Goal: Transaction & Acquisition: Purchase product/service

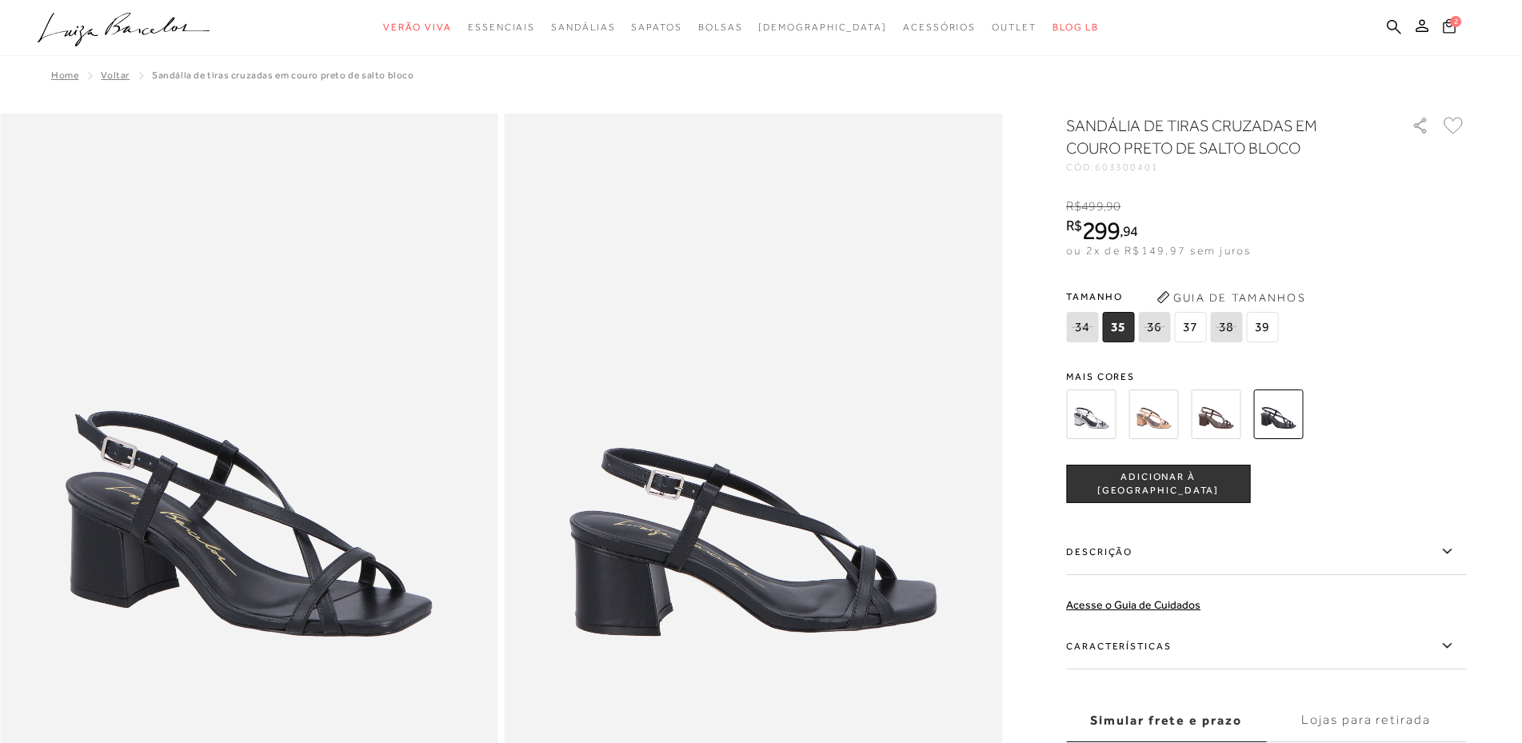
click at [1449, 24] on icon at bounding box center [1449, 25] width 13 height 15
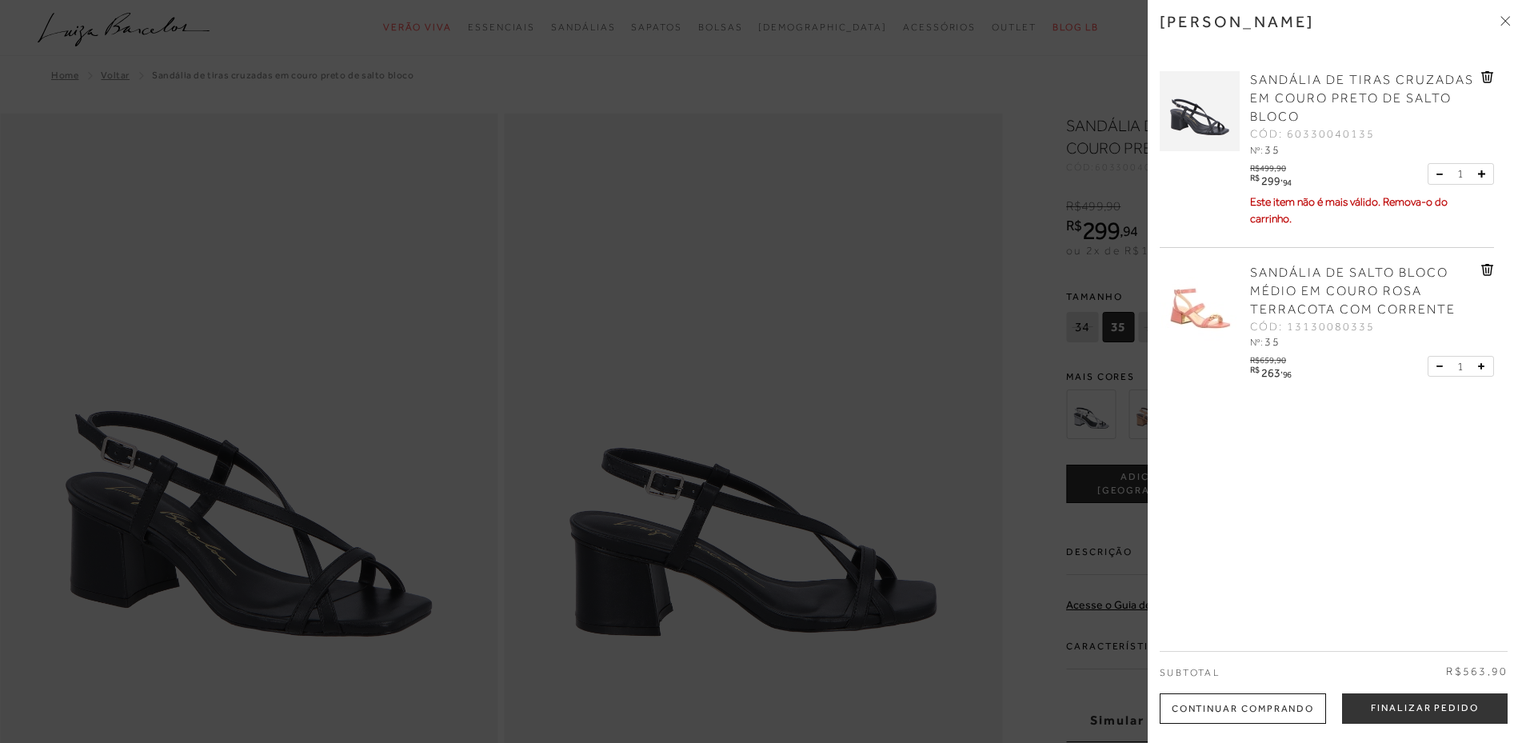
click at [1203, 128] on img at bounding box center [1200, 111] width 80 height 80
click at [1196, 119] on img at bounding box center [1200, 111] width 80 height 80
click at [1208, 107] on img at bounding box center [1200, 111] width 80 height 80
click at [1190, 130] on img at bounding box center [1200, 111] width 80 height 80
click at [1190, 126] on img at bounding box center [1200, 111] width 80 height 80
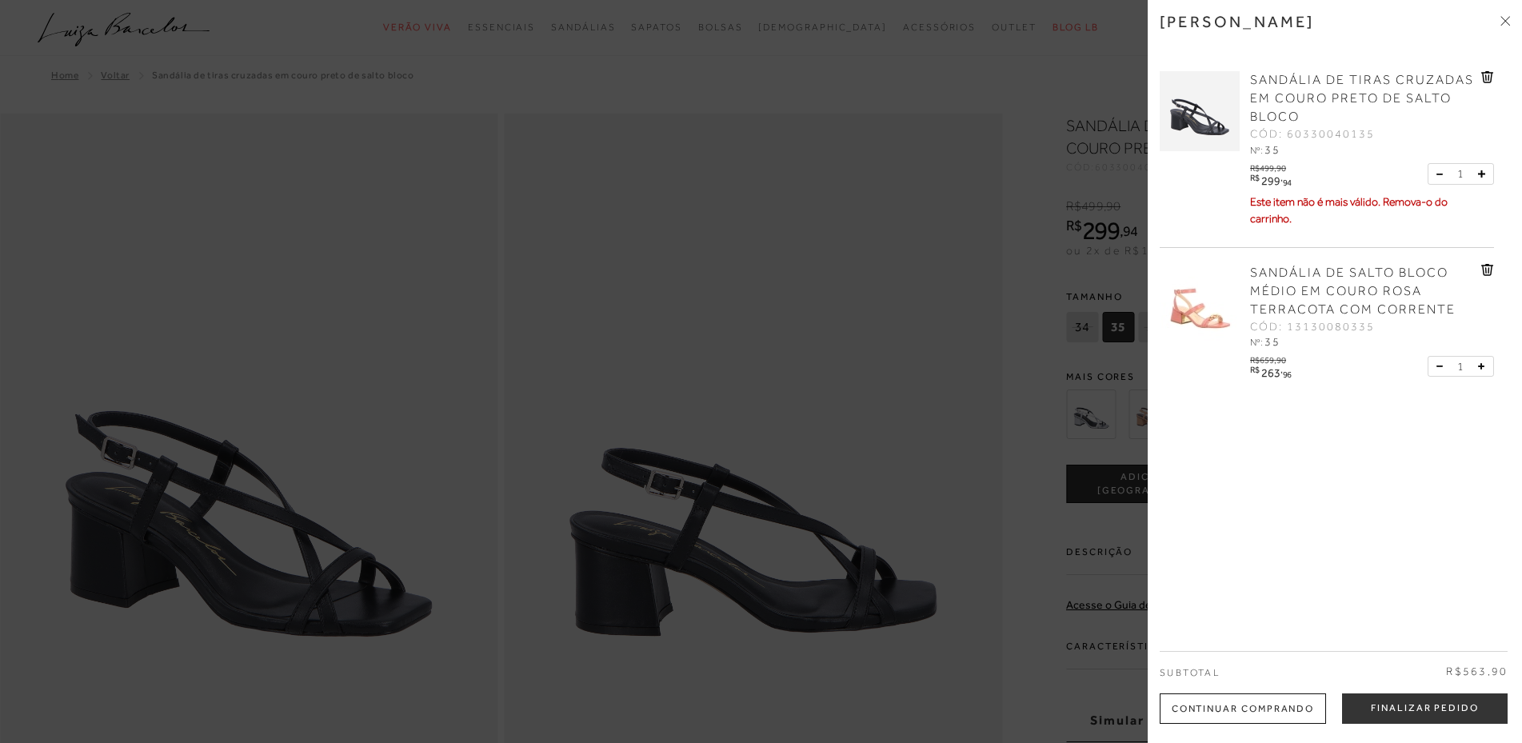
click at [1205, 122] on img at bounding box center [1200, 111] width 80 height 80
drag, startPoint x: 741, startPoint y: 199, endPoint x: 764, endPoint y: 184, distance: 27.7
click at [741, 198] on div at bounding box center [761, 371] width 1522 height 743
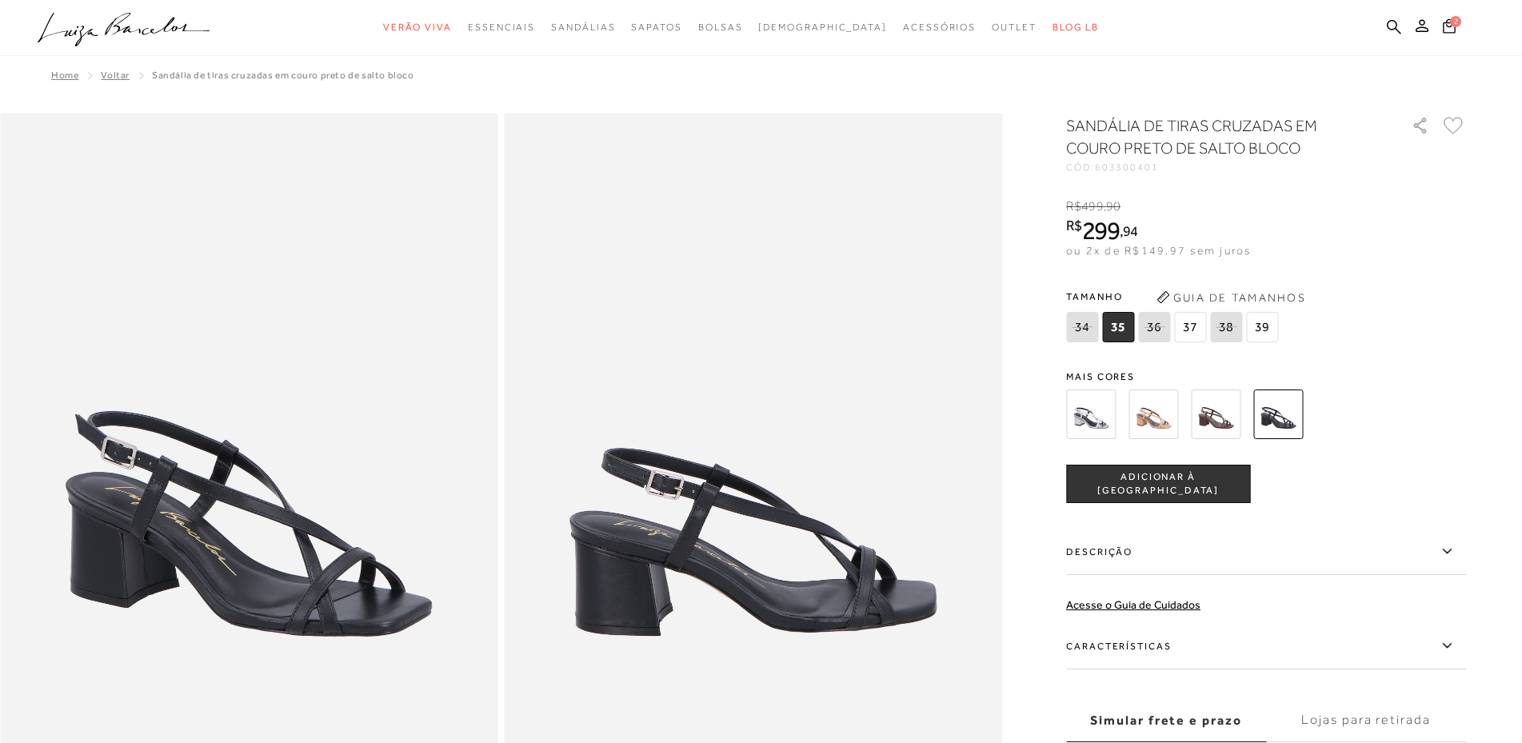
click at [1181, 330] on span "37" at bounding box center [1190, 327] width 32 height 30
click at [1161, 413] on img at bounding box center [1153, 414] width 50 height 50
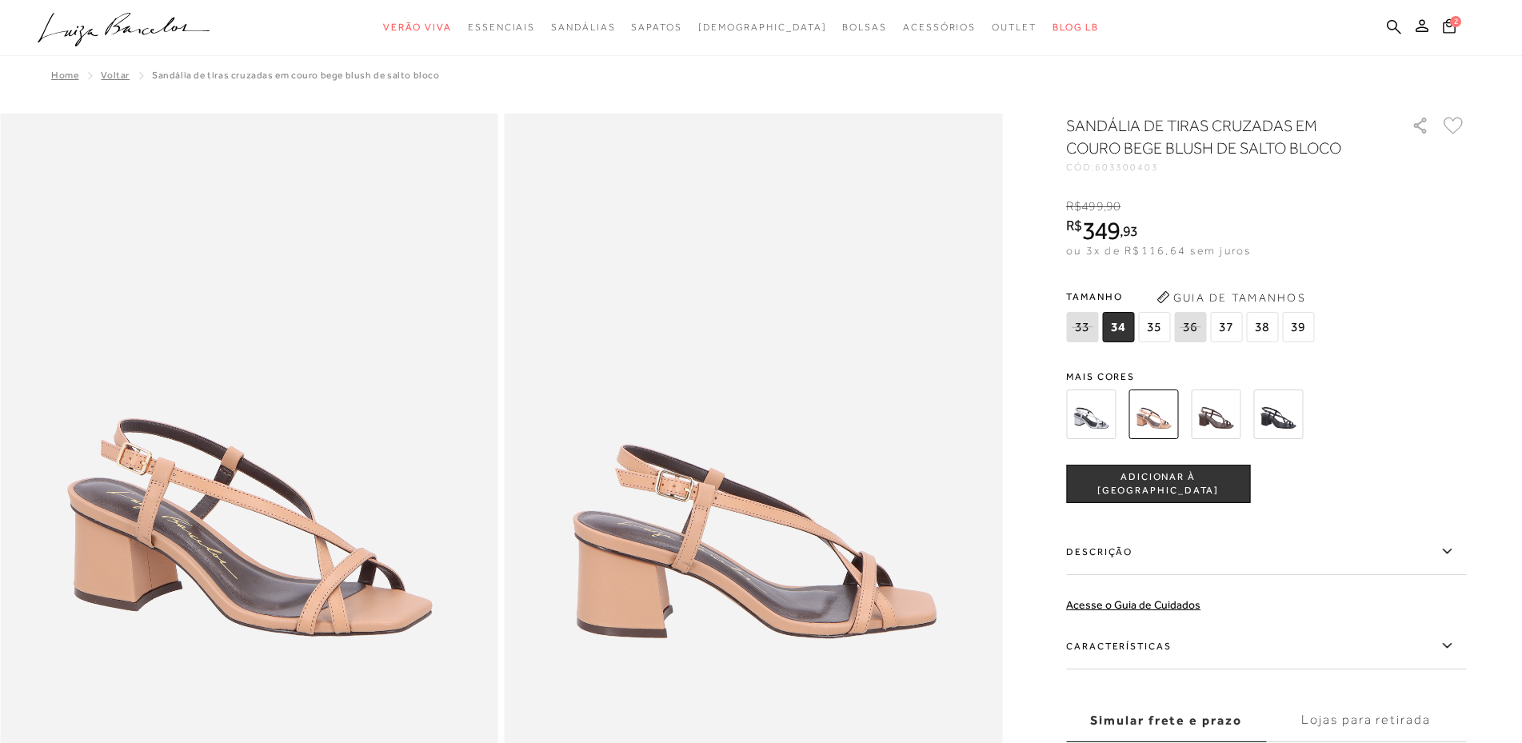
type input "967.743.471-34"
click at [1272, 415] on img at bounding box center [1278, 414] width 50 height 50
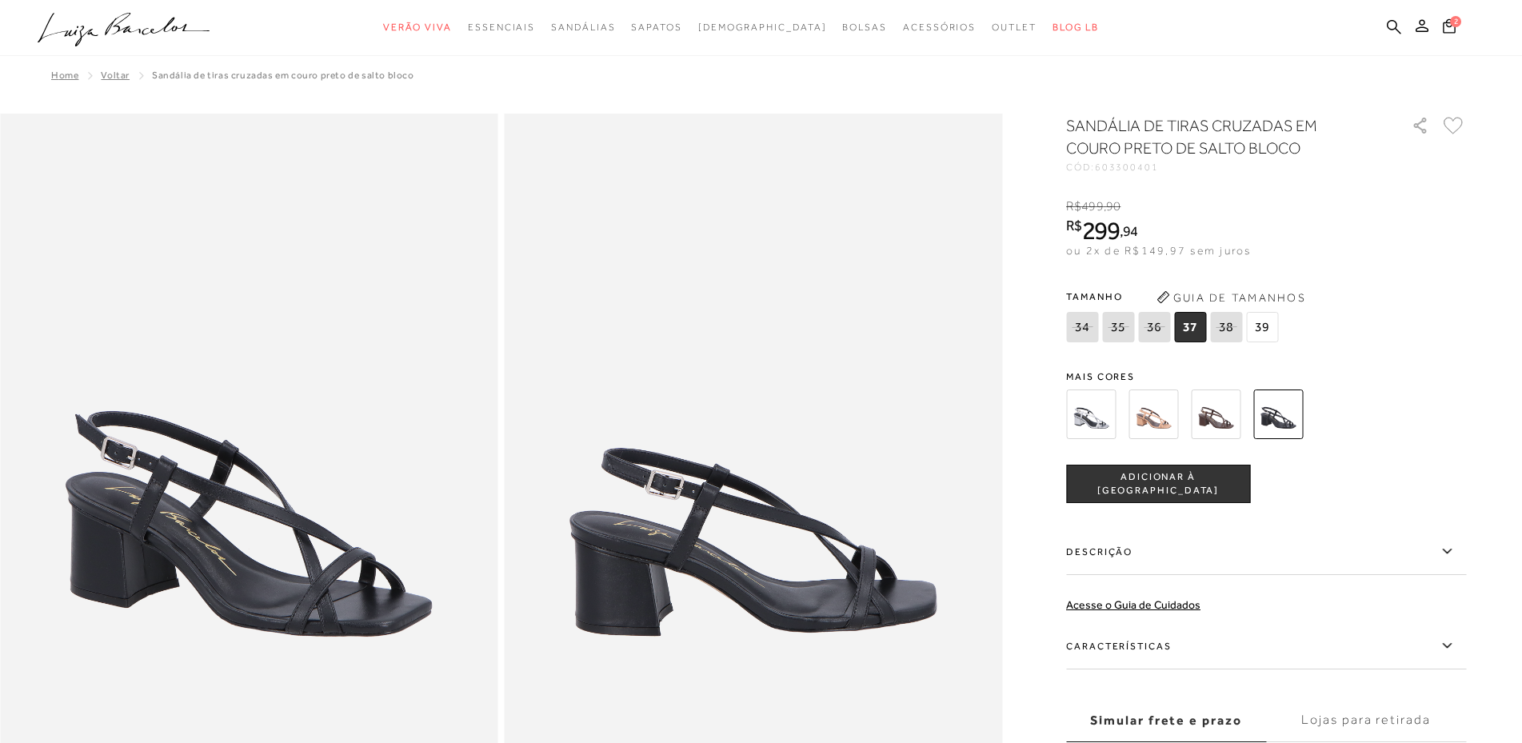
click at [1150, 413] on img at bounding box center [1153, 414] width 50 height 50
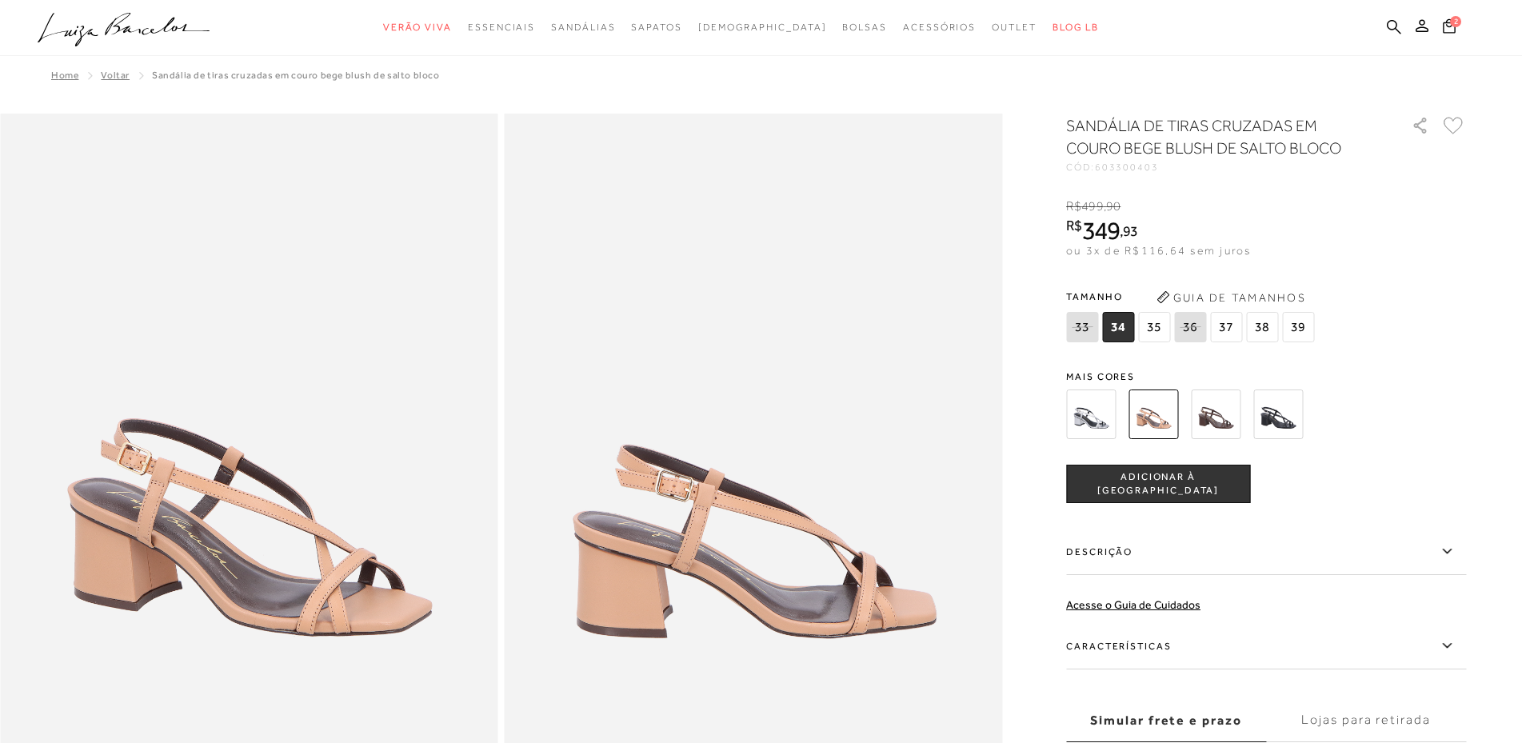
click at [1144, 326] on span "35" at bounding box center [1154, 327] width 32 height 30
click at [1176, 476] on span "ADICIONAR À SACOLA" at bounding box center [1158, 484] width 182 height 28
click at [1450, 26] on icon at bounding box center [1449, 25] width 13 height 14
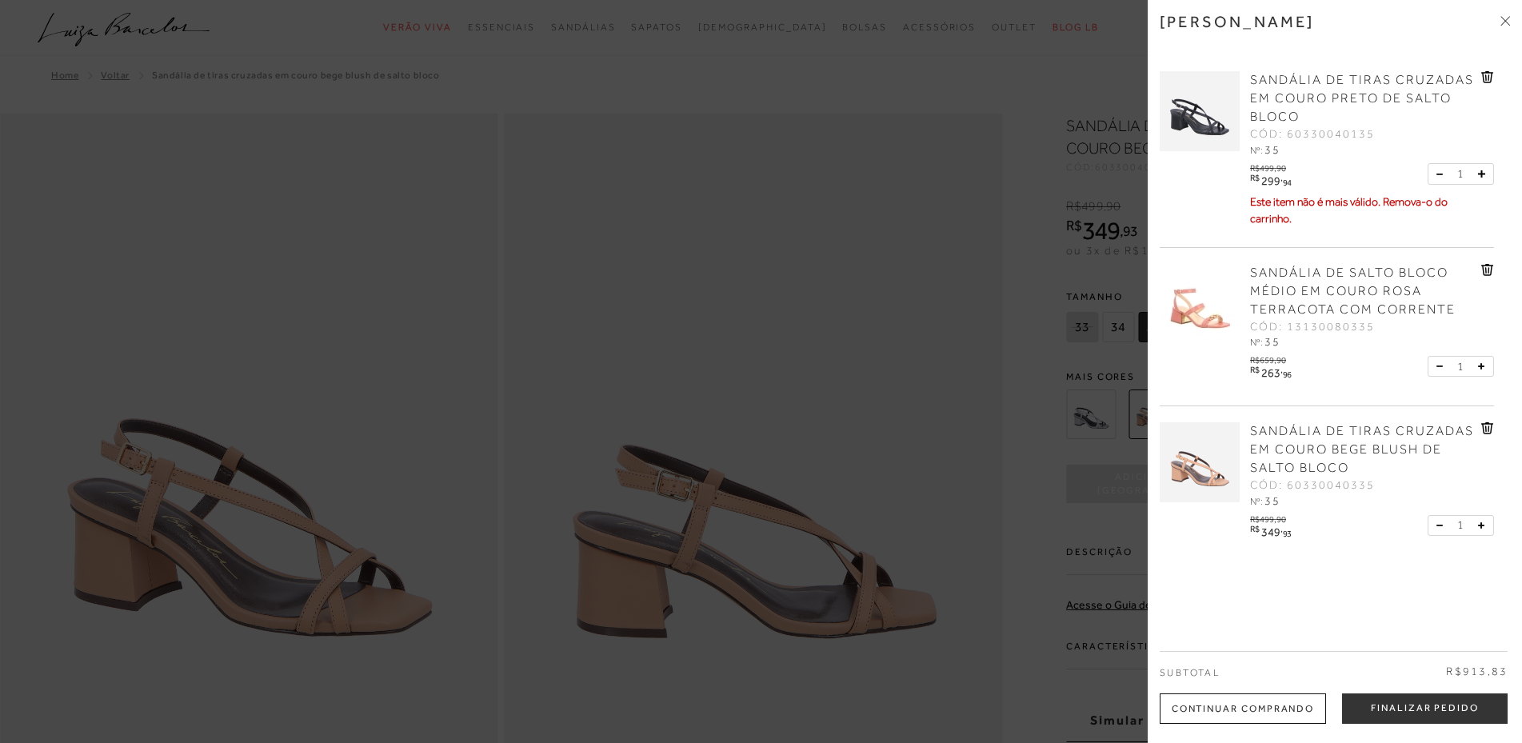
click at [1485, 74] on icon at bounding box center [1486, 77] width 2 height 6
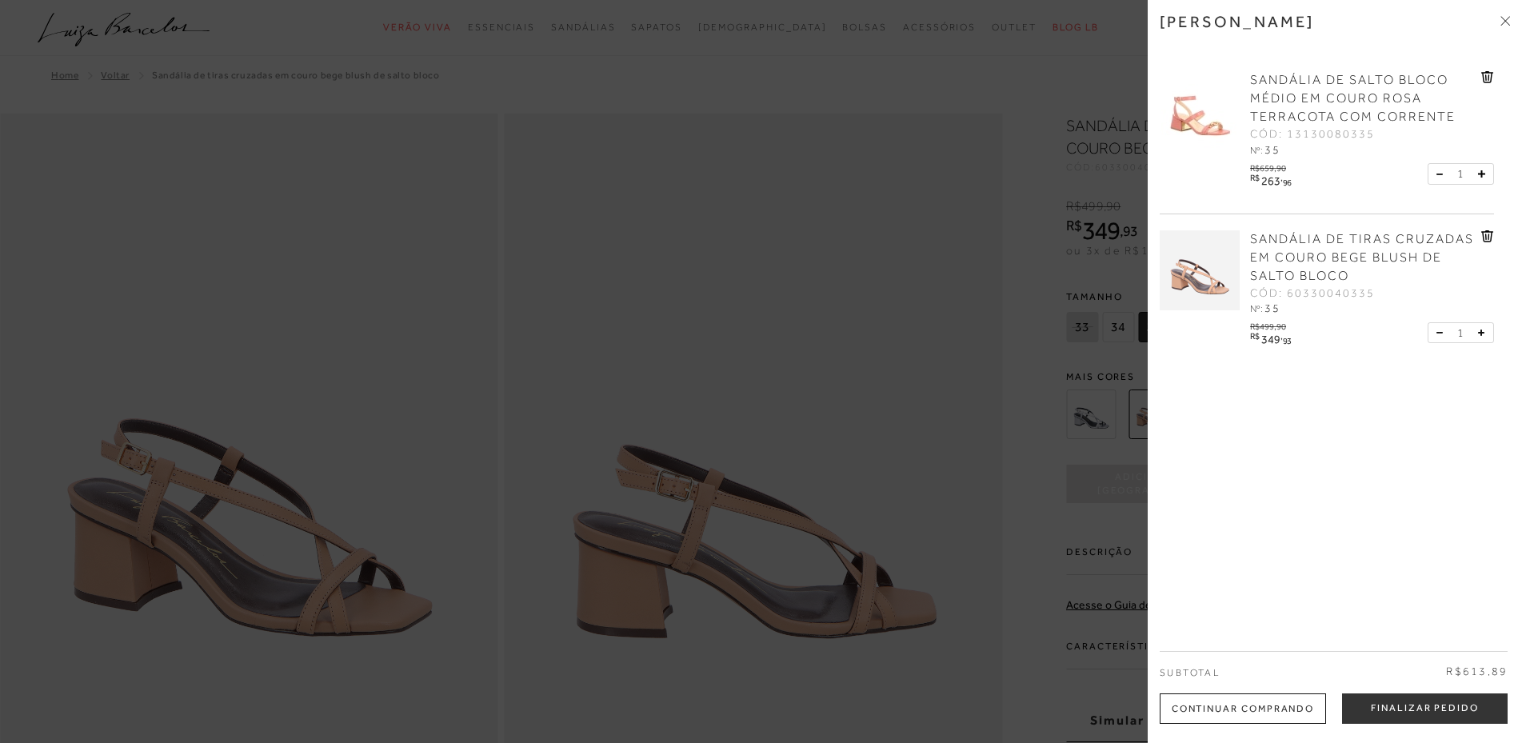
click at [1196, 119] on img at bounding box center [1200, 111] width 80 height 80
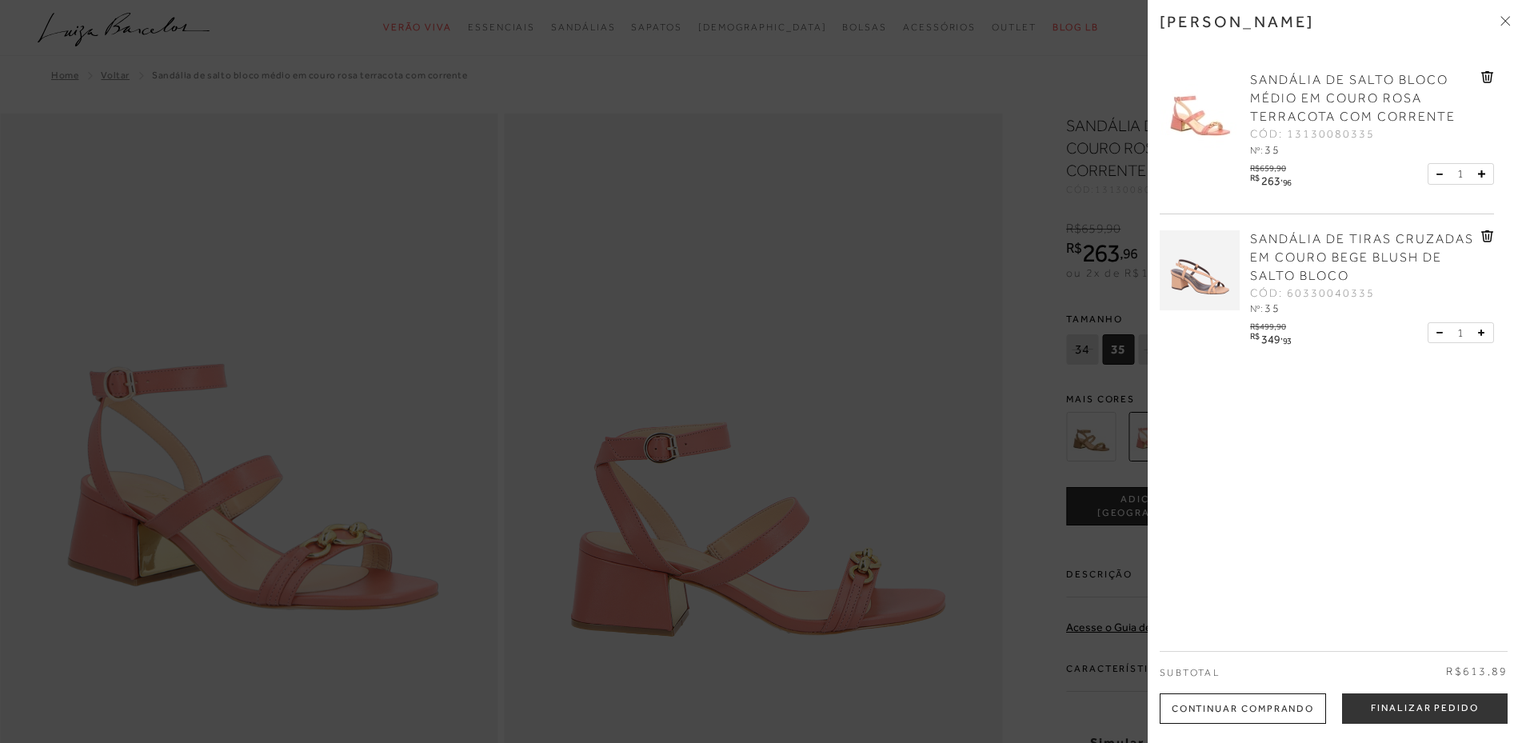
click at [940, 207] on div at bounding box center [761, 371] width 1522 height 743
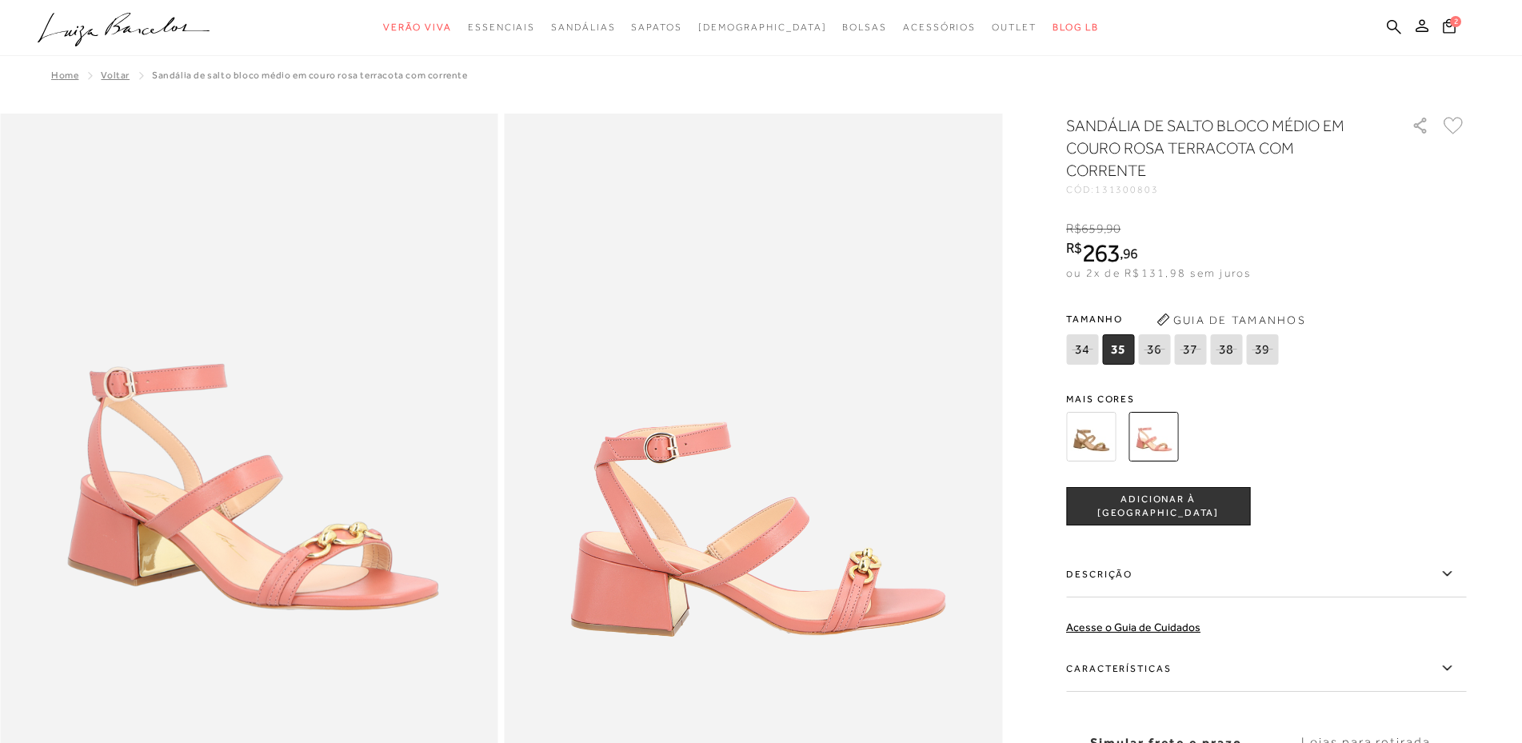
click at [1101, 448] on img at bounding box center [1091, 437] width 50 height 50
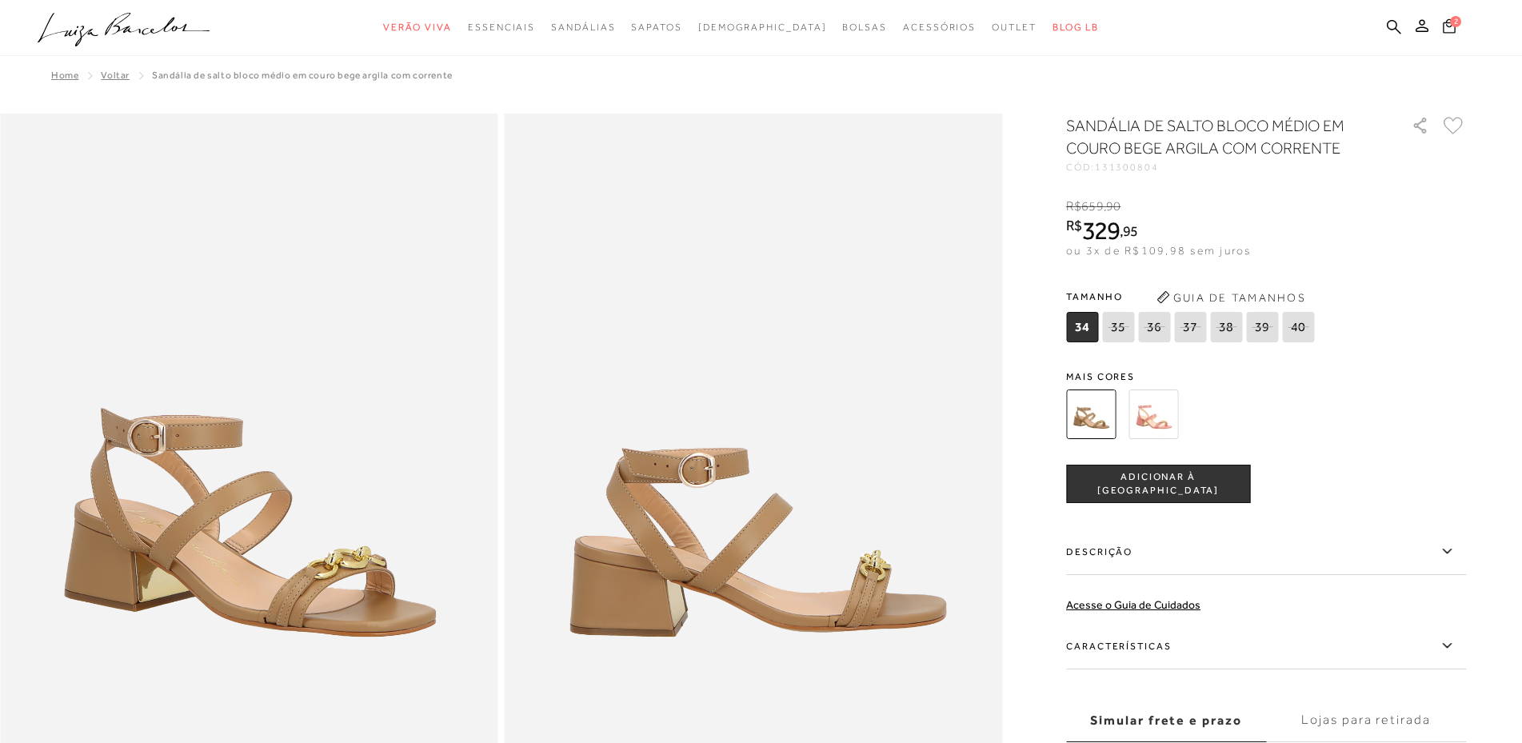
click at [1445, 26] on icon at bounding box center [1449, 26] width 13 height 16
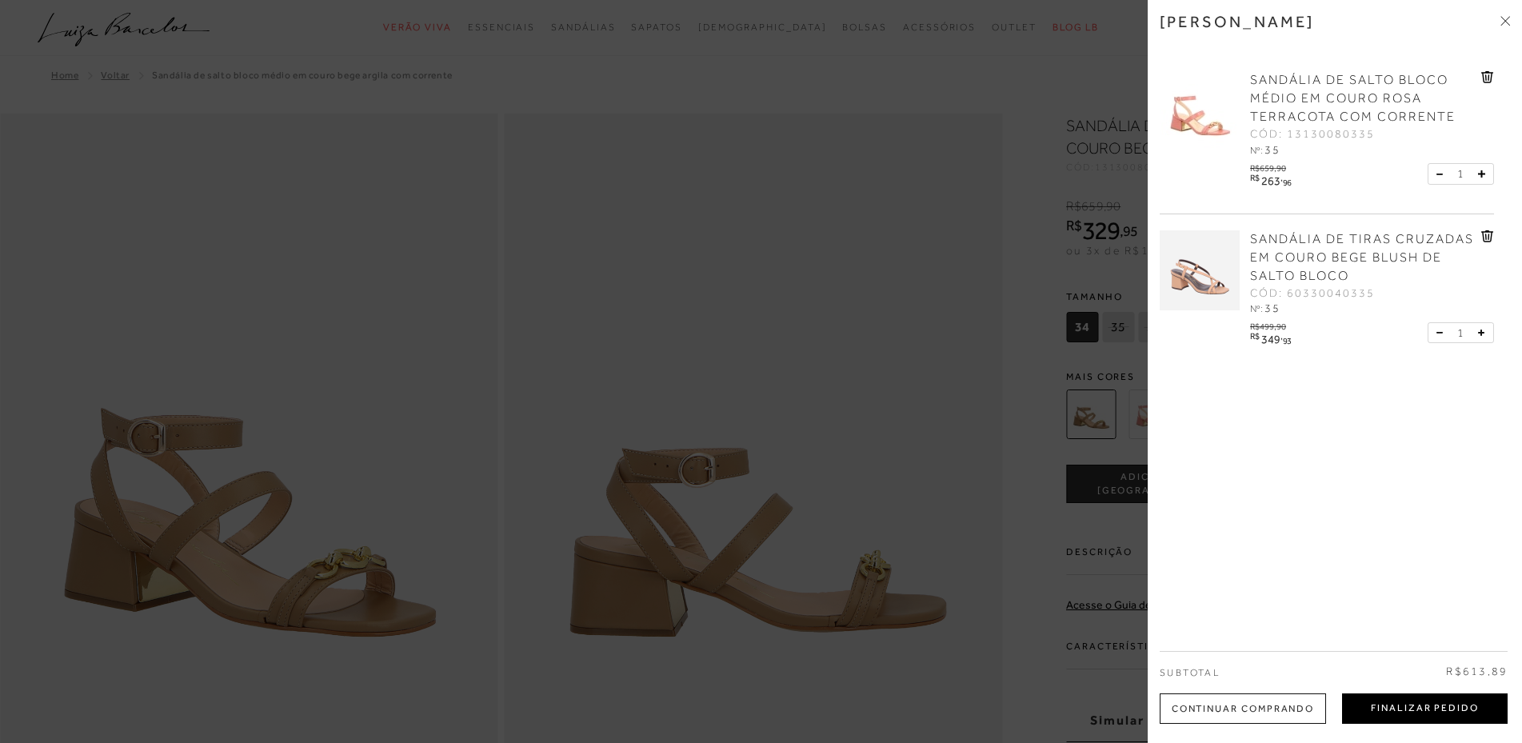
click at [1380, 706] on button "Finalizar Pedido" at bounding box center [1425, 708] width 166 height 30
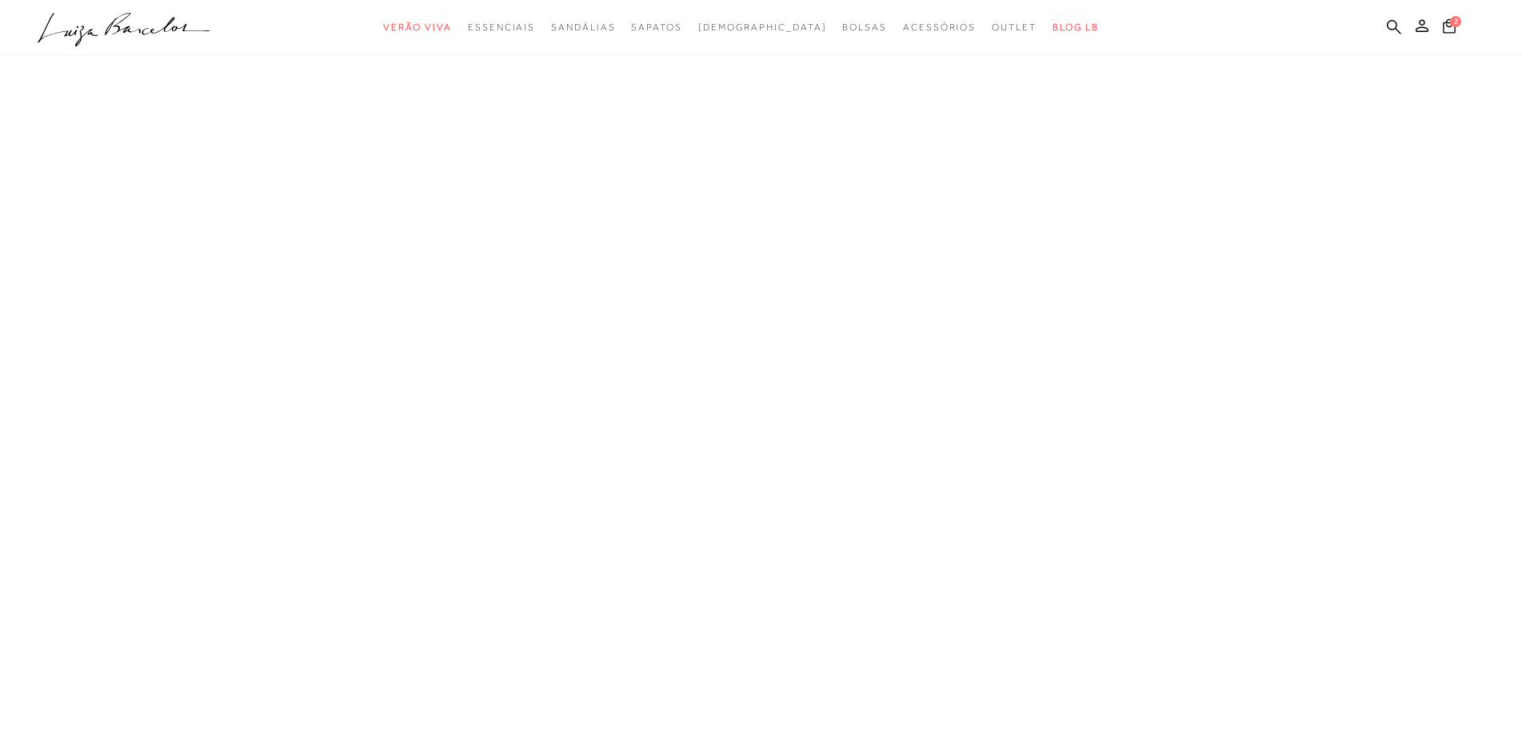
type input "967.743.471-34"
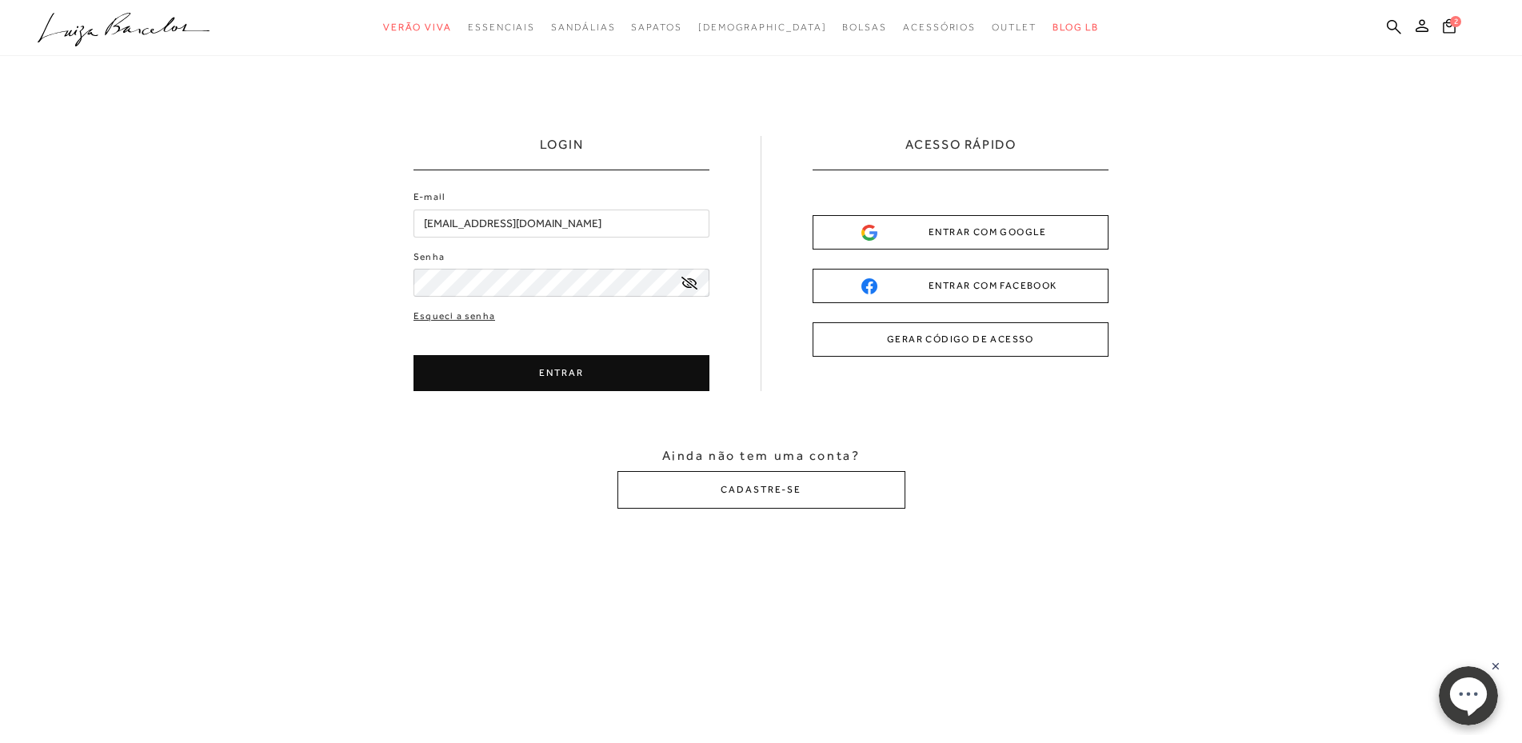
drag, startPoint x: 594, startPoint y: 221, endPoint x: 467, endPoint y: 222, distance: 127.2
click at [467, 222] on input "jaqueline.goncalves@mpt.mp.br" at bounding box center [561, 224] width 296 height 28
type input "967.743.471-34"
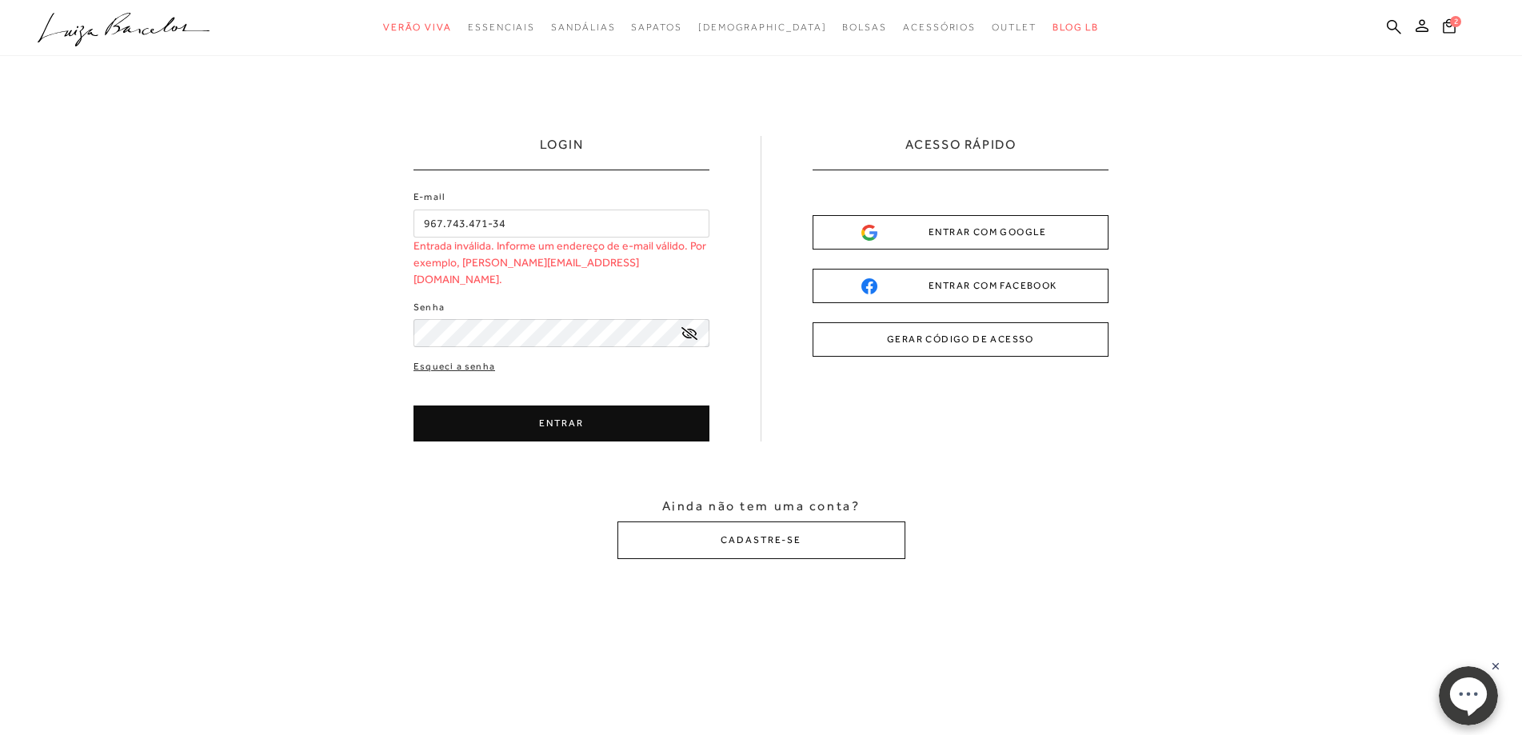
click at [369, 310] on div "LOGIN E-mail 967.743.471-34 Entrada inválida. Informe um endereço de e-mail vál…" at bounding box center [761, 347] width 1522 height 583
click at [604, 405] on button "ENTRAR" at bounding box center [561, 423] width 296 height 36
click at [552, 412] on button "ENTRAR" at bounding box center [561, 423] width 296 height 36
drag, startPoint x: 507, startPoint y: 225, endPoint x: 423, endPoint y: 227, distance: 84.0
click at [423, 227] on input "967.743.471-34" at bounding box center [561, 224] width 296 height 28
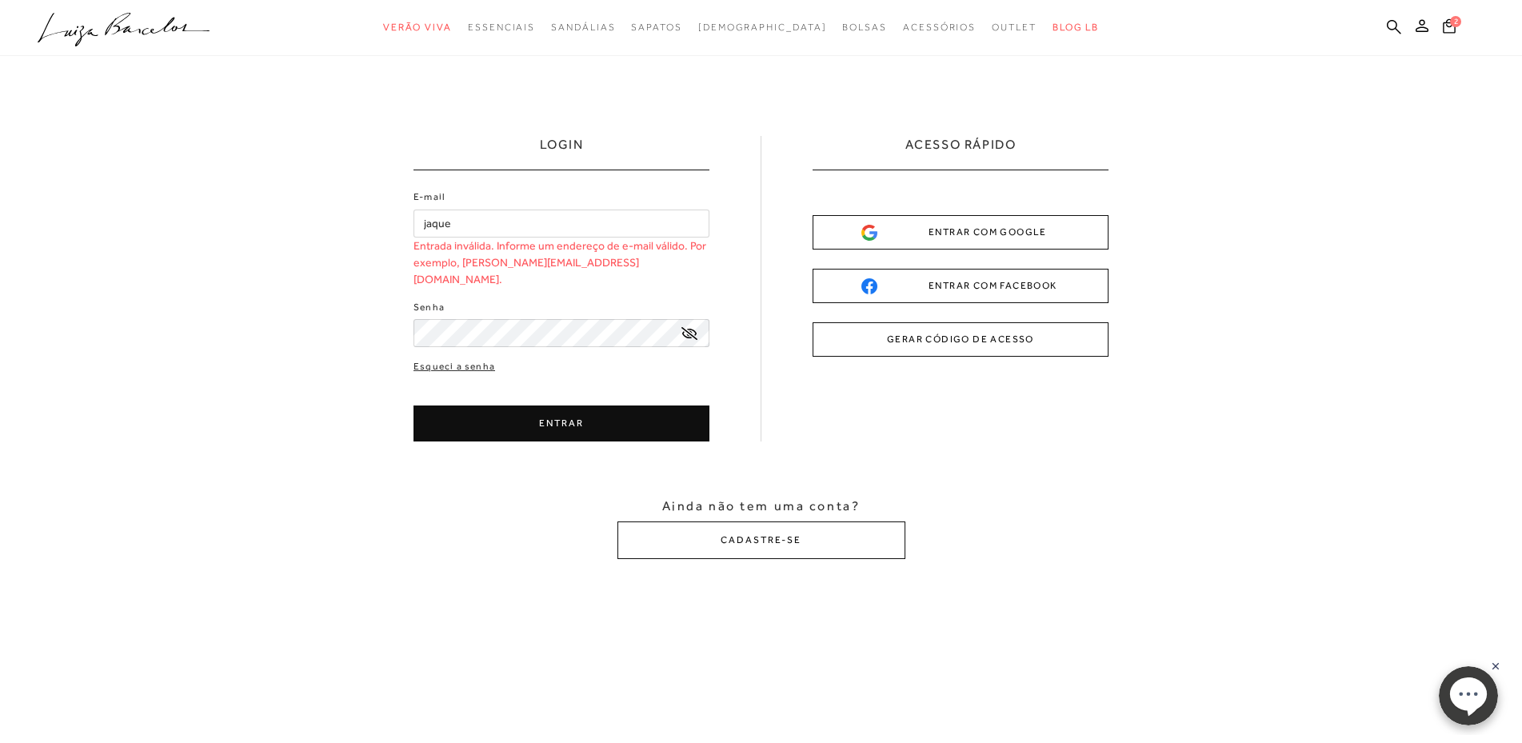
click at [533, 212] on input "jaque" at bounding box center [561, 224] width 296 height 28
click at [483, 222] on input "jaquesilva52@" at bounding box center [561, 224] width 296 height 28
click at [484, 224] on input "jaquesilva521" at bounding box center [561, 224] width 296 height 28
click at [494, 224] on input "jaquesilva51" at bounding box center [561, 224] width 296 height 28
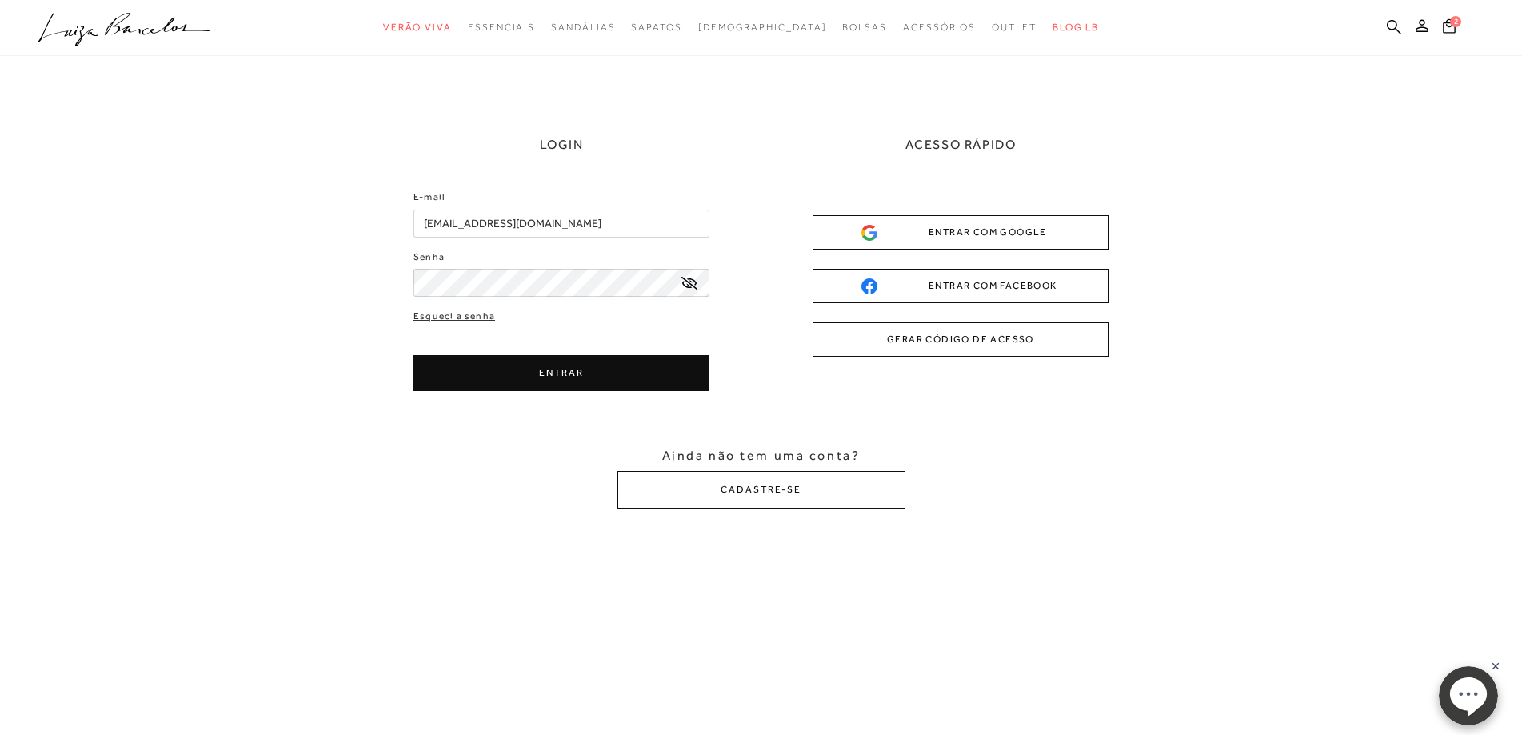
type input "jaquesilva51@yahoo.com.br"
click at [546, 377] on button "ENTRAR" at bounding box center [561, 373] width 296 height 36
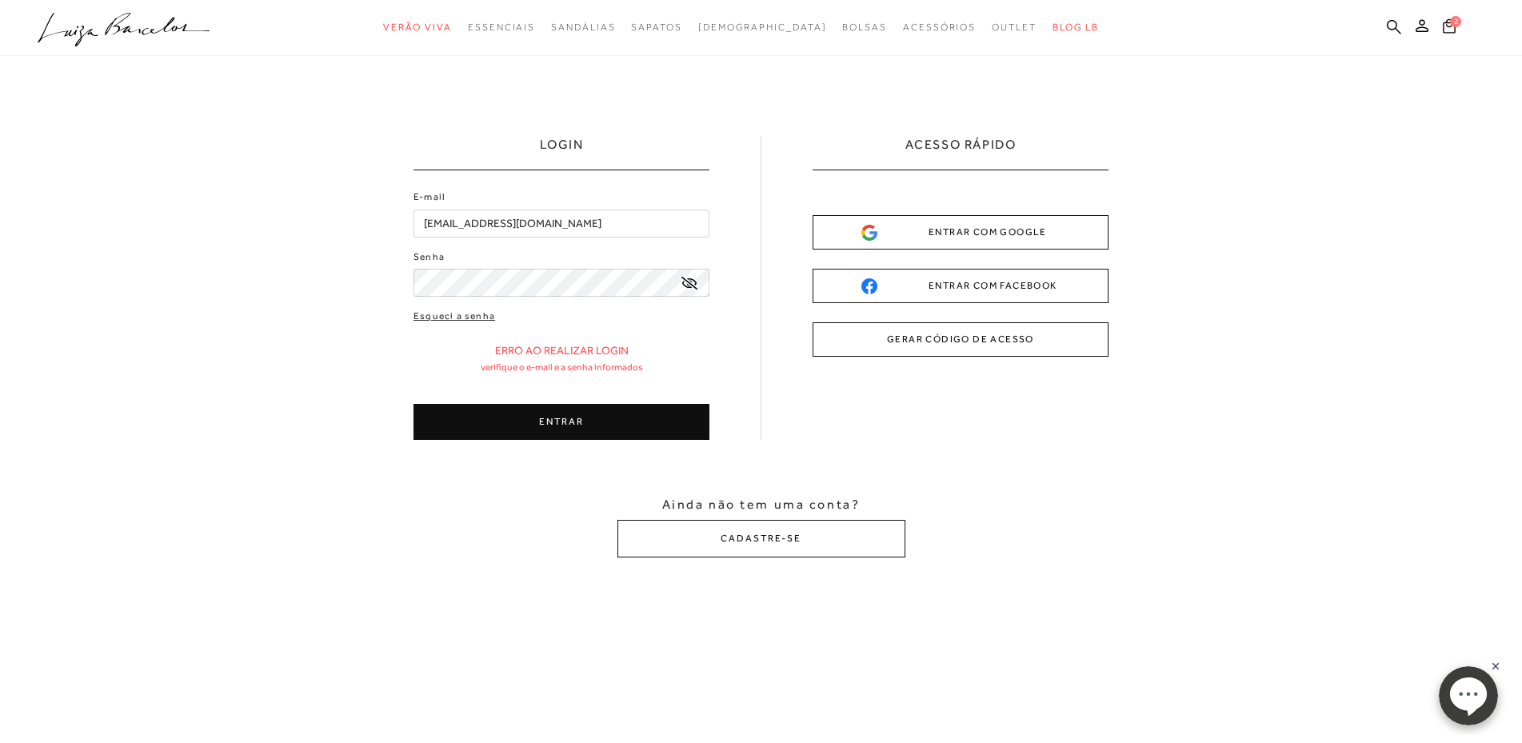
click at [515, 423] on button "ENTRAR" at bounding box center [561, 422] width 296 height 36
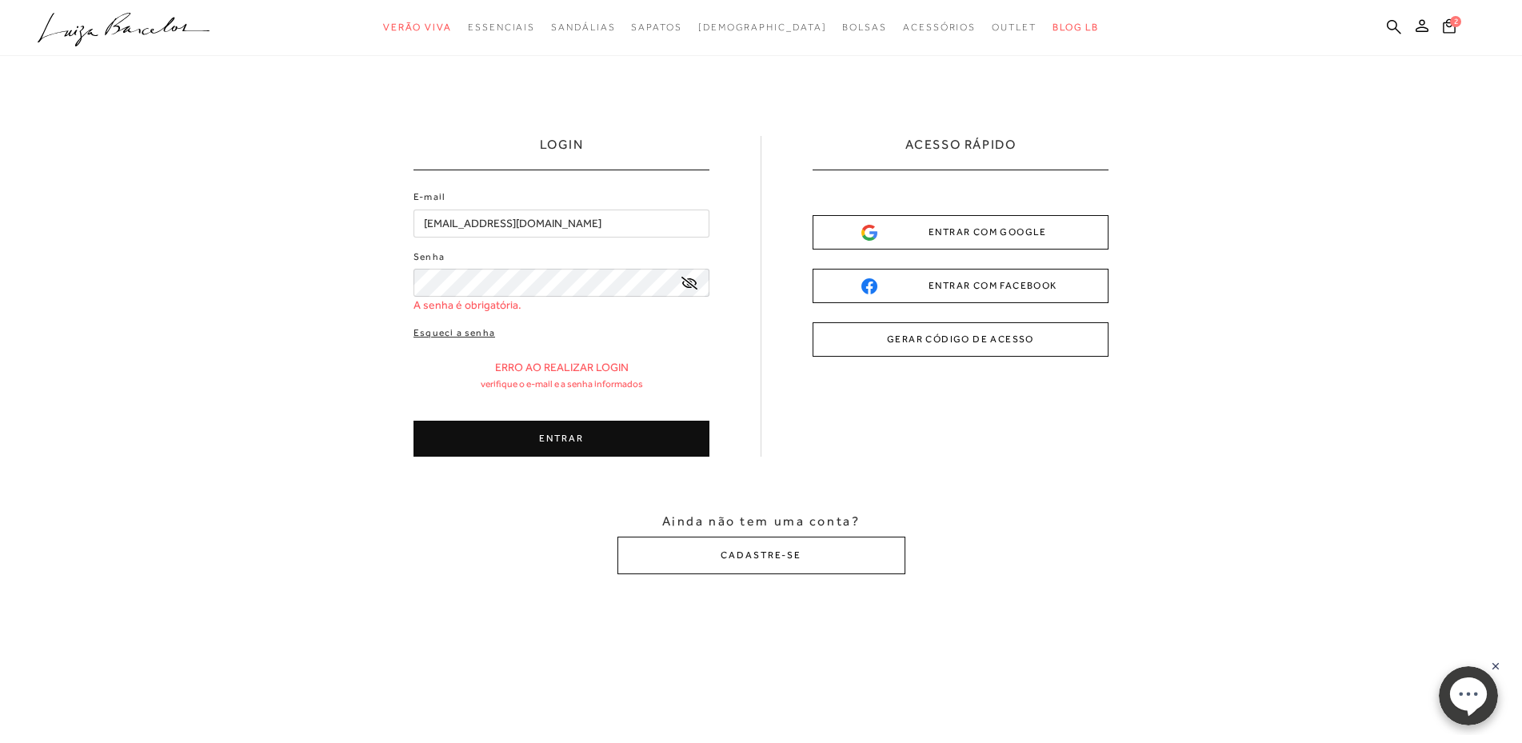
click at [954, 335] on button "GERAR CÓDIGO DE ACESSO" at bounding box center [961, 339] width 296 height 34
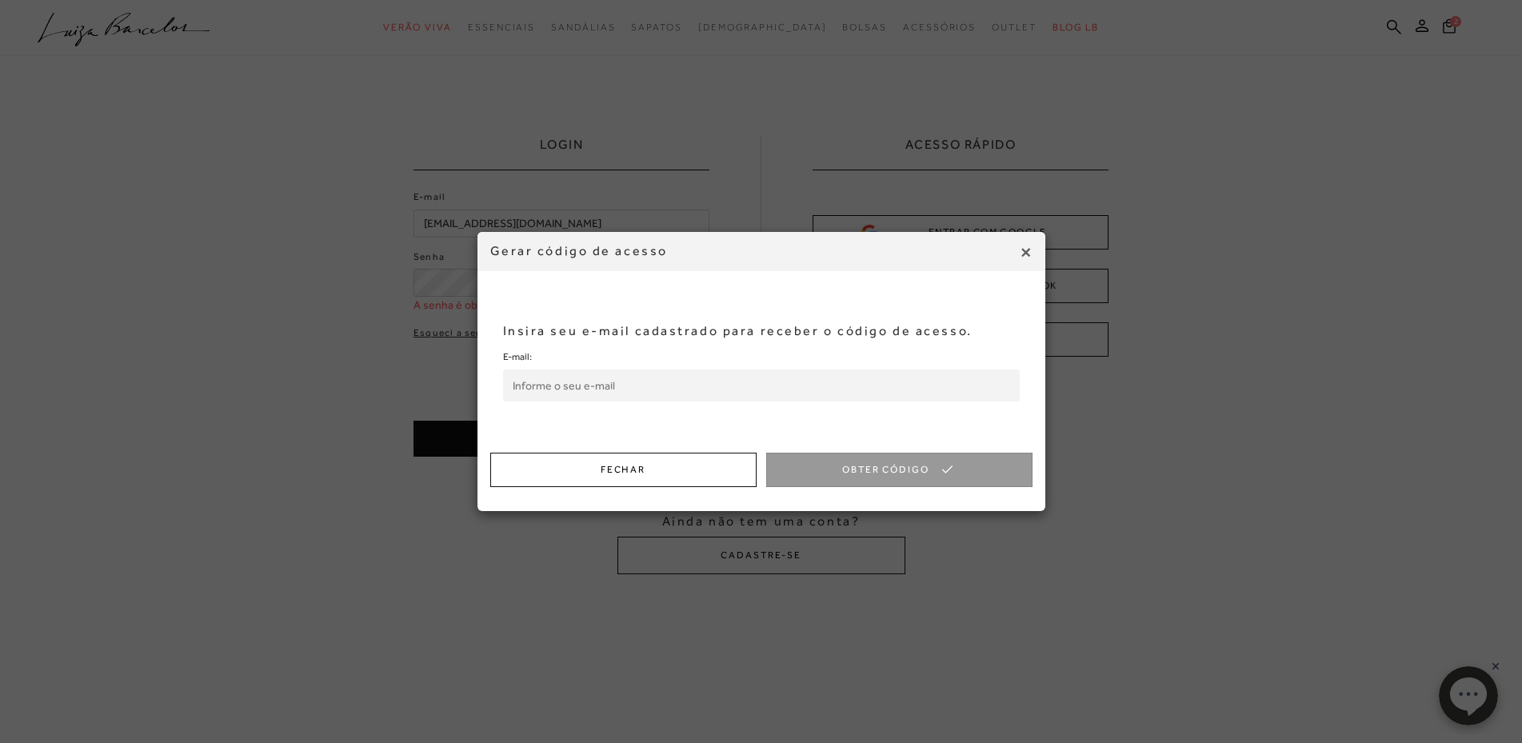
click at [593, 377] on input "E-mail:" at bounding box center [761, 386] width 517 height 32
type input "[EMAIL_ADDRESS][DOMAIN_NAME]"
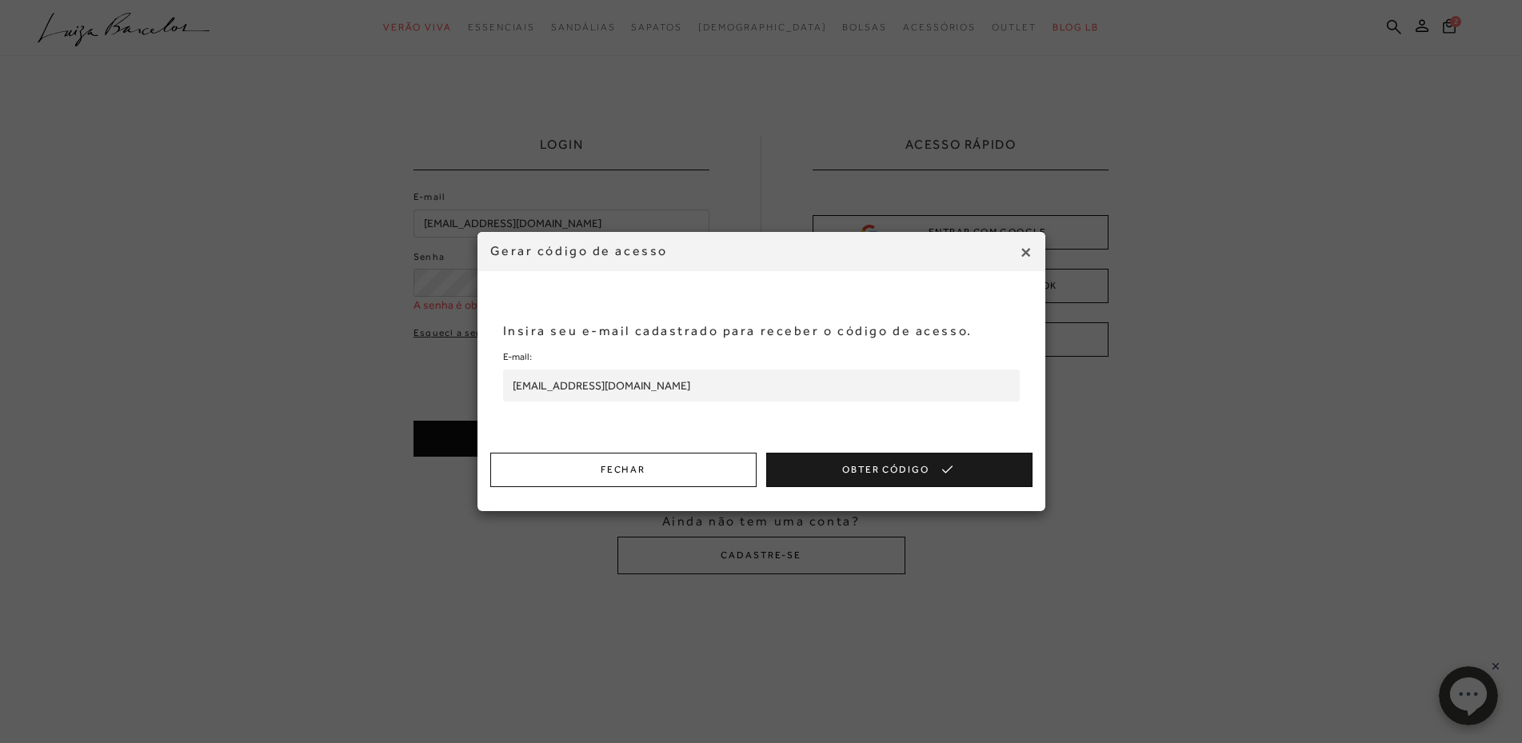
click at [865, 473] on button "Obter Código" at bounding box center [899, 470] width 266 height 34
click at [911, 469] on button "Obter Código" at bounding box center [899, 470] width 266 height 34
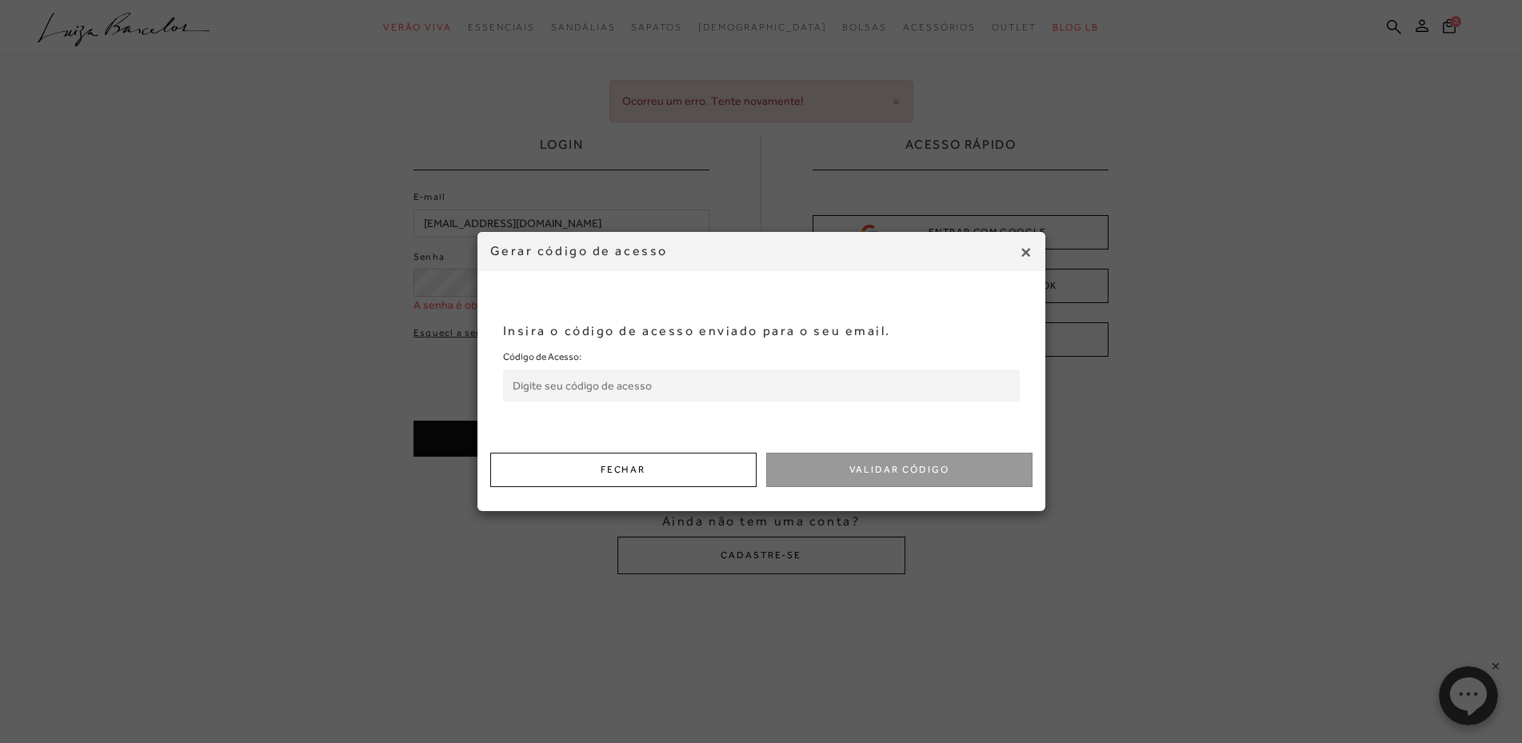
click at [673, 378] on input "Código de Acesso:" at bounding box center [761, 386] width 517 height 32
click at [633, 384] on input "12690955" at bounding box center [761, 386] width 517 height 32
click at [523, 384] on input "12690955" at bounding box center [761, 386] width 517 height 32
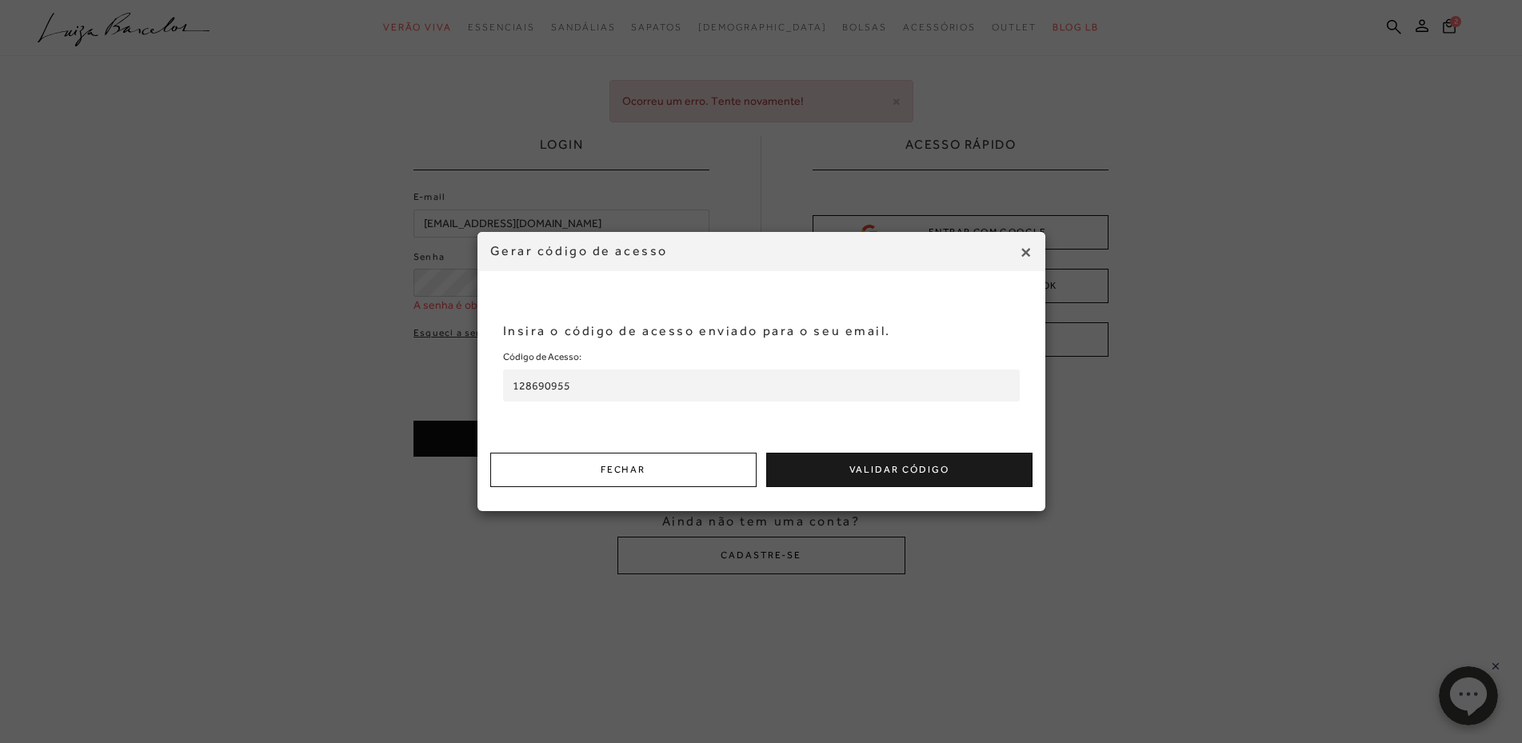
type input "128690955"
click at [1010, 473] on button "Validar Código" at bounding box center [899, 470] width 266 height 34
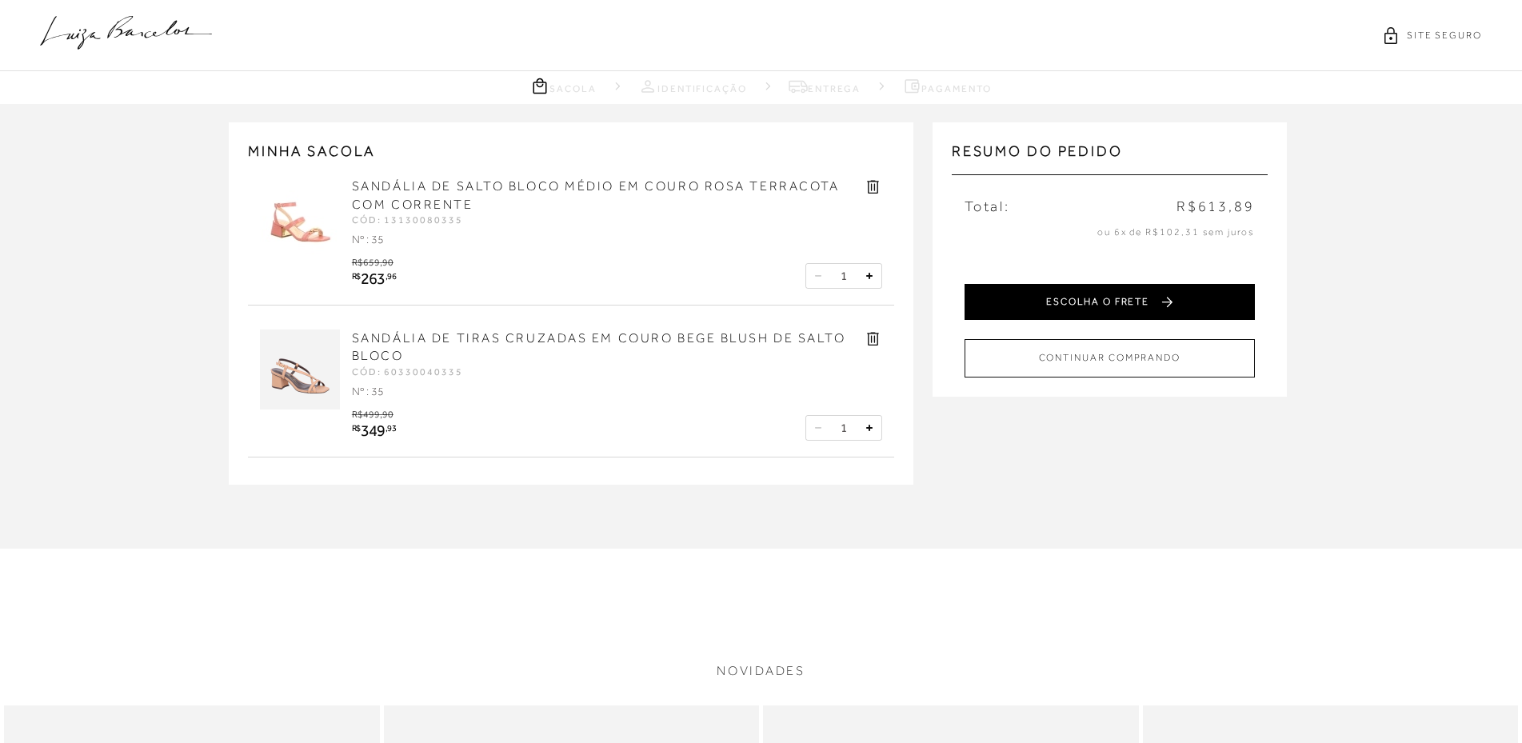
type input "967.743.471-34"
click at [1048, 290] on button "ESCOLHA O FRETE" at bounding box center [1110, 302] width 290 height 36
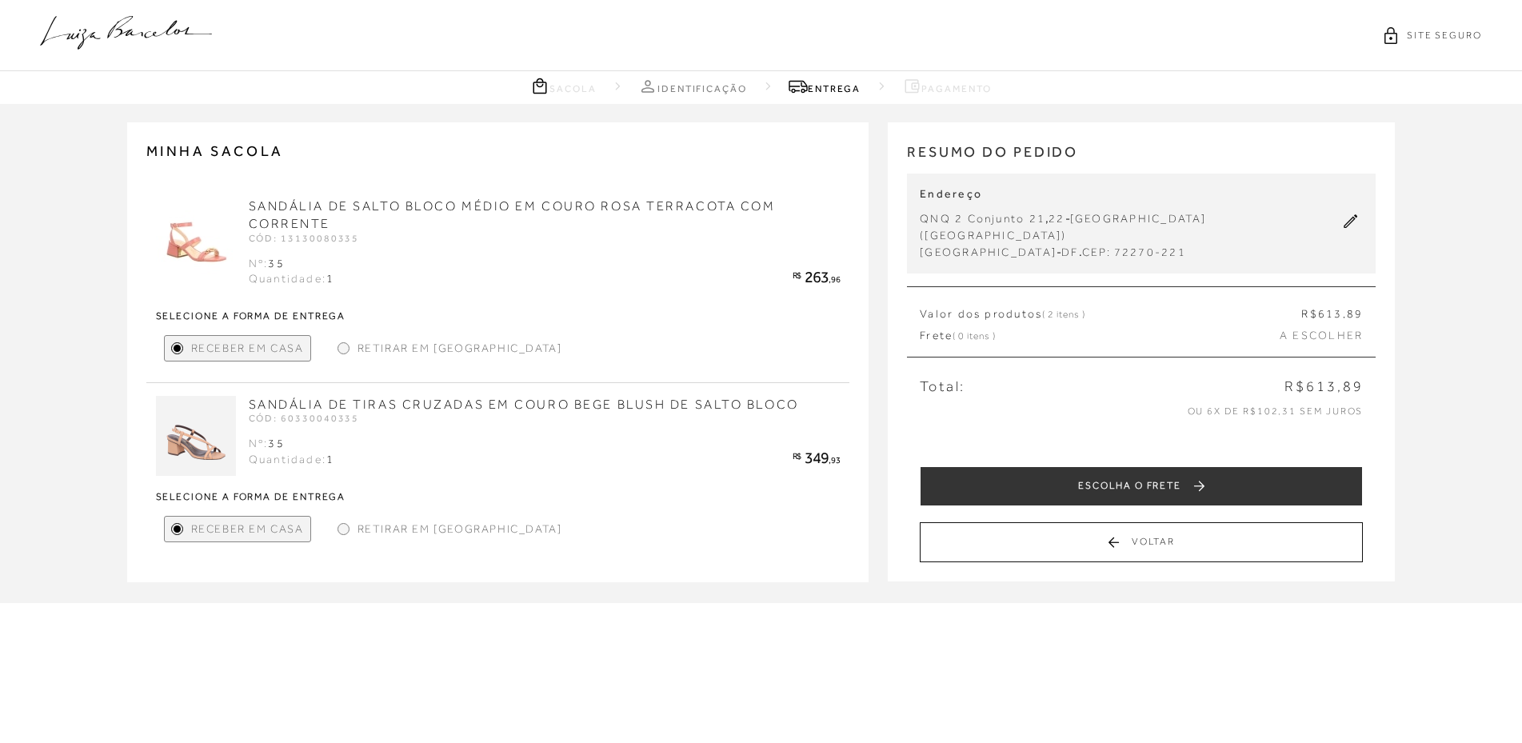
click at [1345, 214] on icon at bounding box center [1351, 221] width 14 height 14
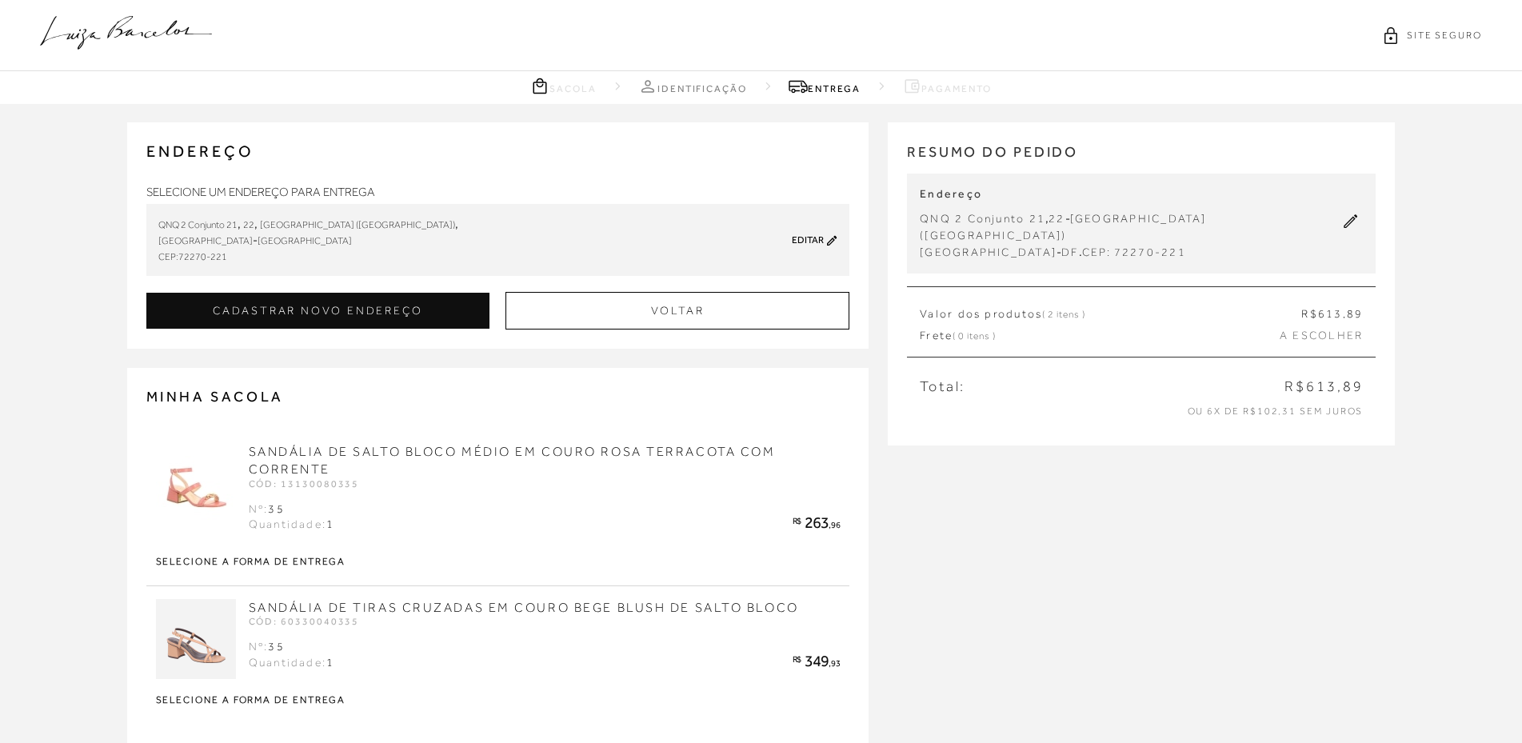
click at [1345, 214] on icon at bounding box center [1351, 221] width 14 height 14
click at [439, 314] on button "CADASTRAR NOVO ENDEREÇO" at bounding box center [317, 311] width 343 height 36
checkbox input "true"
select select
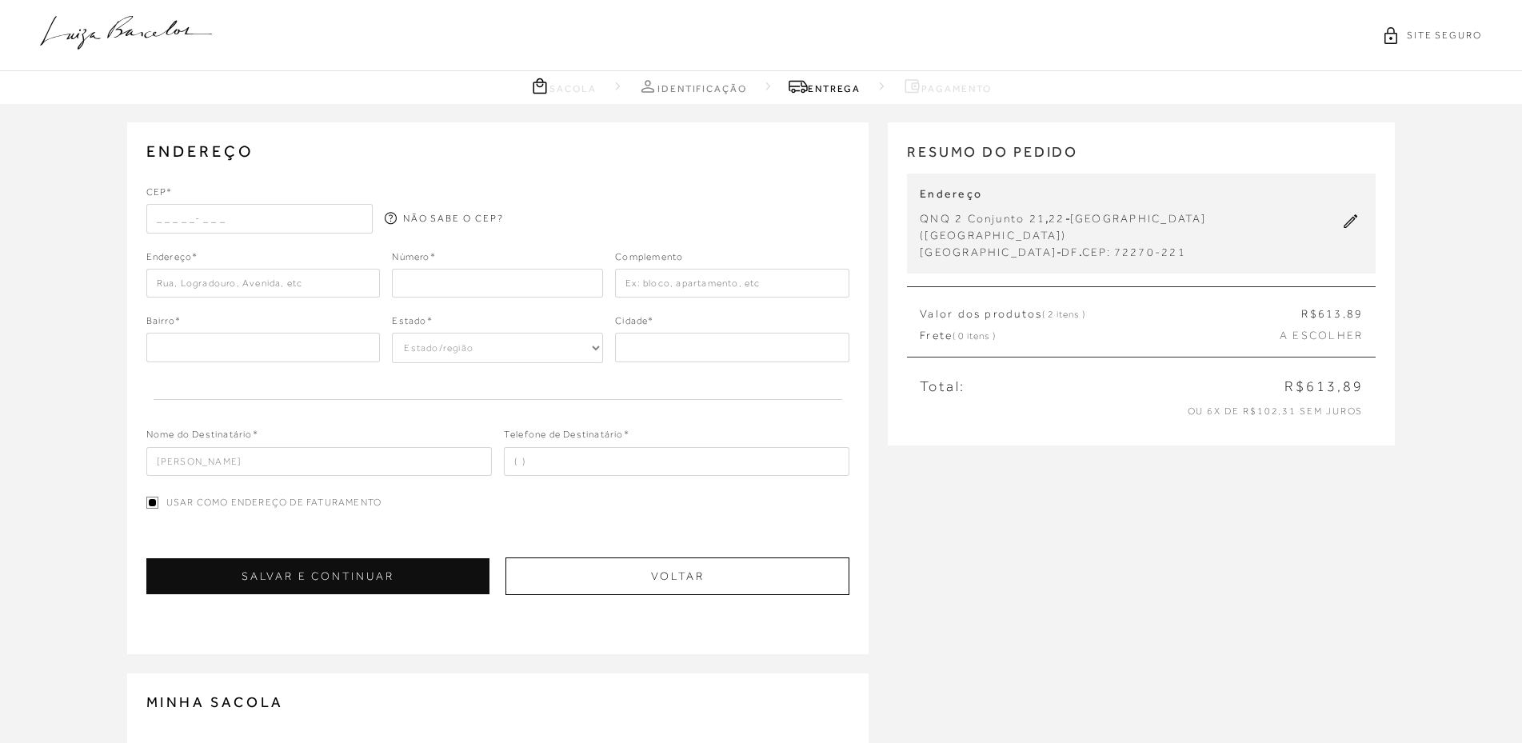
click at [200, 215] on input "text" at bounding box center [259, 218] width 226 height 29
type input "72225-394"
type input "casa"
type input "[GEOGRAPHIC_DATA]"
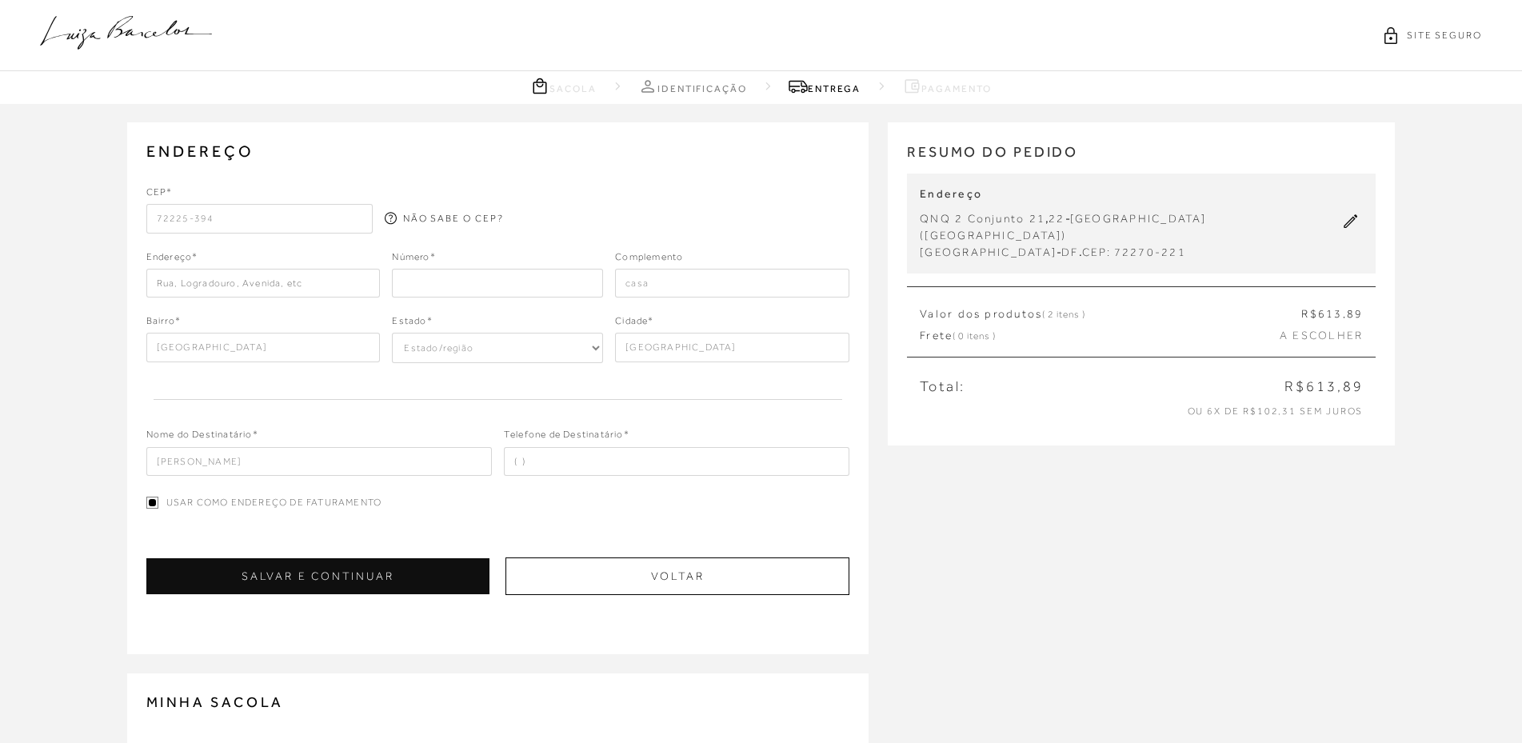
type input "[PERSON_NAME]"
type input "[PHONE_NUMBER]"
type input "Quadra QNN 39 Conjunto D"
type input "[GEOGRAPHIC_DATA] Norte [GEOGRAPHIC_DATA]"
select select "DF"
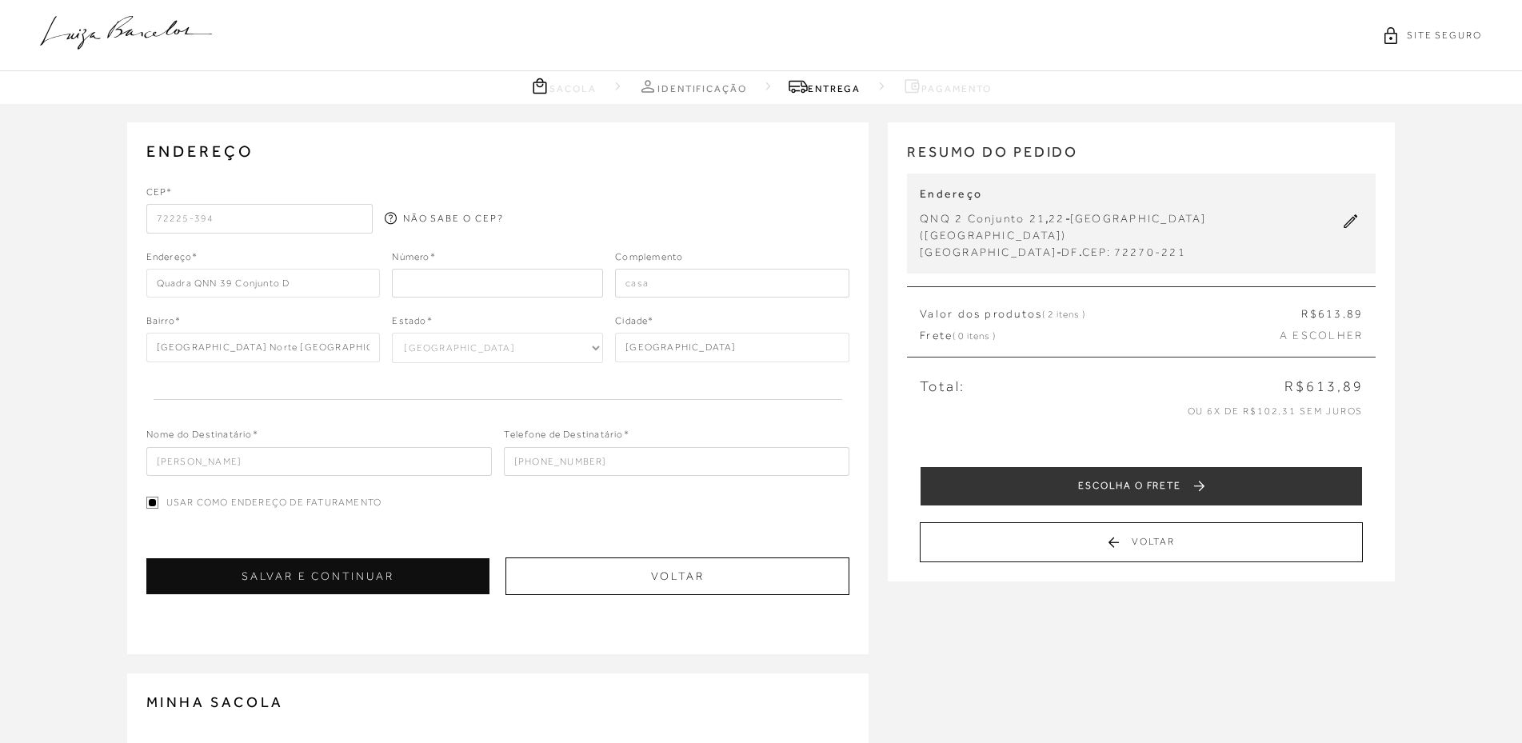
click at [415, 277] on input "number" at bounding box center [497, 283] width 211 height 29
type input "24"
click at [648, 374] on div "CEP* 72225-394 NÃO SABE O CEP? Endereço* Quadra QNN 39 Conjunto D Número*" at bounding box center [498, 330] width 704 height 291
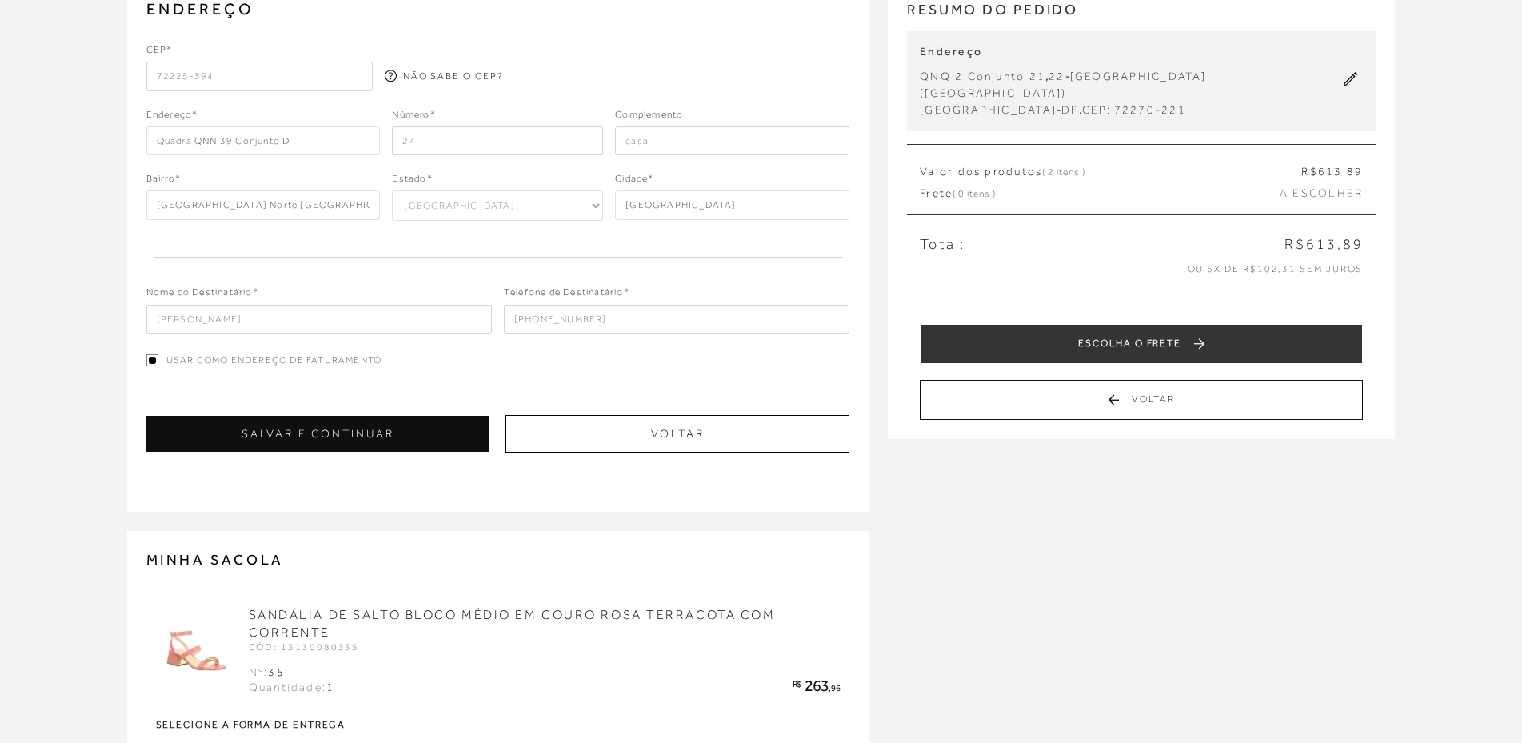
scroll to position [160, 0]
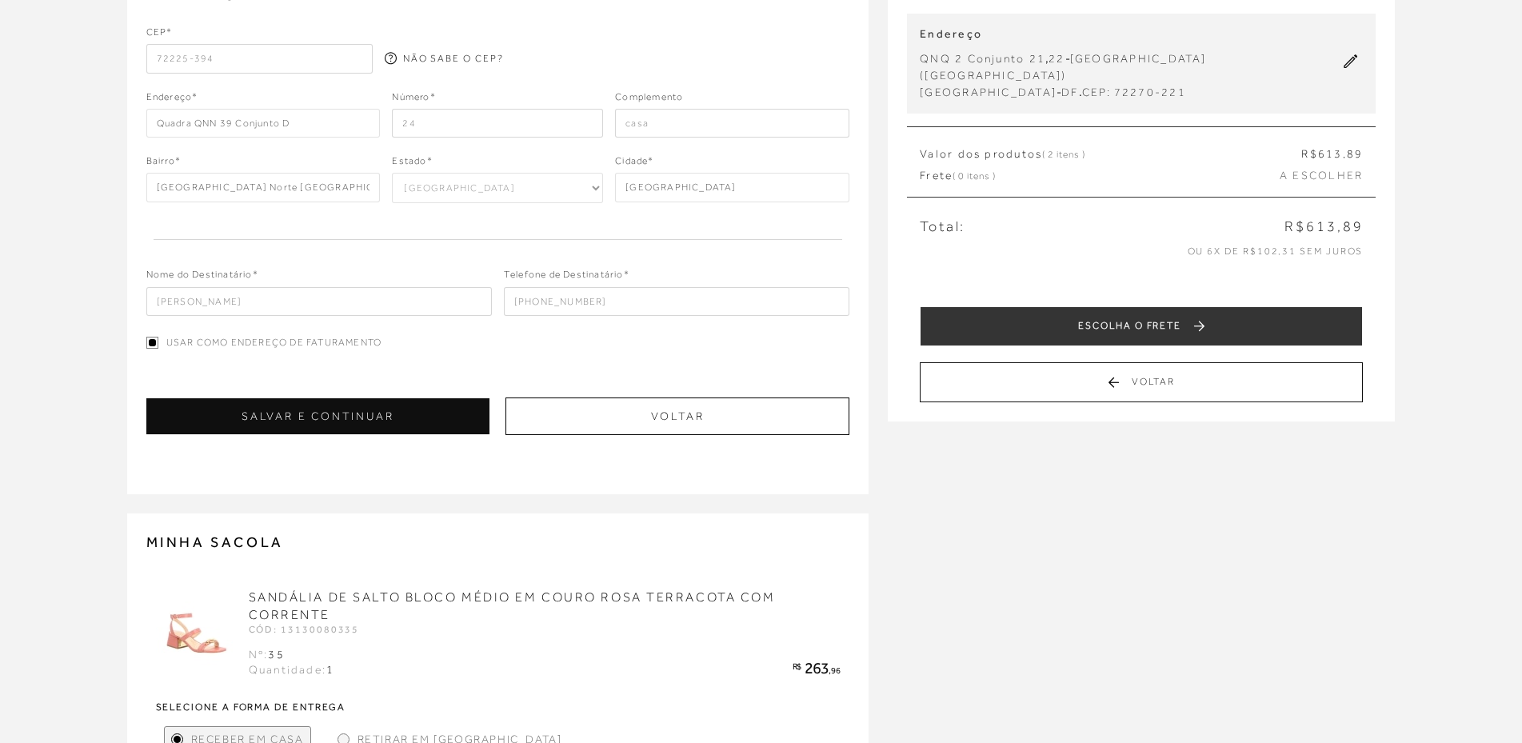
drag, startPoint x: 300, startPoint y: 302, endPoint x: 394, endPoint y: 302, distance: 94.4
click at [394, 302] on input "[PERSON_NAME]" at bounding box center [319, 301] width 346 height 29
type input "[PERSON_NAME]"
click at [566, 347] on div "Usar como endereço de faturamento" at bounding box center [498, 345] width 704 height 18
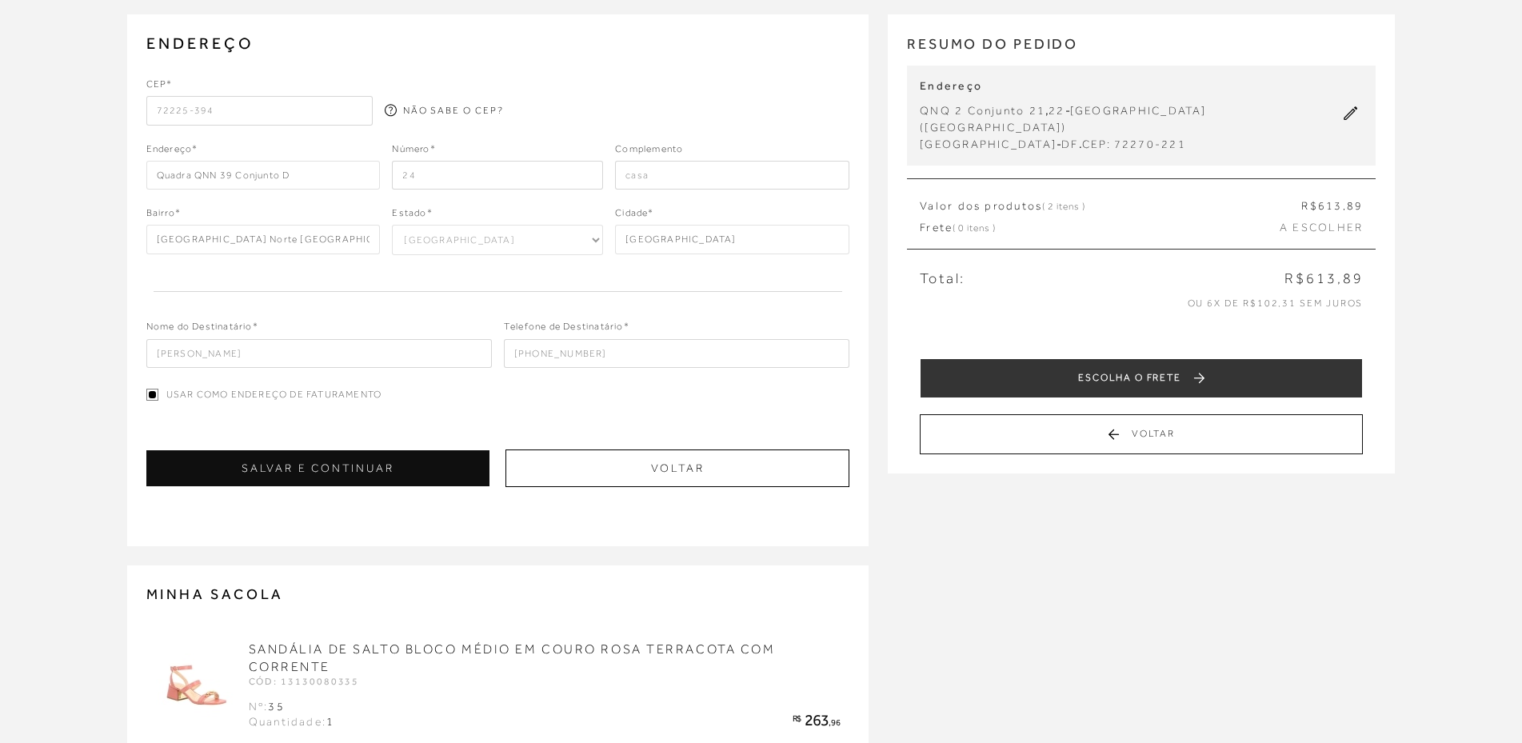
scroll to position [80, 0]
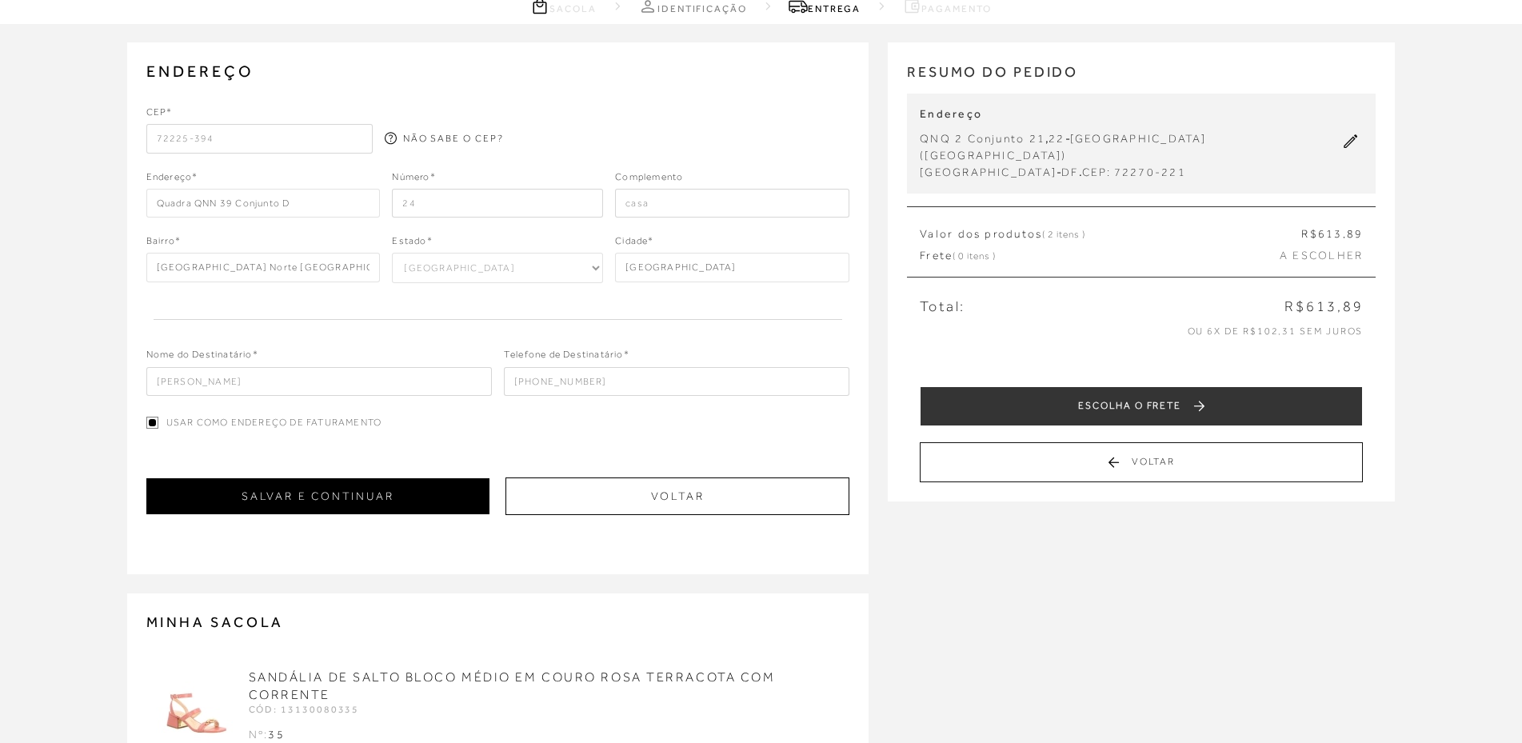
click at [389, 501] on button "SALVAR E CONTINUAR" at bounding box center [317, 496] width 343 height 36
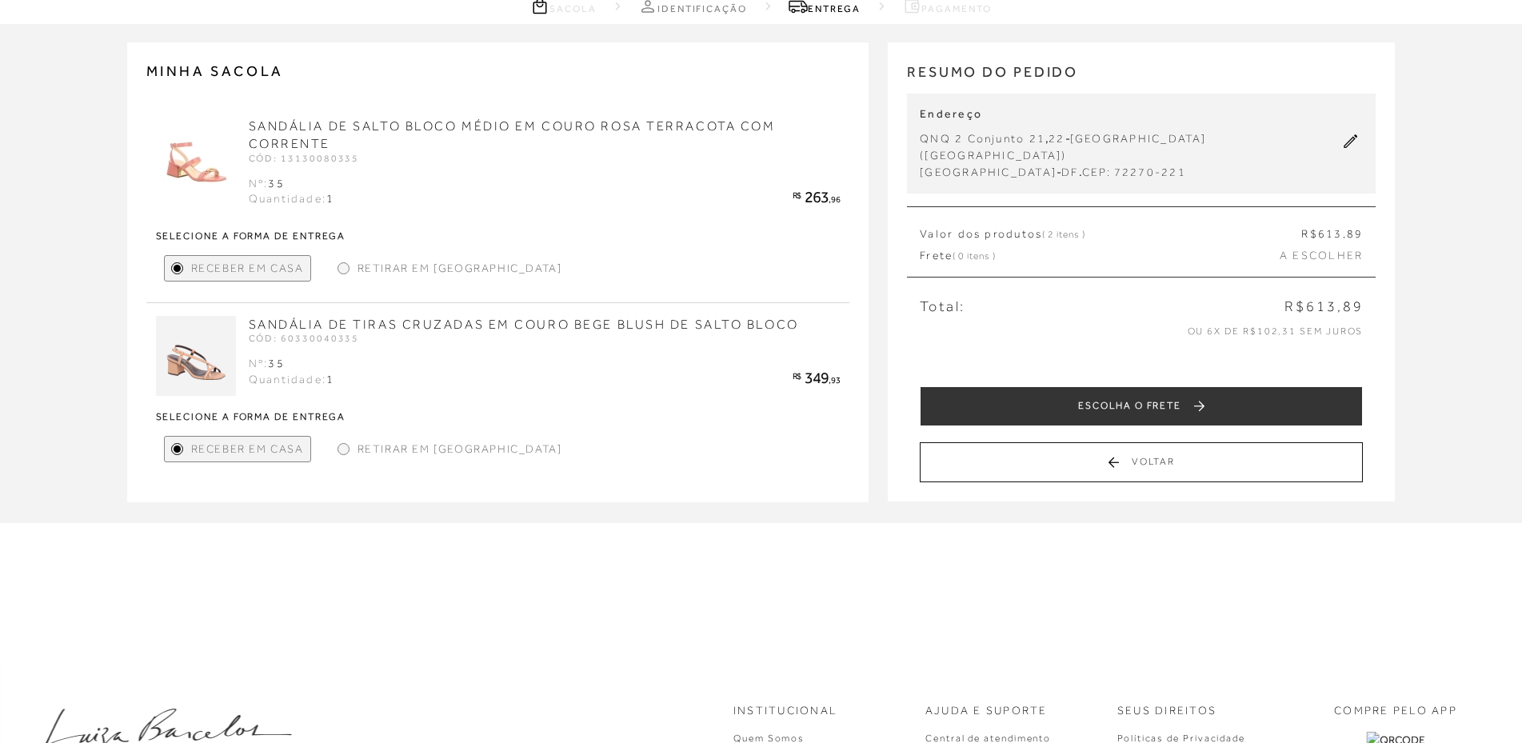
scroll to position [0, 0]
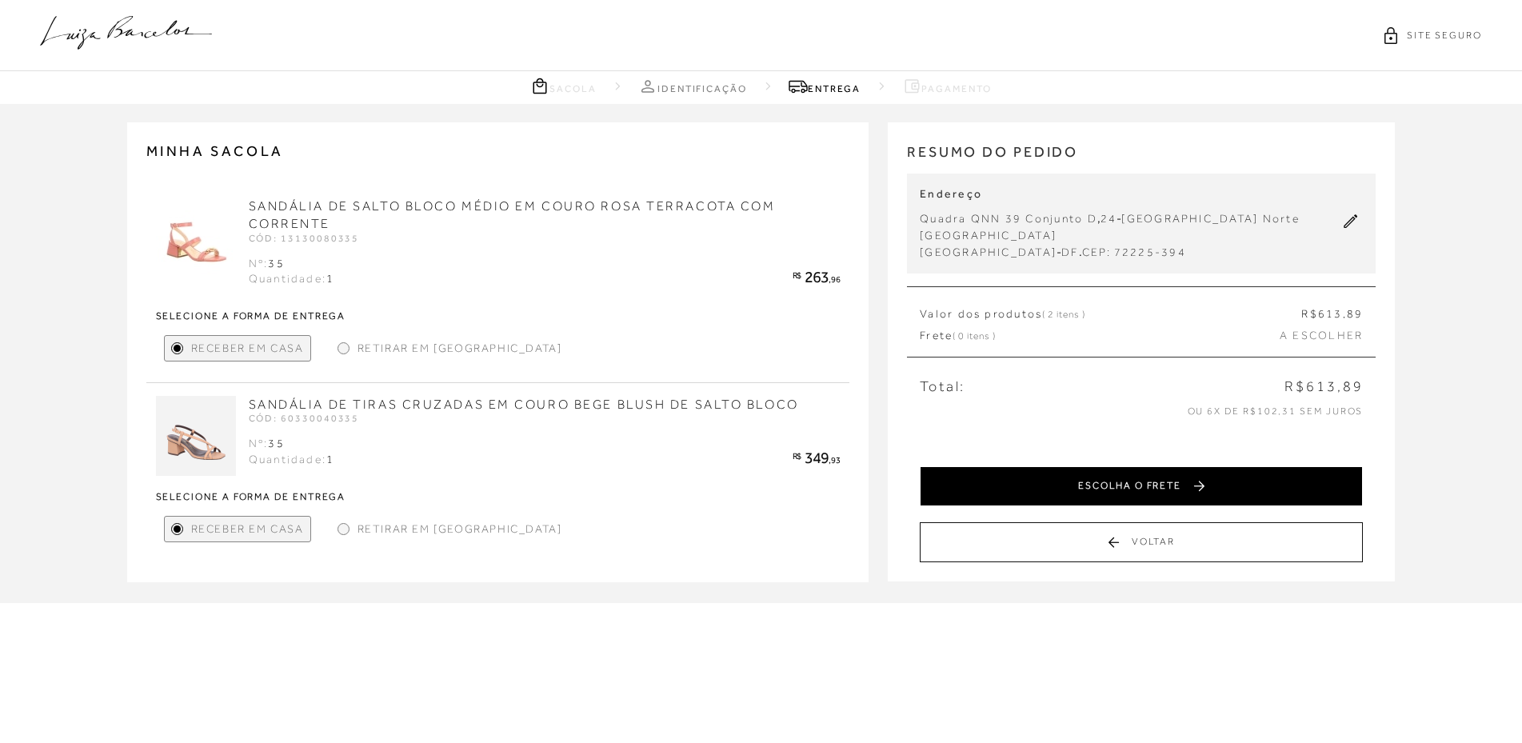
click at [1182, 470] on button "ESCOLHA O FRETE" at bounding box center [1141, 486] width 443 height 40
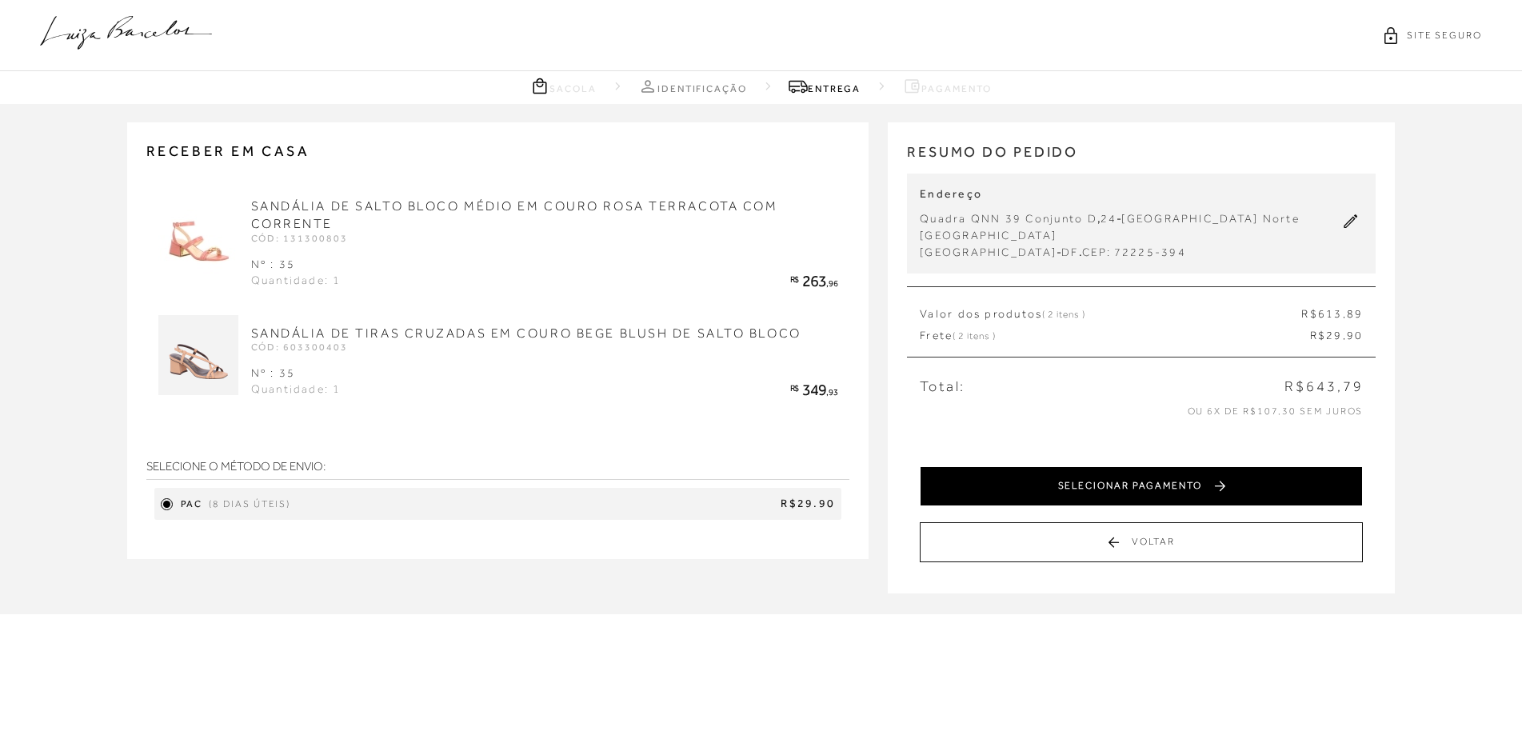
click at [1091, 473] on button "SELECIONAR PAGAMENTO" at bounding box center [1141, 486] width 443 height 40
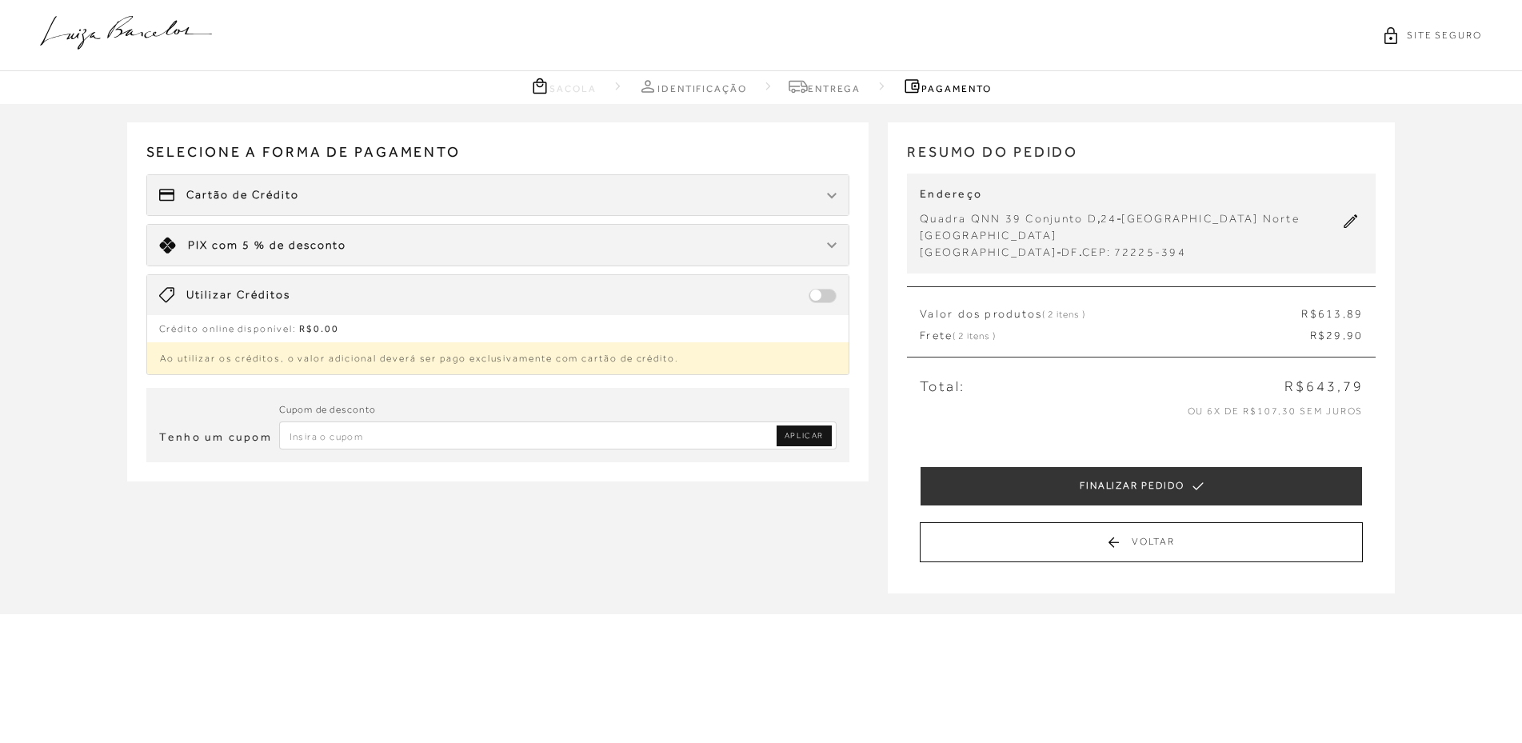
click at [413, 195] on div "Cartão de Crédito" at bounding box center [498, 195] width 702 height 40
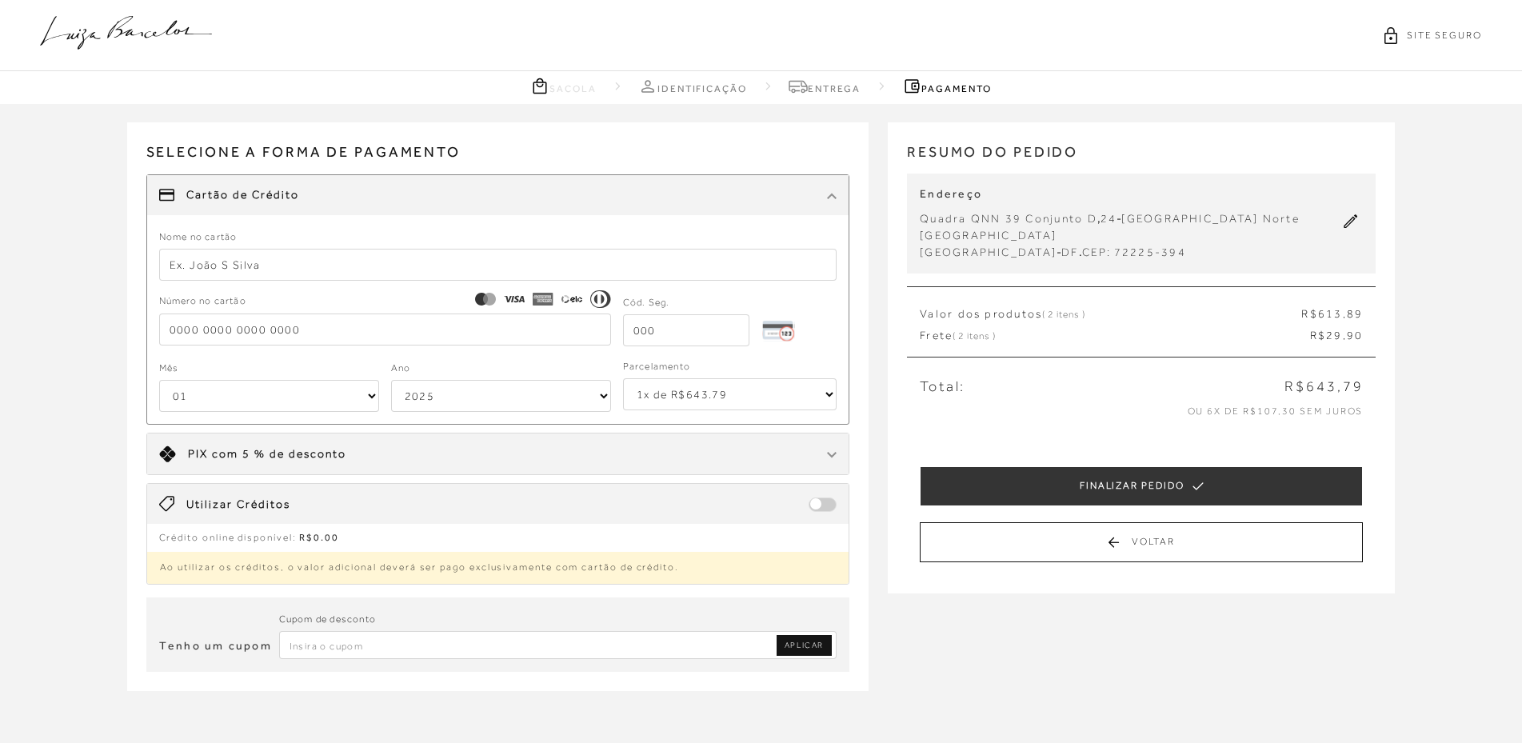
click at [395, 268] on input "text" at bounding box center [498, 265] width 678 height 32
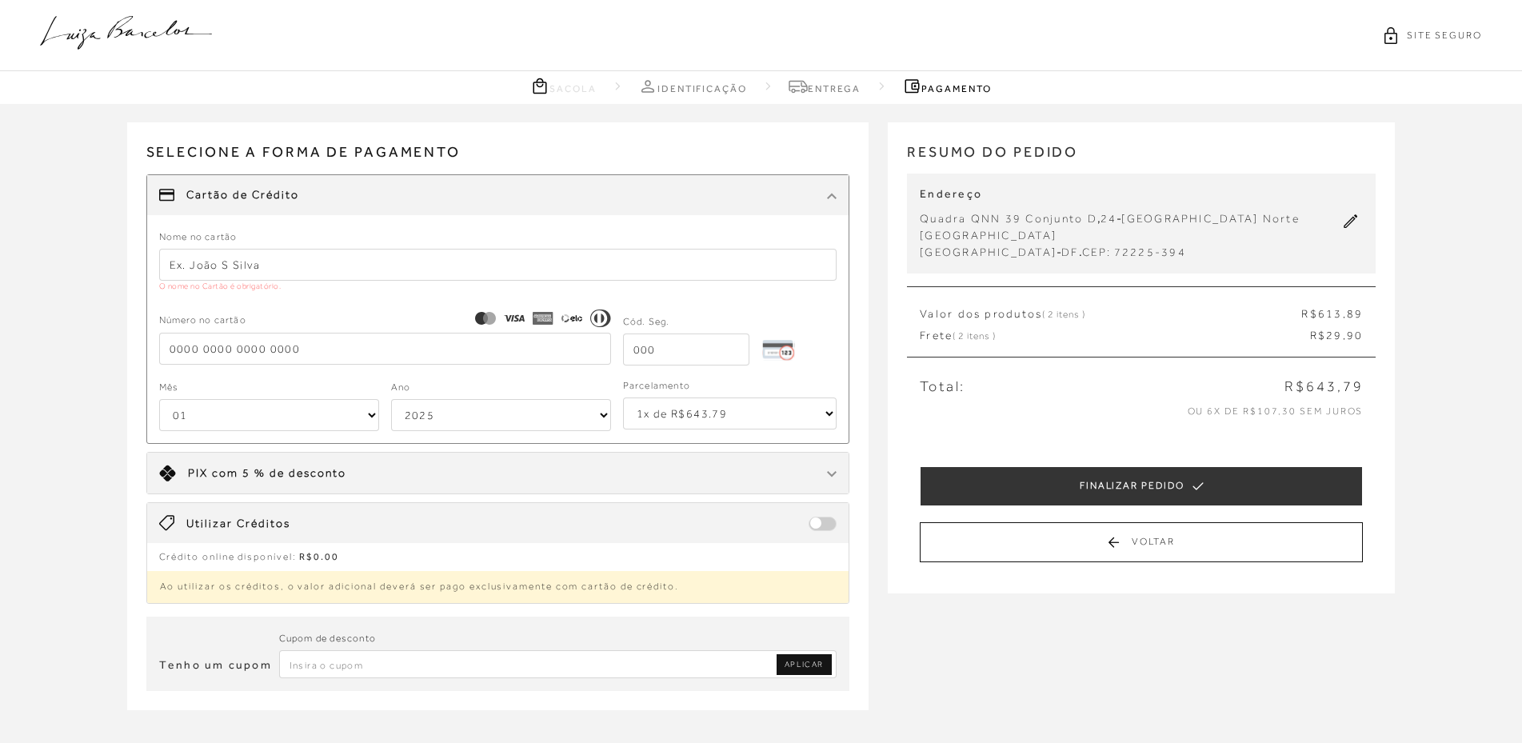
click at [264, 260] on input "text" at bounding box center [498, 265] width 678 height 32
click at [254, 267] on input "text" at bounding box center [498, 265] width 678 height 32
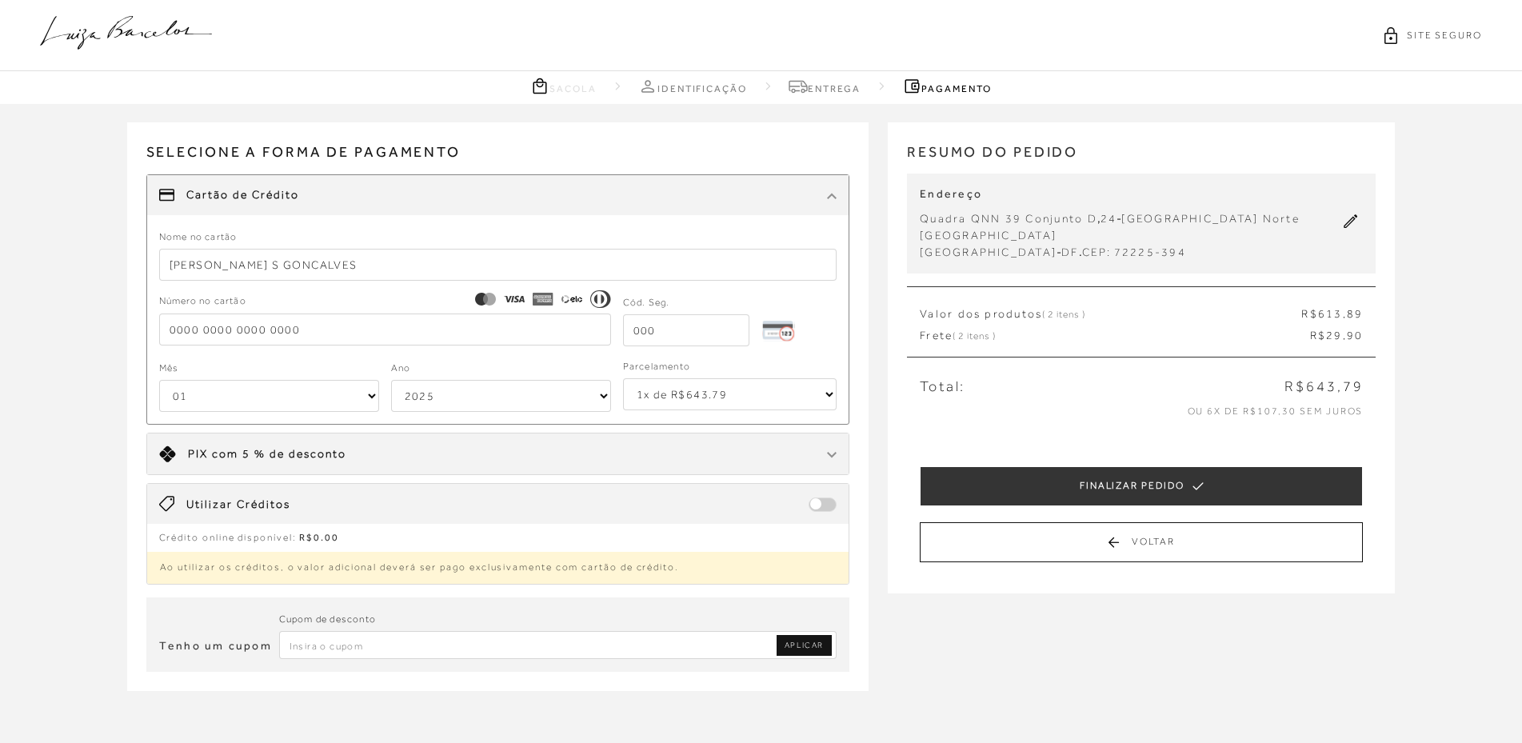
type input "[PERSON_NAME] S GONCALVES"
click at [258, 304] on label "Número no cartão" at bounding box center [385, 302] width 452 height 16
click at [248, 330] on input "tel" at bounding box center [385, 330] width 452 height 32
type input "[CREDIT_CARD_NUMBER]"
click at [366, 393] on select "01 02 03 04 05 06 07 08 09 10 11 12" at bounding box center [269, 396] width 220 height 32
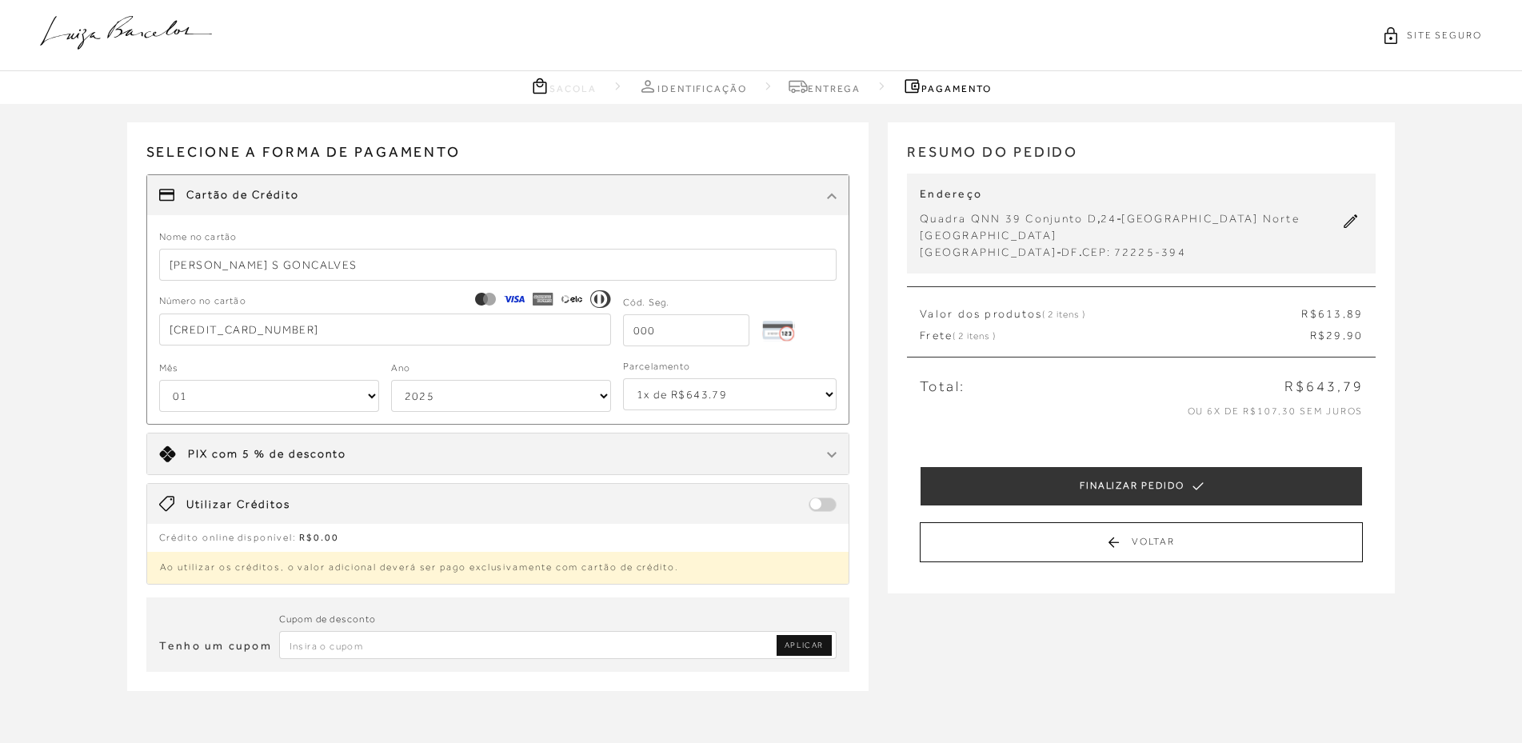
select select "06"
click at [159, 380] on select "01 02 03 04 05 06 07 08 09 10 11 12" at bounding box center [269, 396] width 220 height 32
click at [474, 397] on select "2025 2026 2027 2028 2029 2030 2031 2032 2033 2034 2035 2036 2037 2038 2039 2040…" at bounding box center [501, 396] width 220 height 32
select select "2034"
click at [391, 380] on select "2025 2026 2027 2028 2029 2030 2031 2032 2033 2034 2035 2036 2037 2038 2039 2040…" at bounding box center [501, 396] width 220 height 32
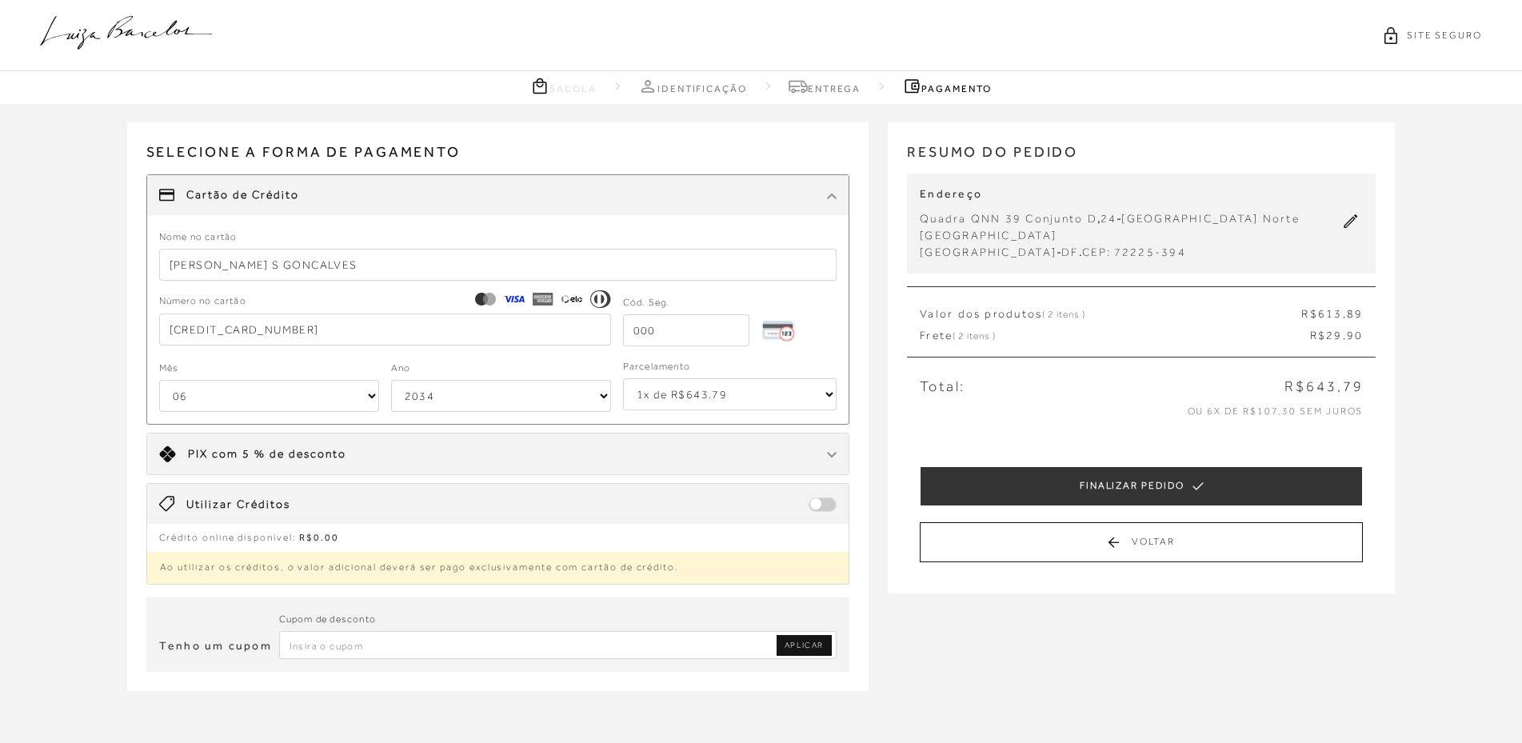
click at [665, 393] on select "1x de R$643.79 2x de R$321.90 sem juros 3x de R$214.60 sem juros 4x de R$160.95…" at bounding box center [730, 394] width 214 height 32
select select "5"
click at [623, 378] on select "1x de R$643.79 2x de R$321.90 sem juros 3x de R$214.60 sem juros 4x de R$160.95…" at bounding box center [730, 394] width 214 height 32
click at [661, 334] on input "tel" at bounding box center [686, 330] width 126 height 32
type input "091"
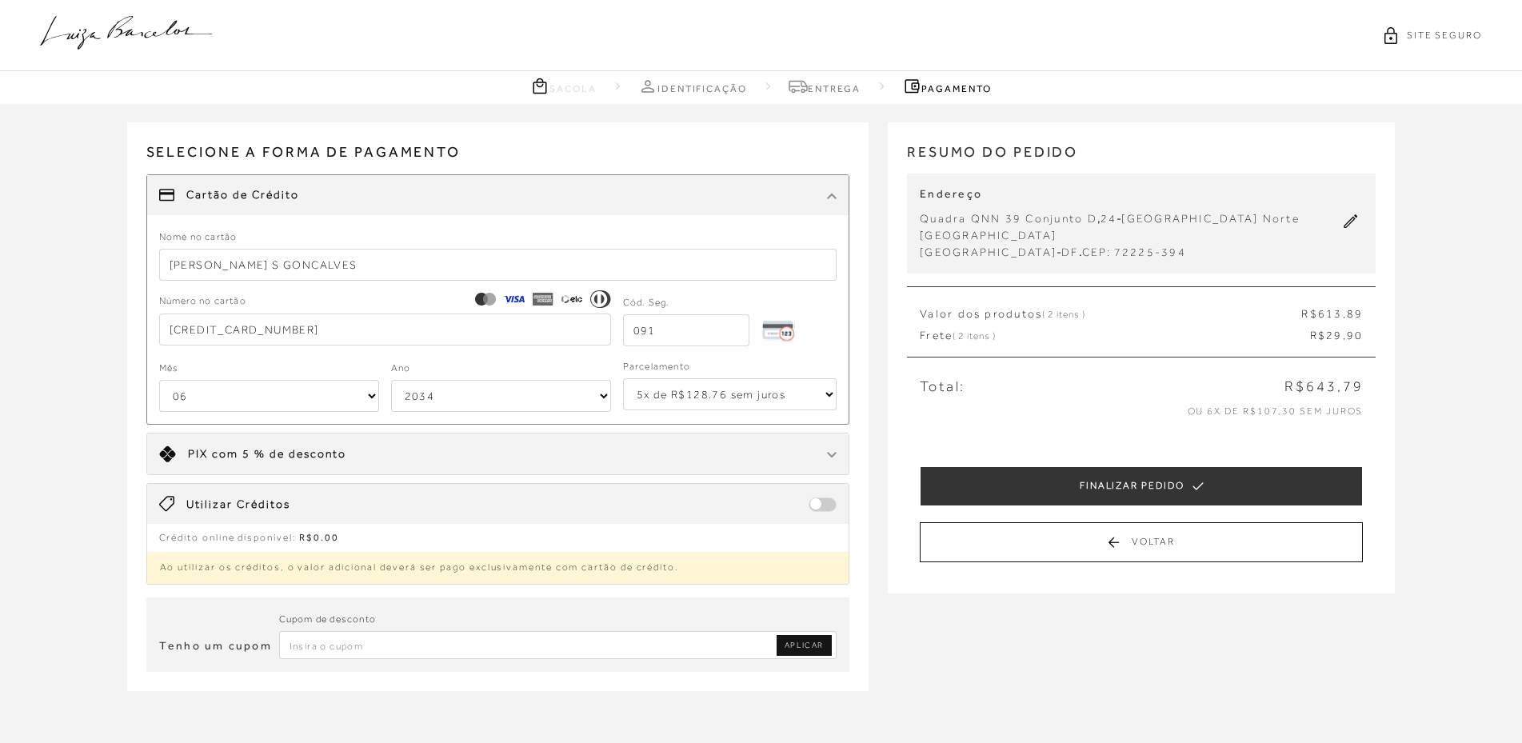
click at [521, 393] on select "2025 2026 2027 2028 2029 2030 2031 2032 2033 2034 2035 2036 2037 2038 2039 2040…" at bounding box center [501, 396] width 220 height 32
click at [686, 425] on ul "Cartão de Crédito Nome no cartão JAQUELINE S GONCALVES Número no cartão [CREDIT…" at bounding box center [498, 379] width 704 height 410
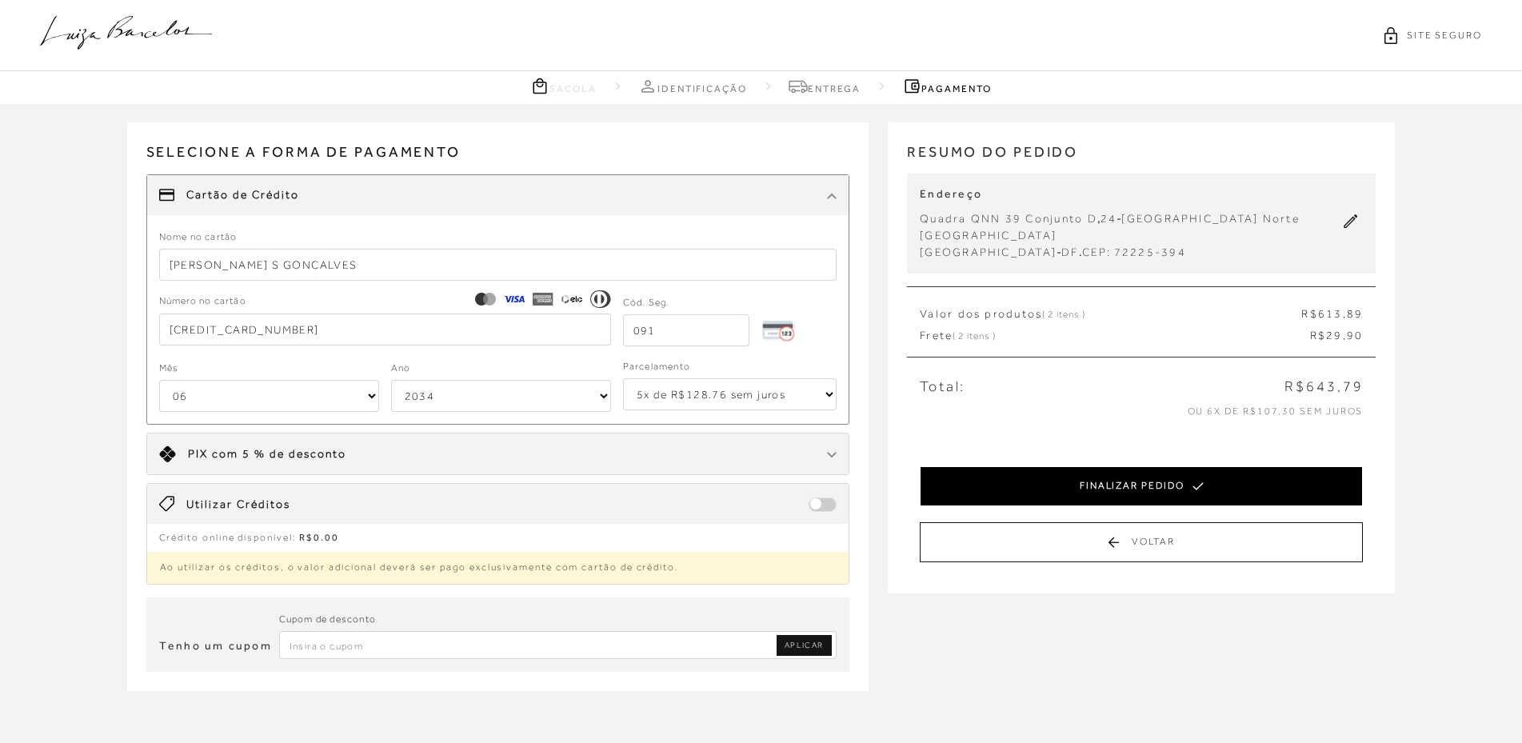
click at [1046, 471] on button "FINALIZAR PEDIDO" at bounding box center [1141, 486] width 443 height 40
select select "06"
select select "2034"
select select "5"
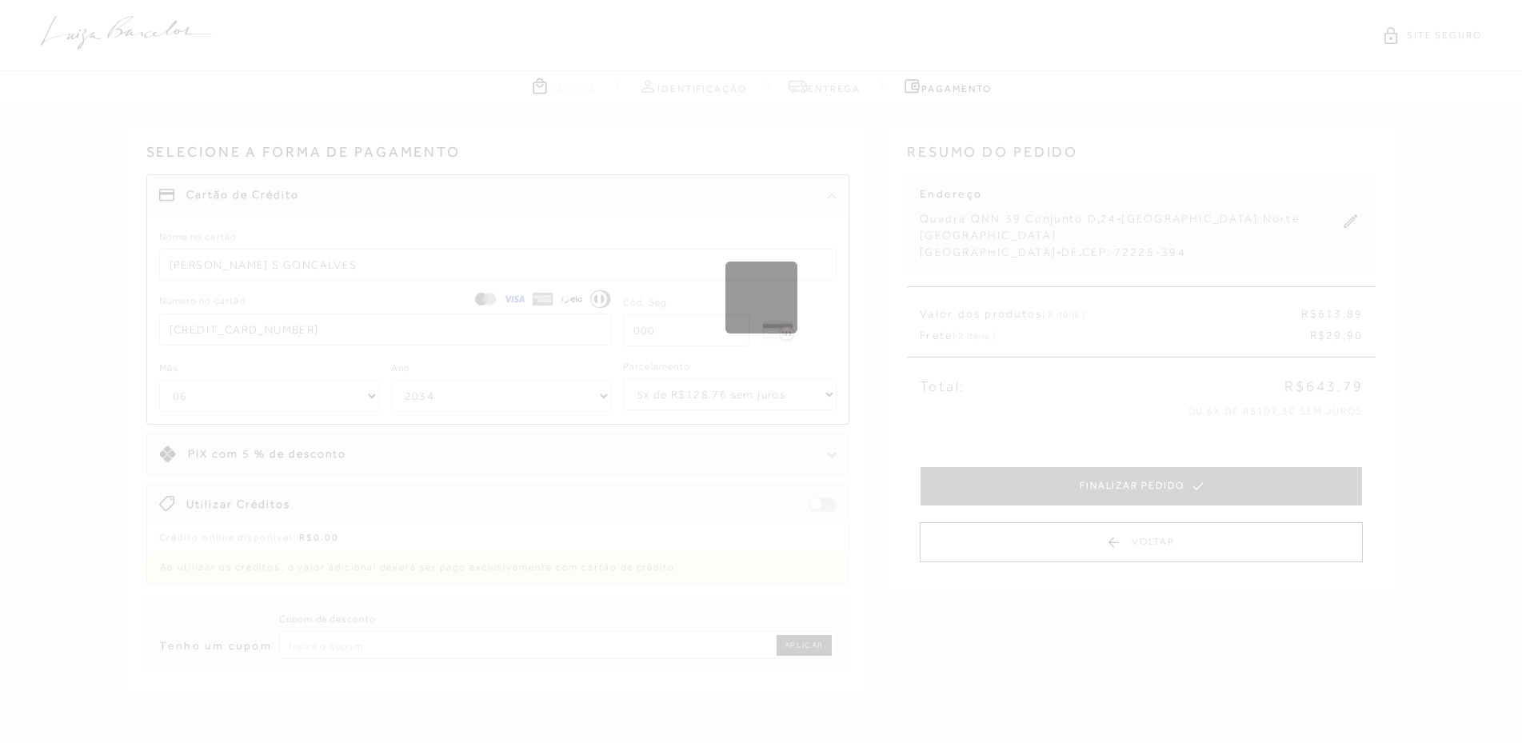
select select "1"
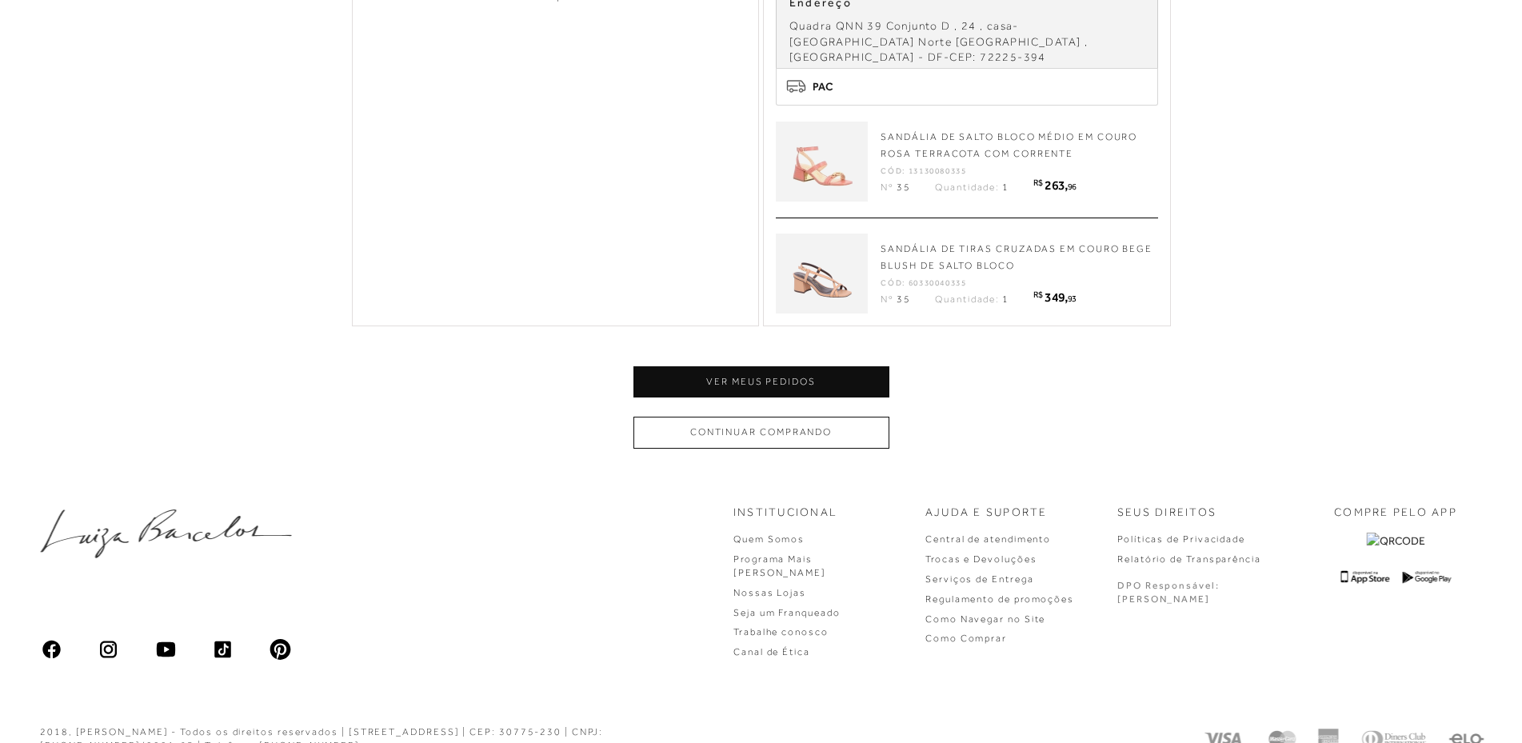
scroll to position [666, 0]
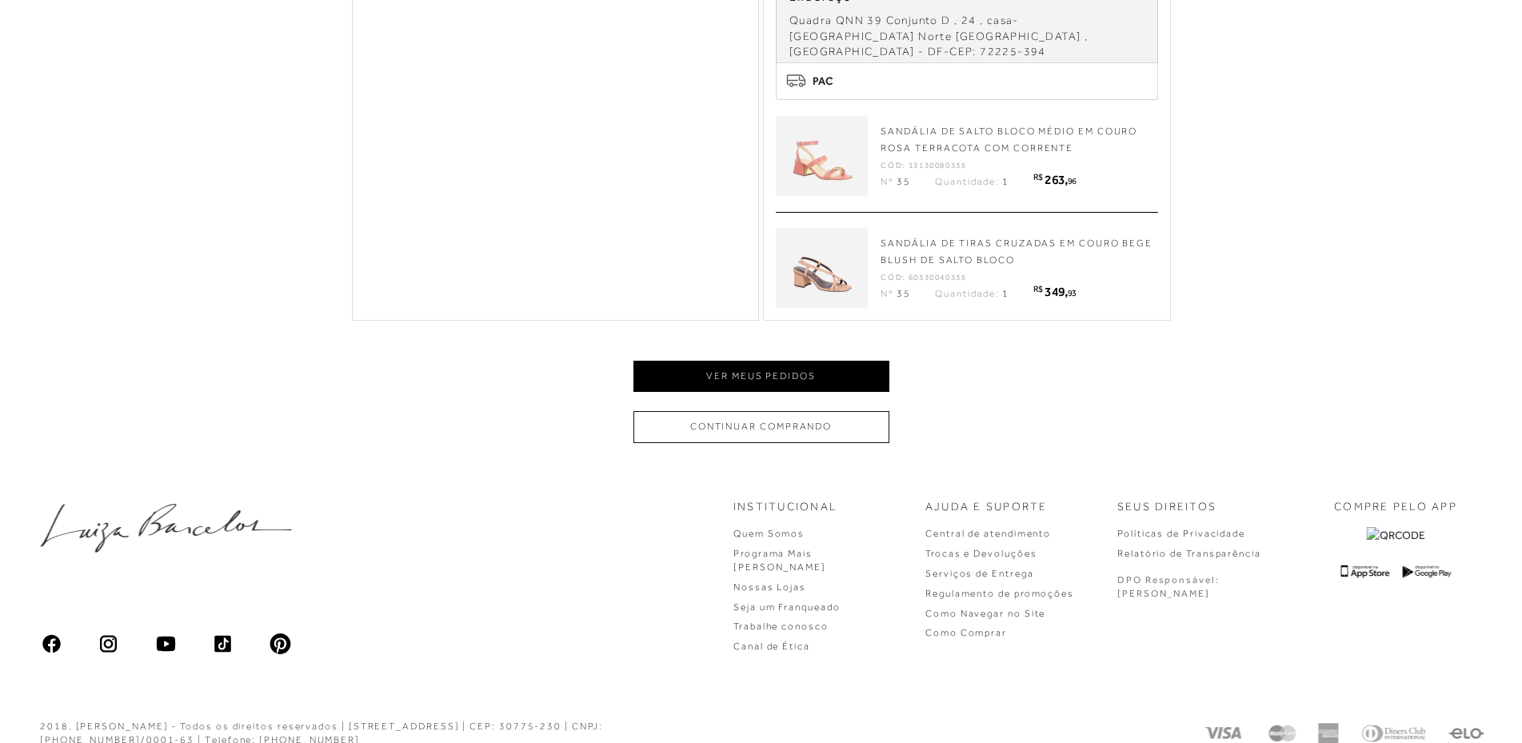
click at [730, 361] on button "Ver meus pedidos" at bounding box center [761, 376] width 256 height 31
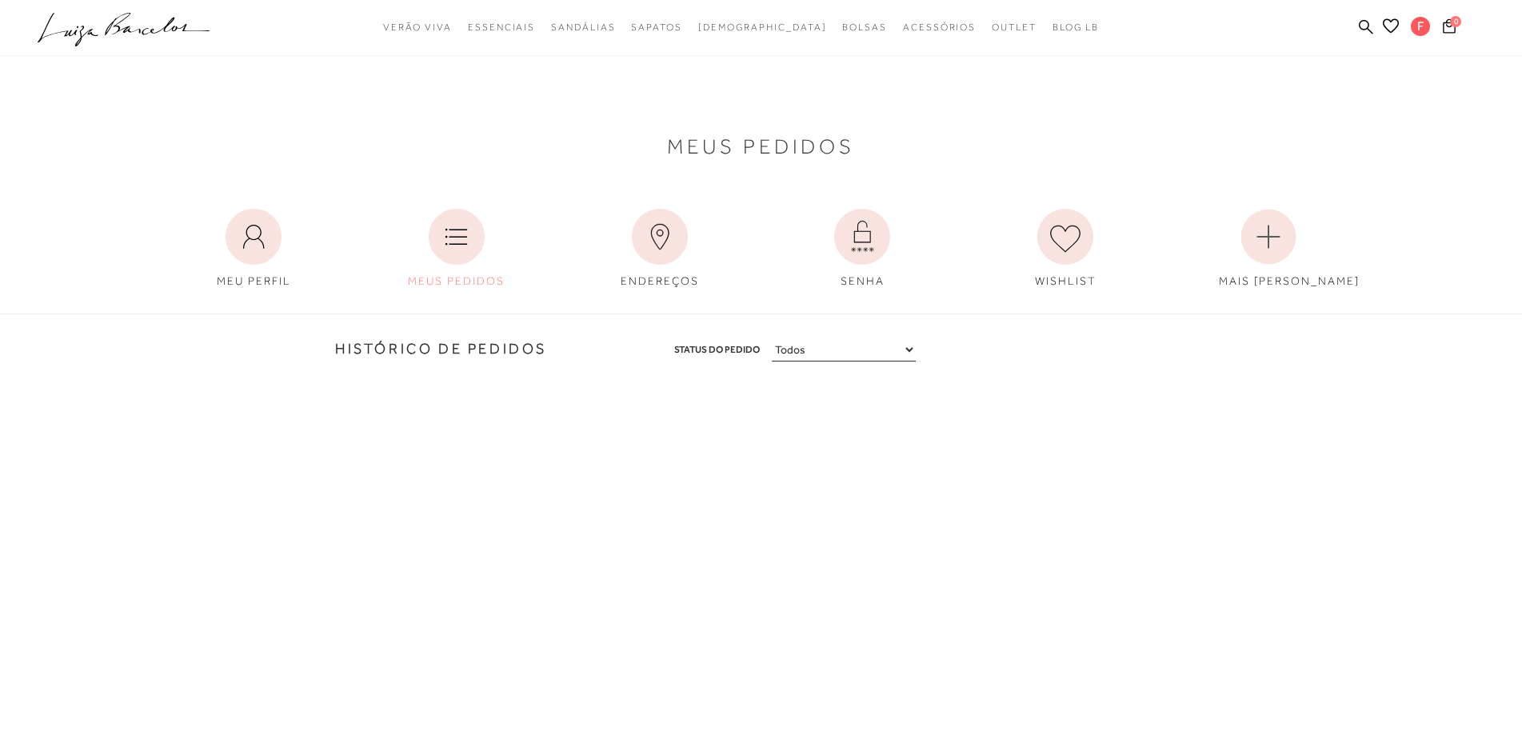
type input "967.743.471-34"
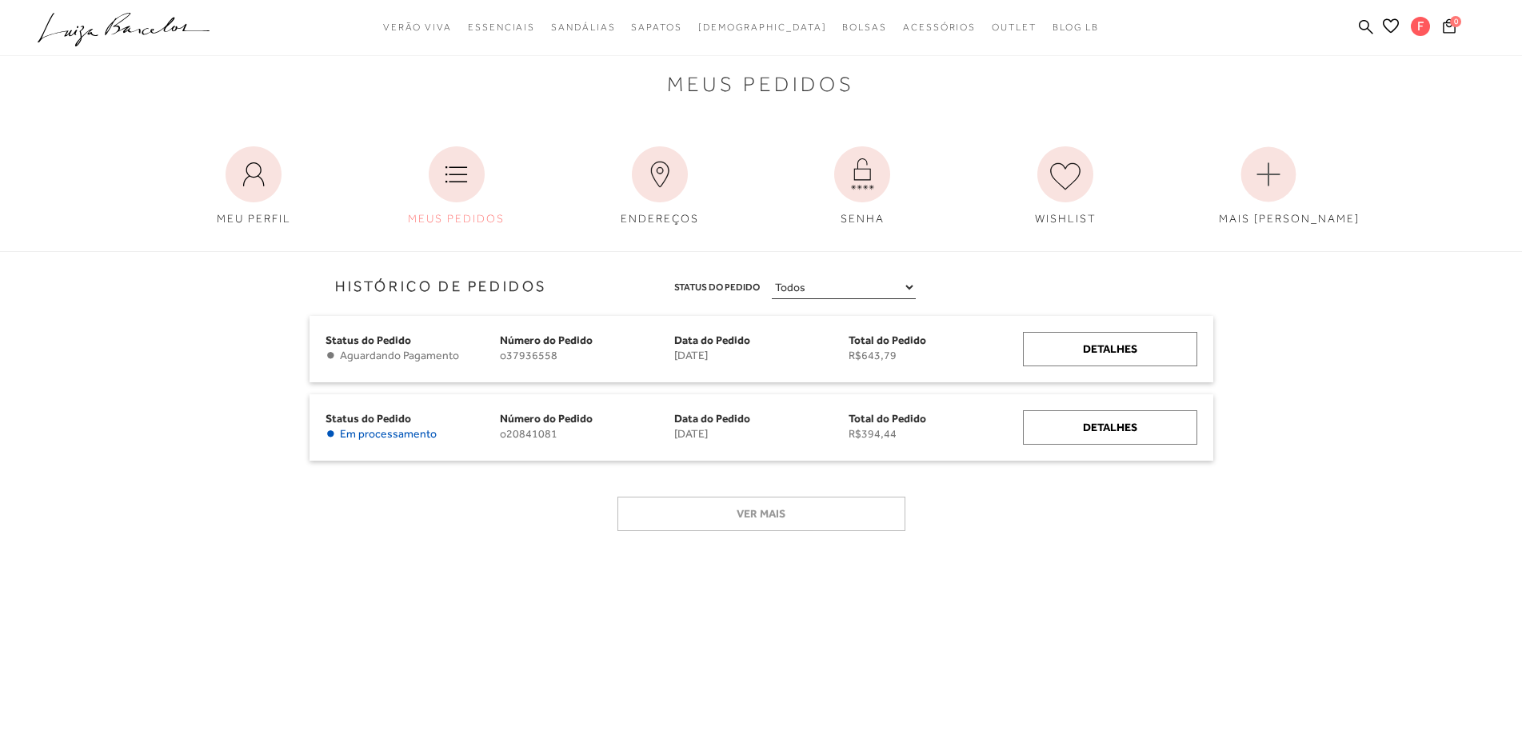
scroll to position [80, 0]
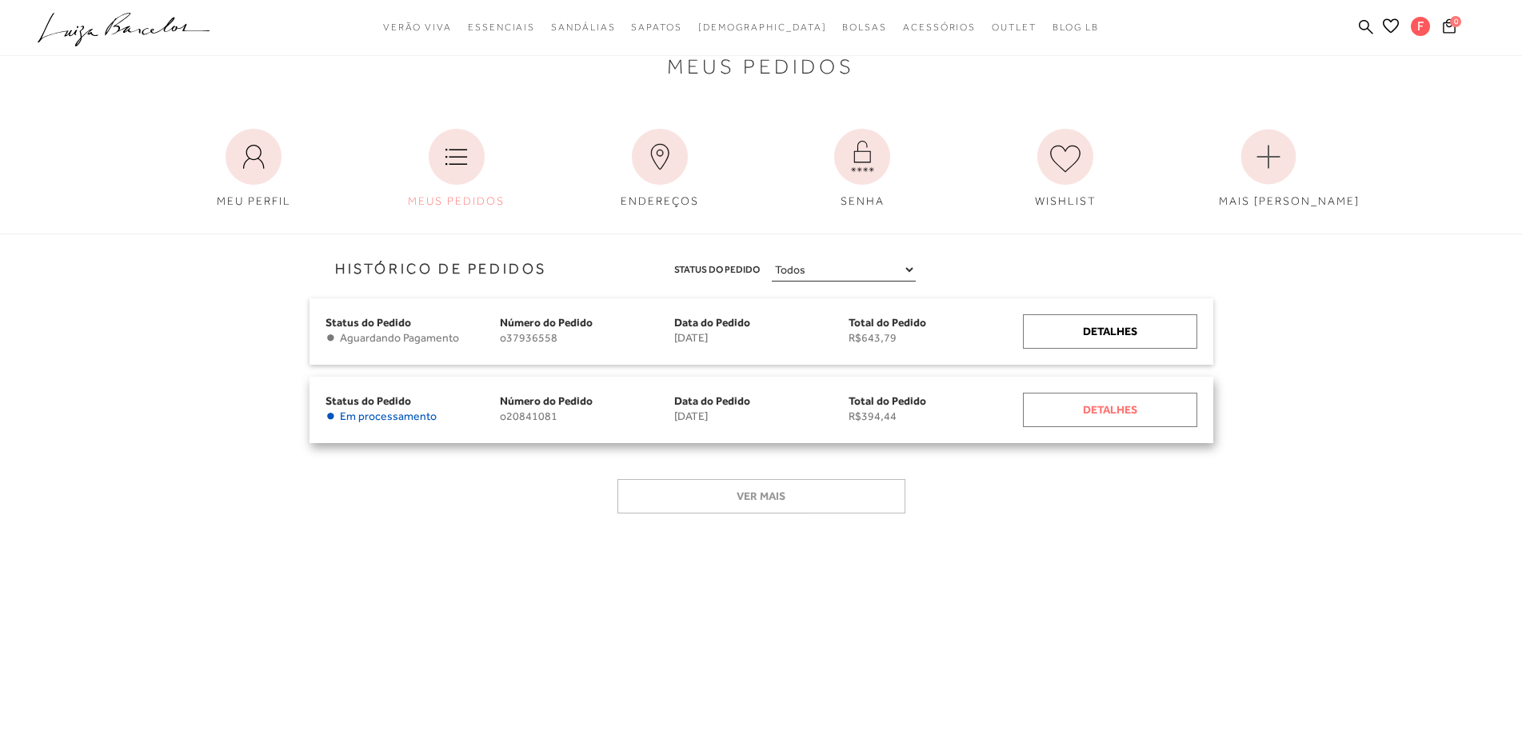
click at [1037, 414] on div "Detalhes" at bounding box center [1110, 410] width 174 height 34
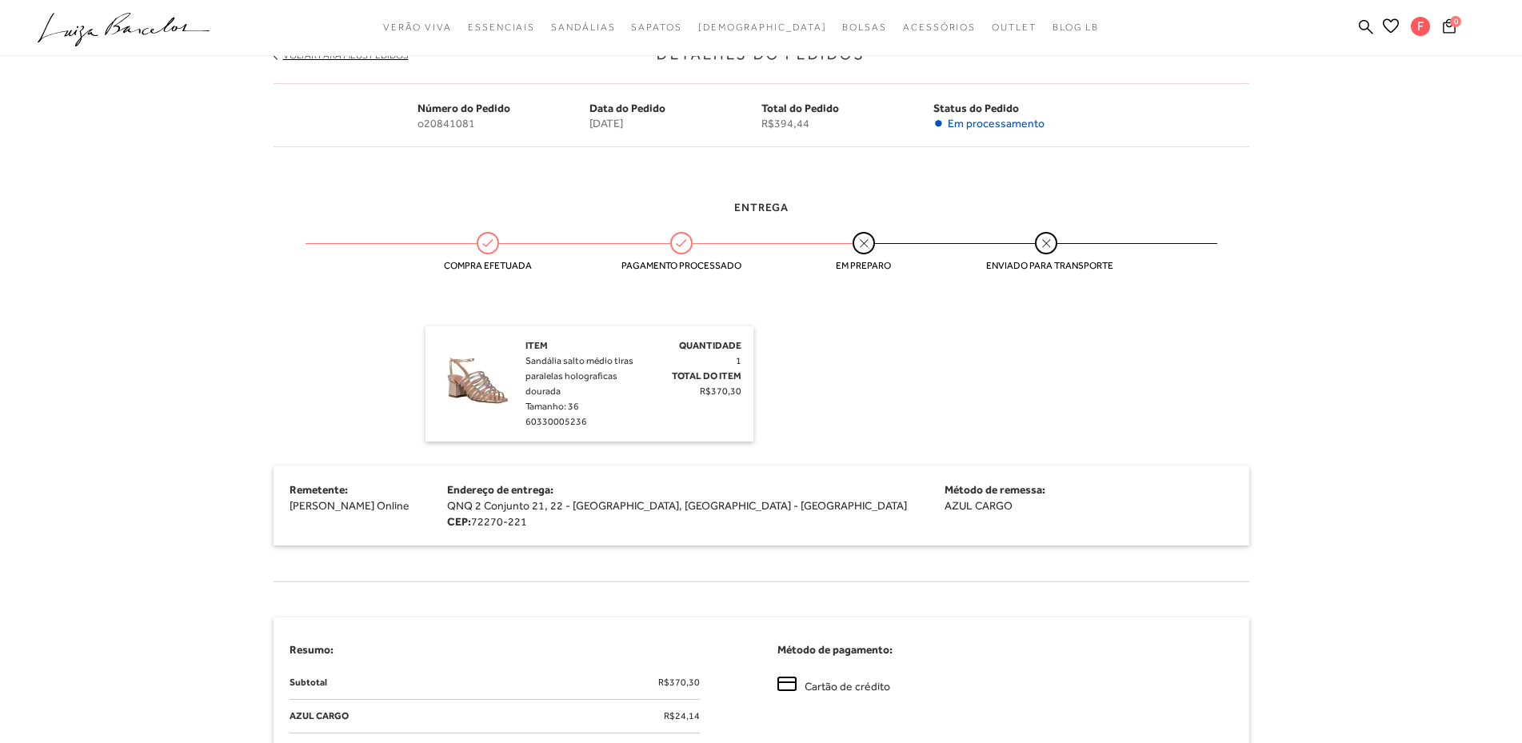
scroll to position [320, 0]
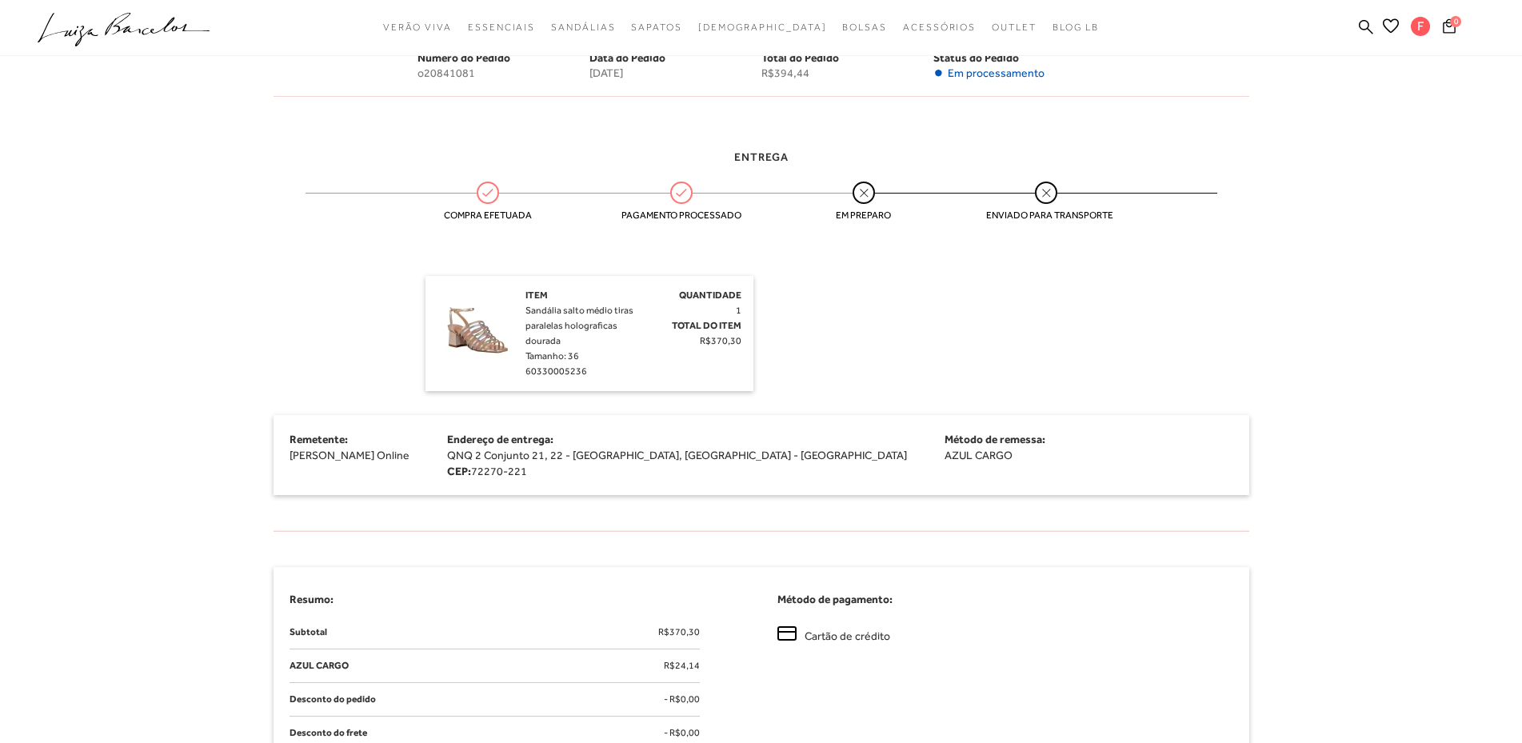
click at [485, 339] on img at bounding box center [477, 328] width 80 height 80
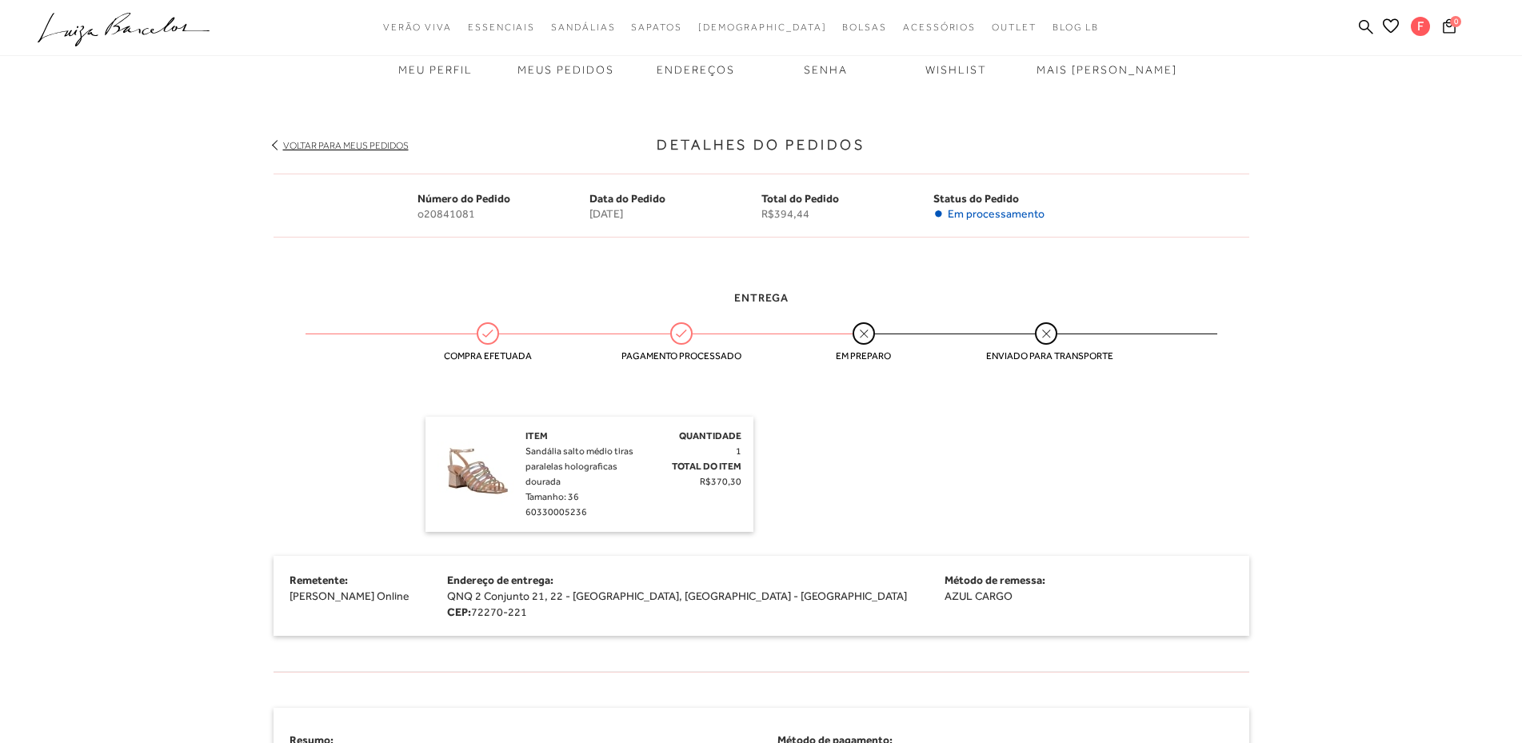
scroll to position [160, 0]
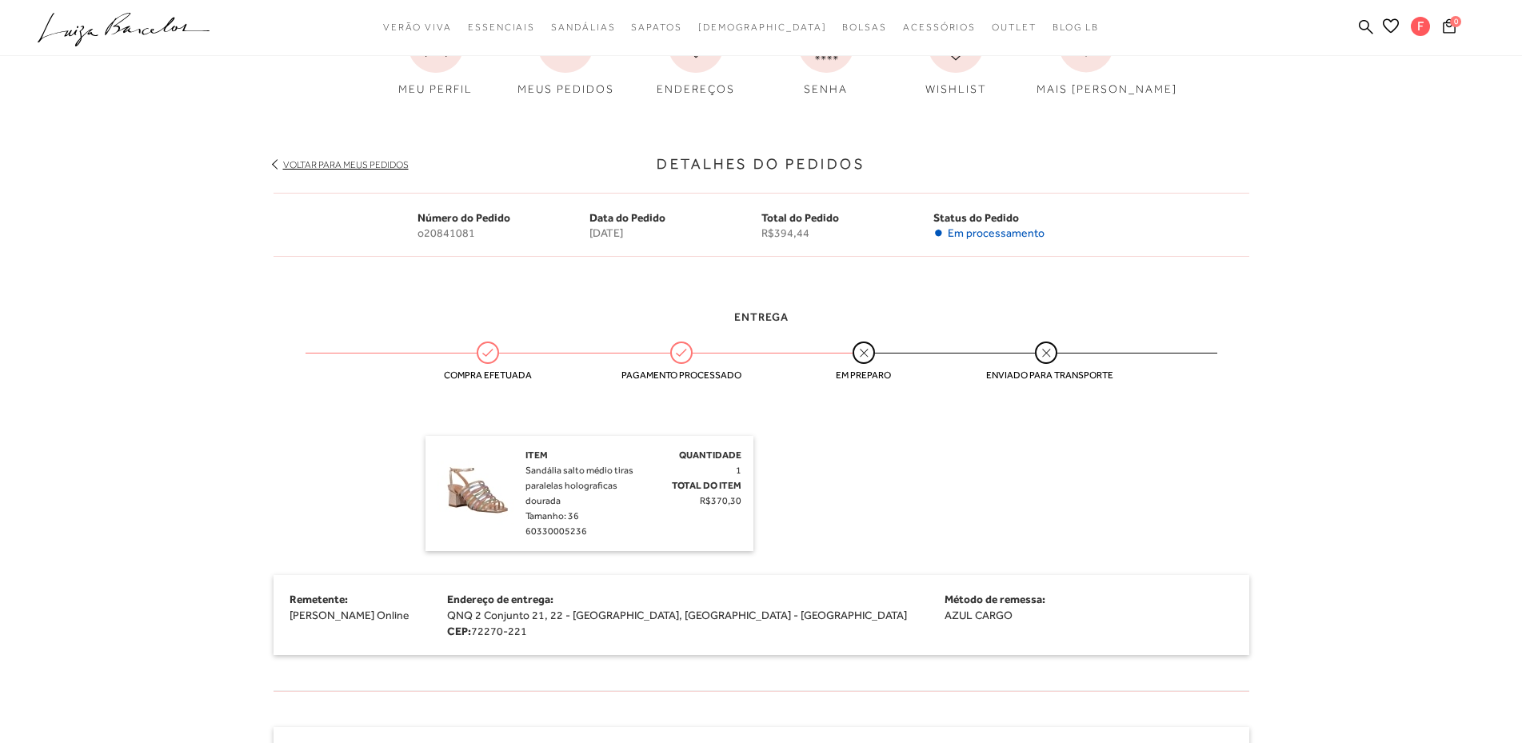
click at [332, 163] on link "Voltar para meus pedidos" at bounding box center [346, 164] width 126 height 11
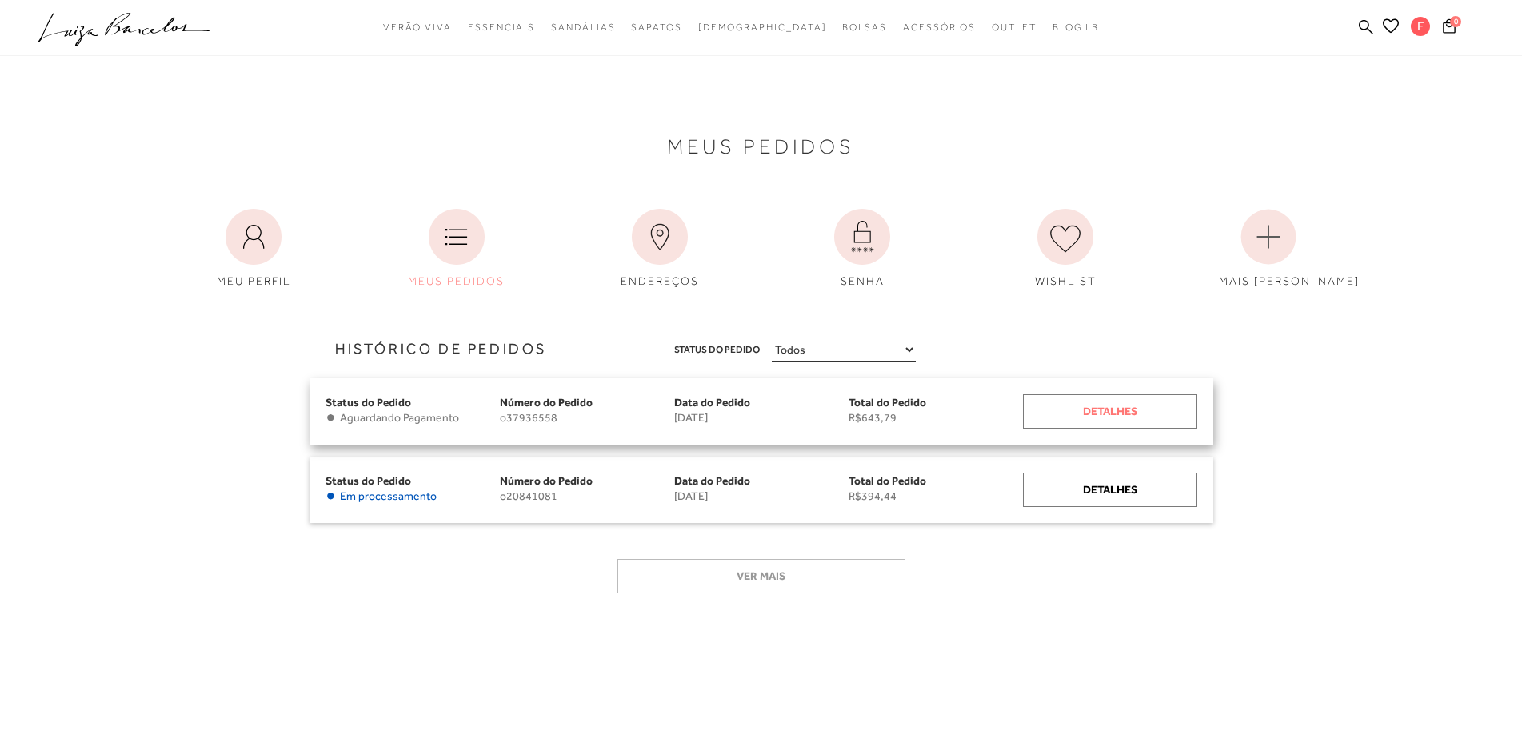
click at [1101, 408] on div "Detalhes" at bounding box center [1110, 411] width 174 height 34
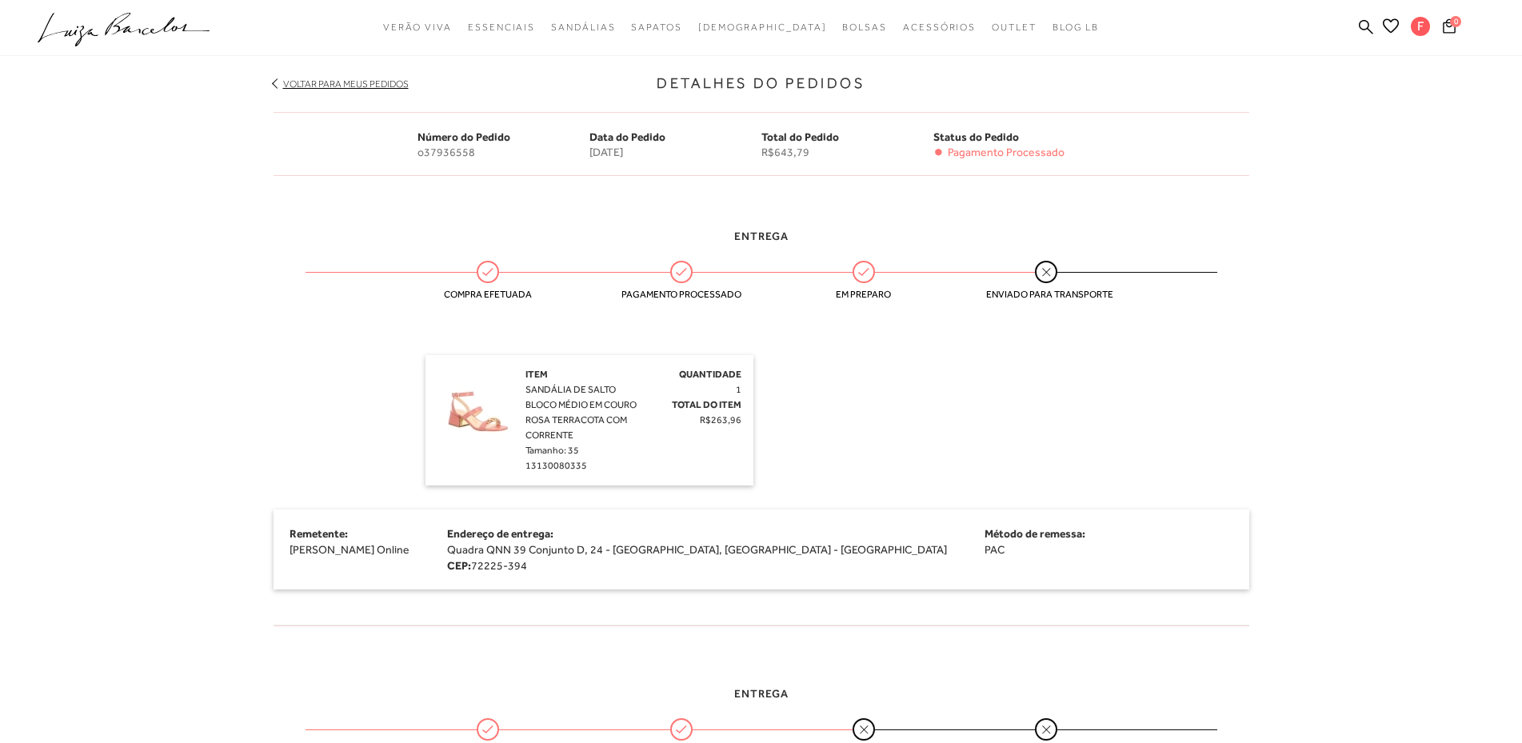
scroll to position [320, 0]
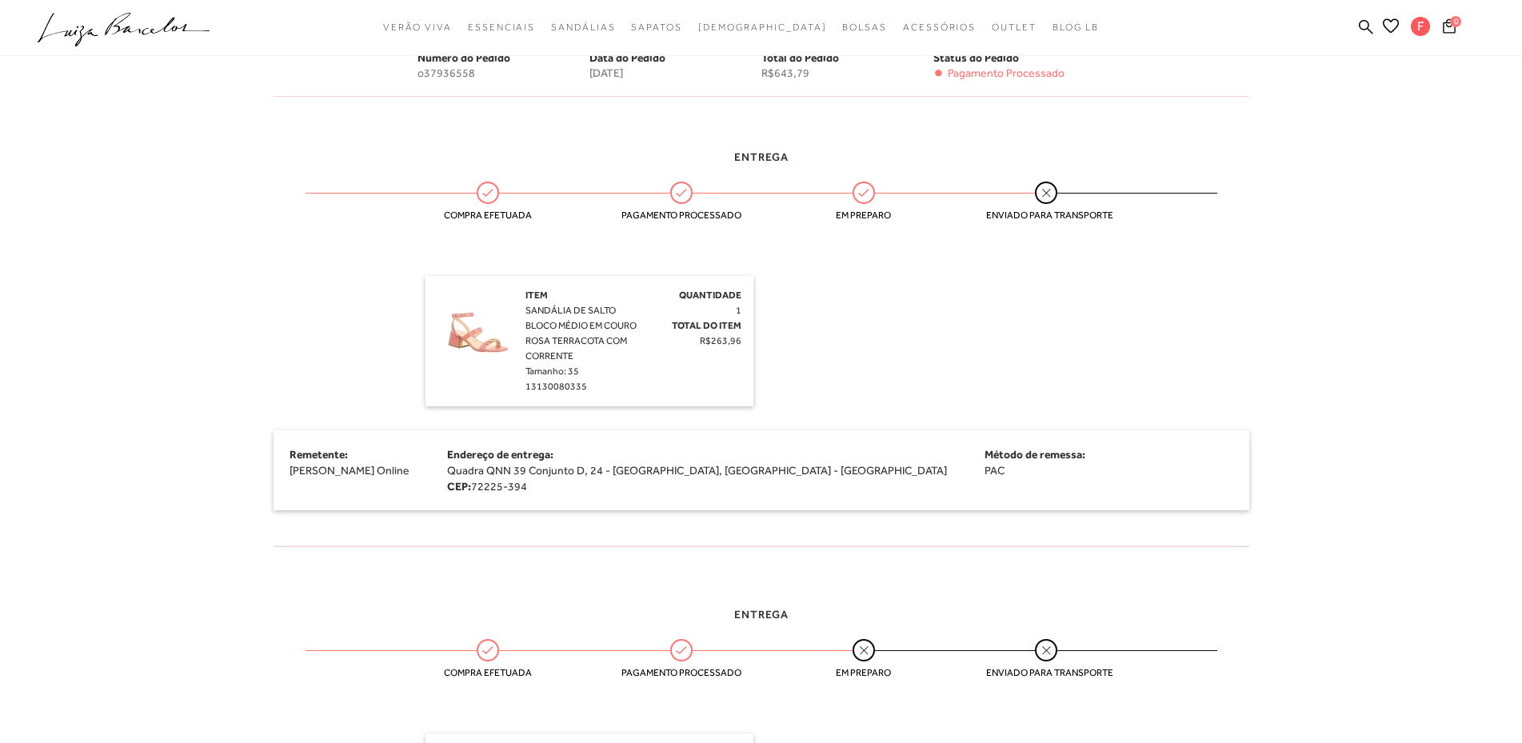
click at [455, 342] on img at bounding box center [477, 328] width 80 height 80
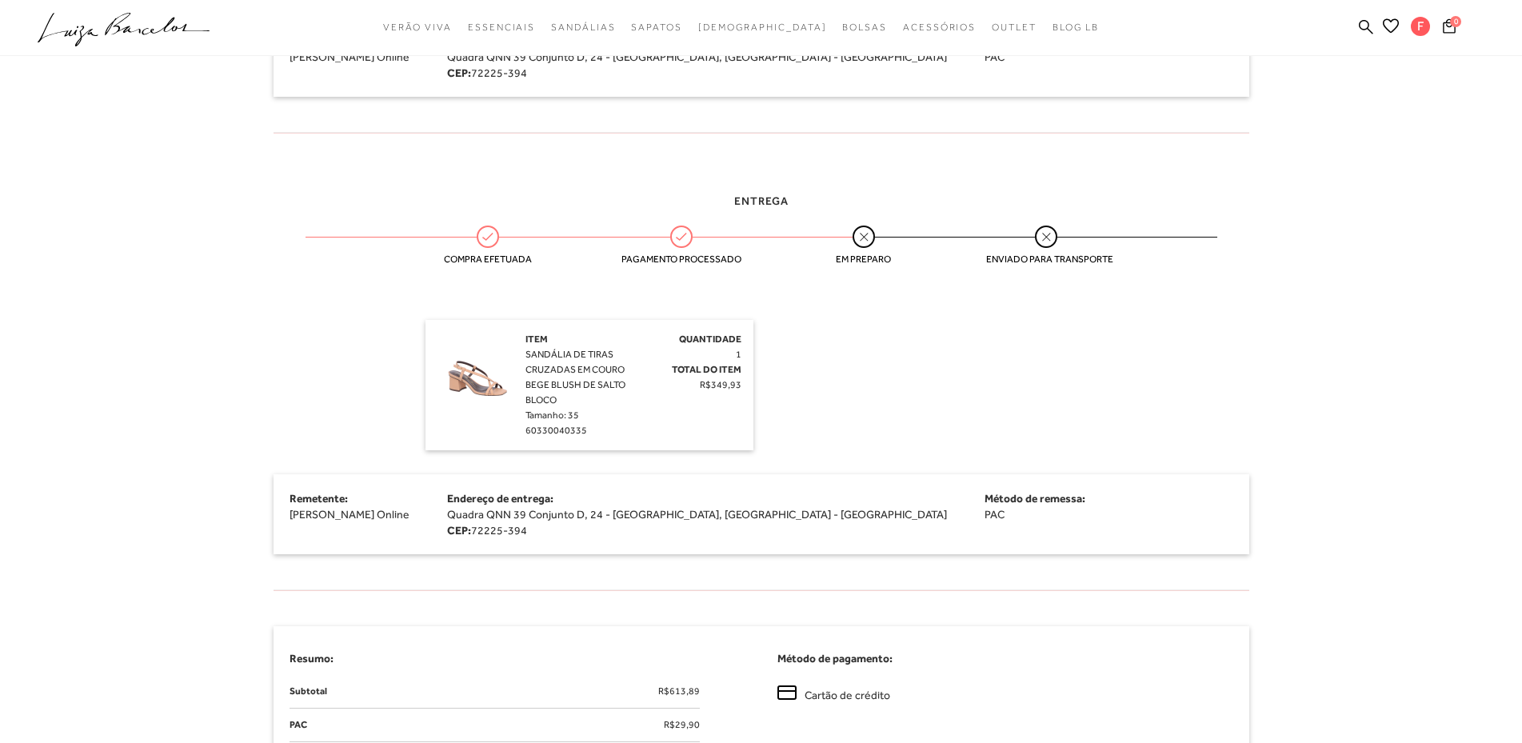
scroll to position [720, 0]
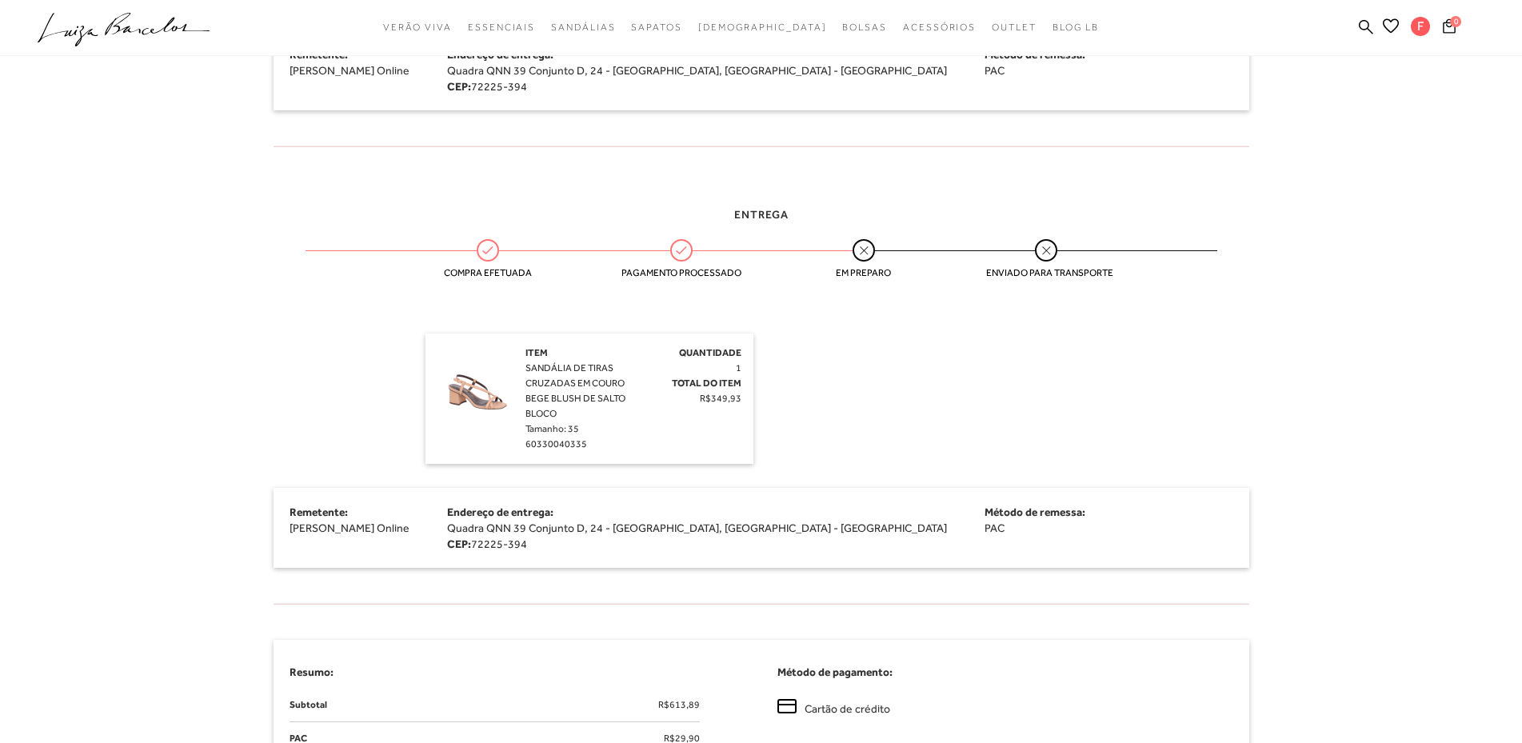
click at [464, 382] on img at bounding box center [477, 386] width 80 height 80
click at [540, 375] on div "Item SANDÁLIA DE TIRAS CRUZADAS EM COURO BEGE BLUSH DE SALTO BLOCO Tamanho: 35 …" at bounding box center [582, 399] width 114 height 106
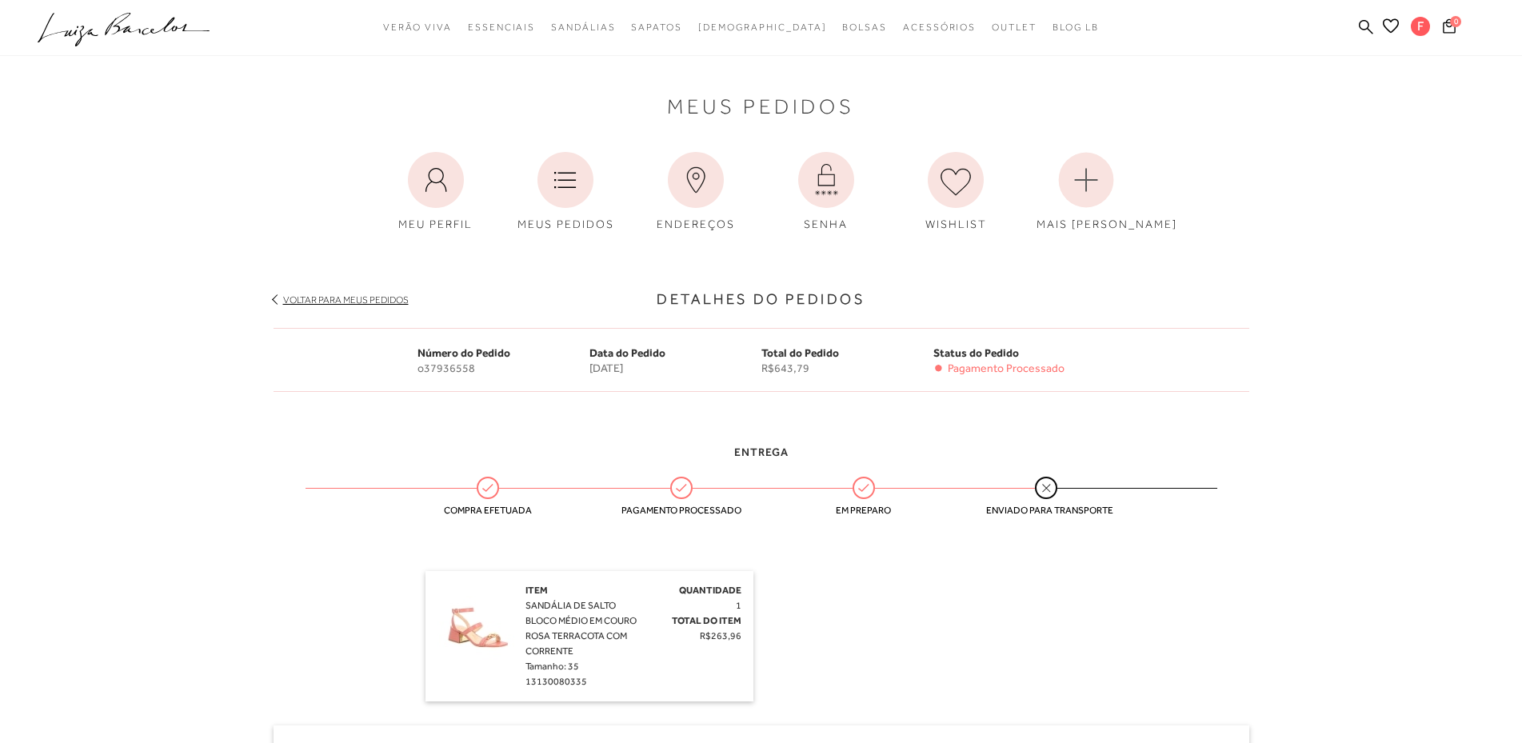
scroll to position [0, 0]
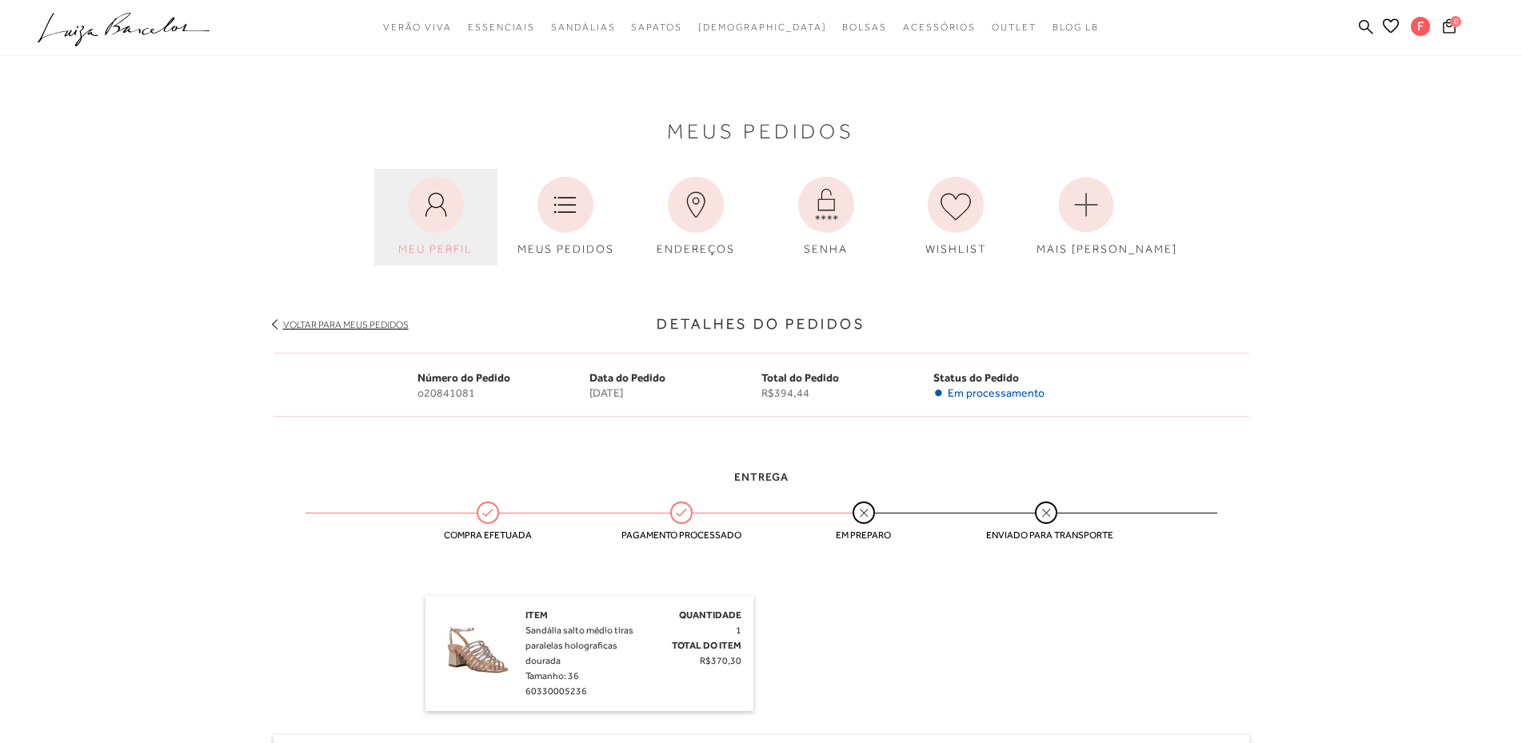
click at [462, 234] on link "MEU PERFIL" at bounding box center [435, 217] width 123 height 97
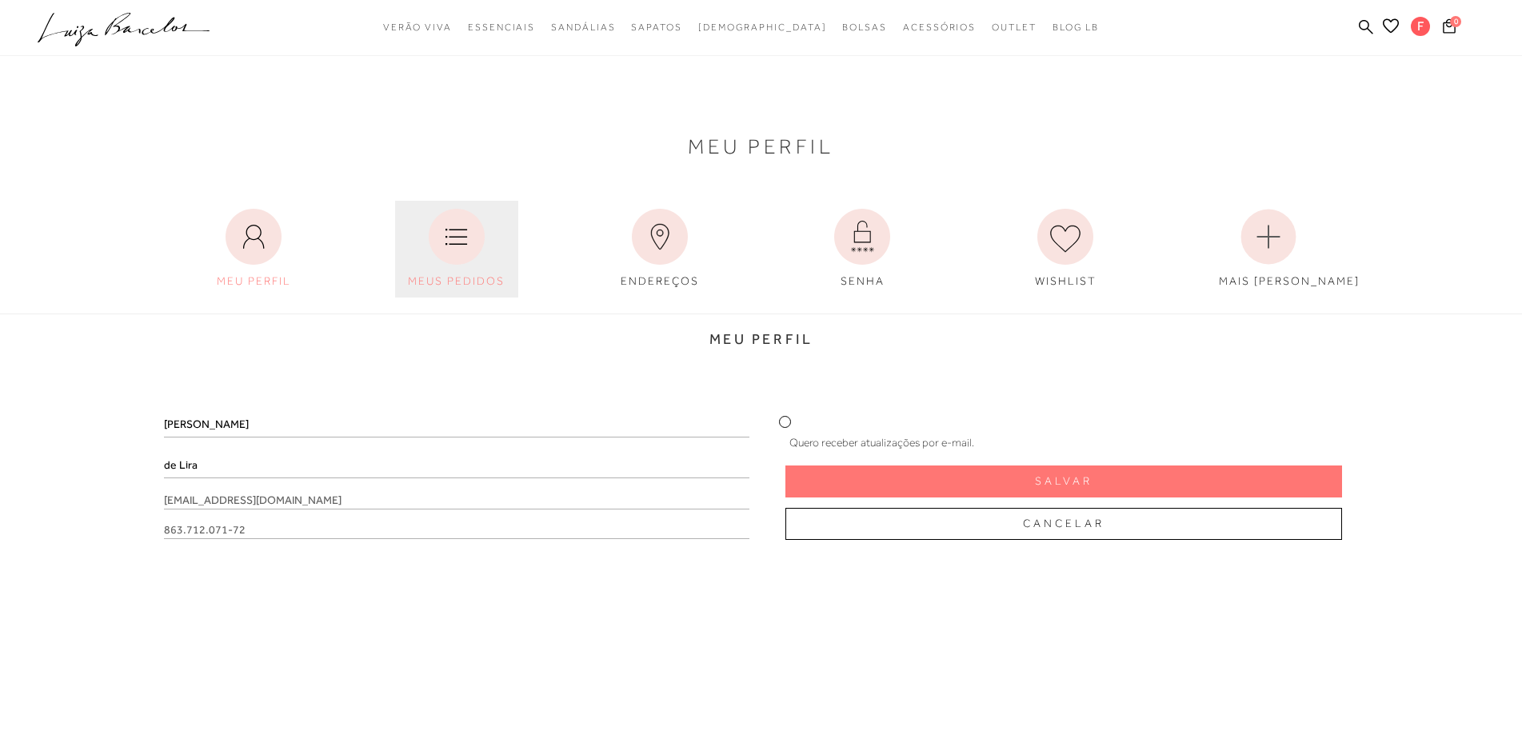
scroll to position [80, 0]
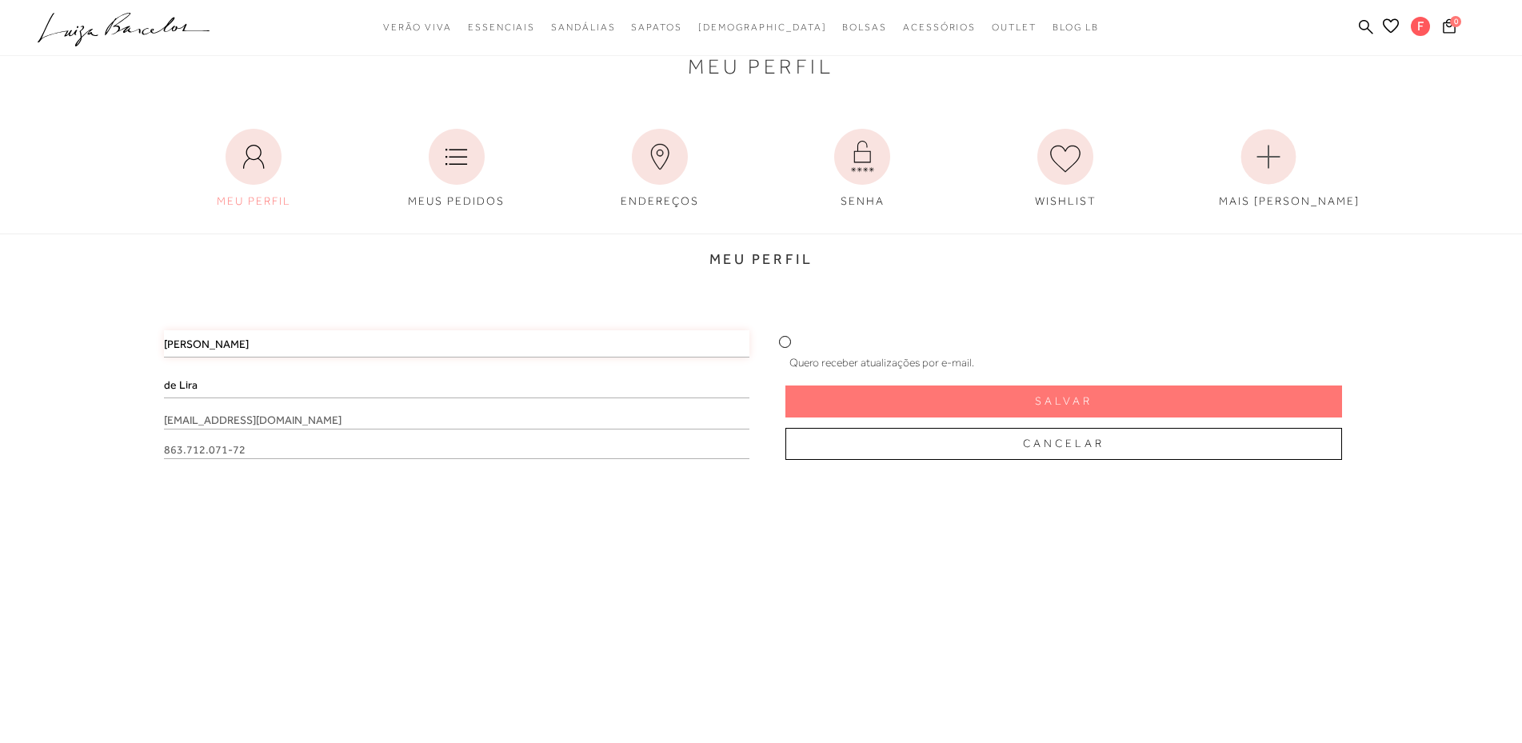
click at [207, 343] on input "[PERSON_NAME]" at bounding box center [456, 343] width 585 height 27
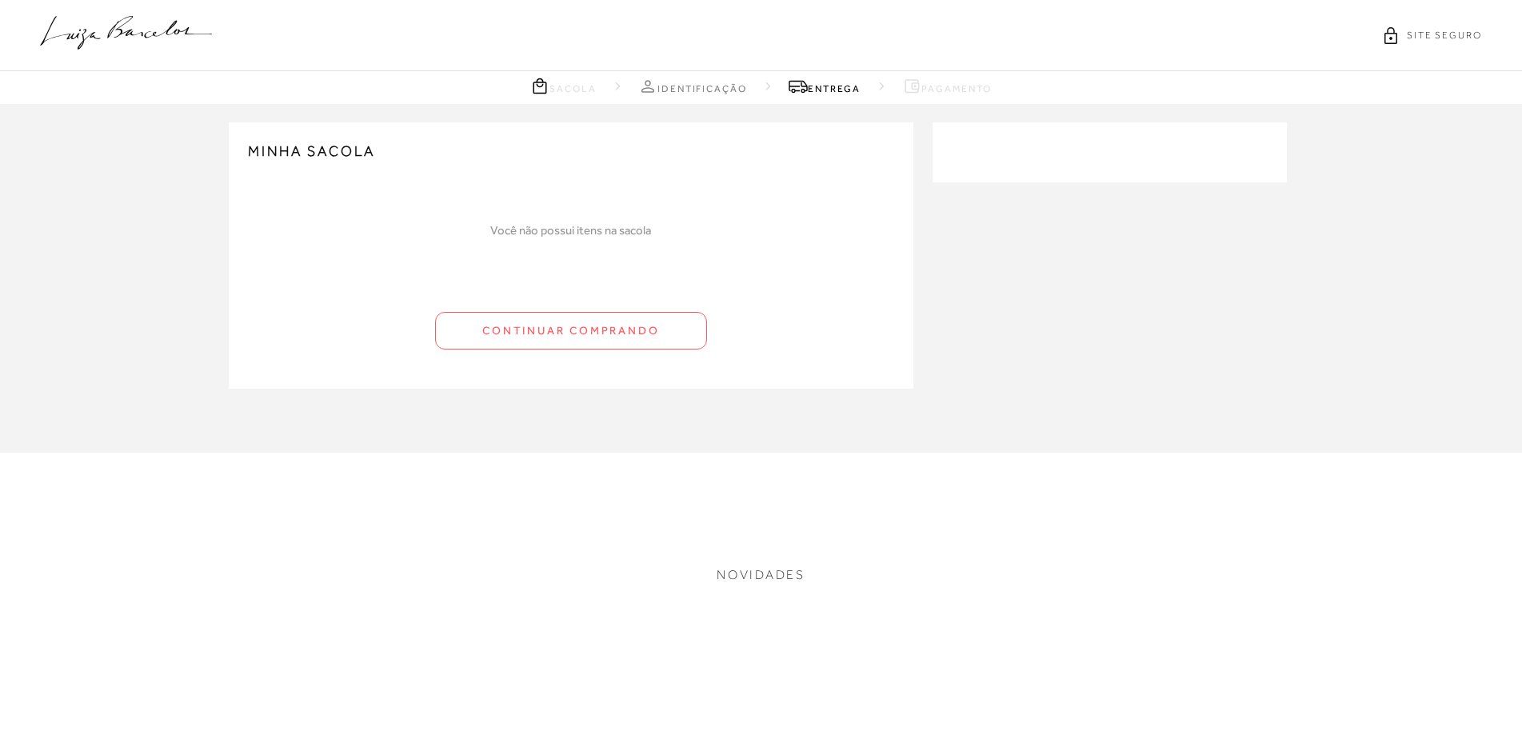
type input "967.743.471-34"
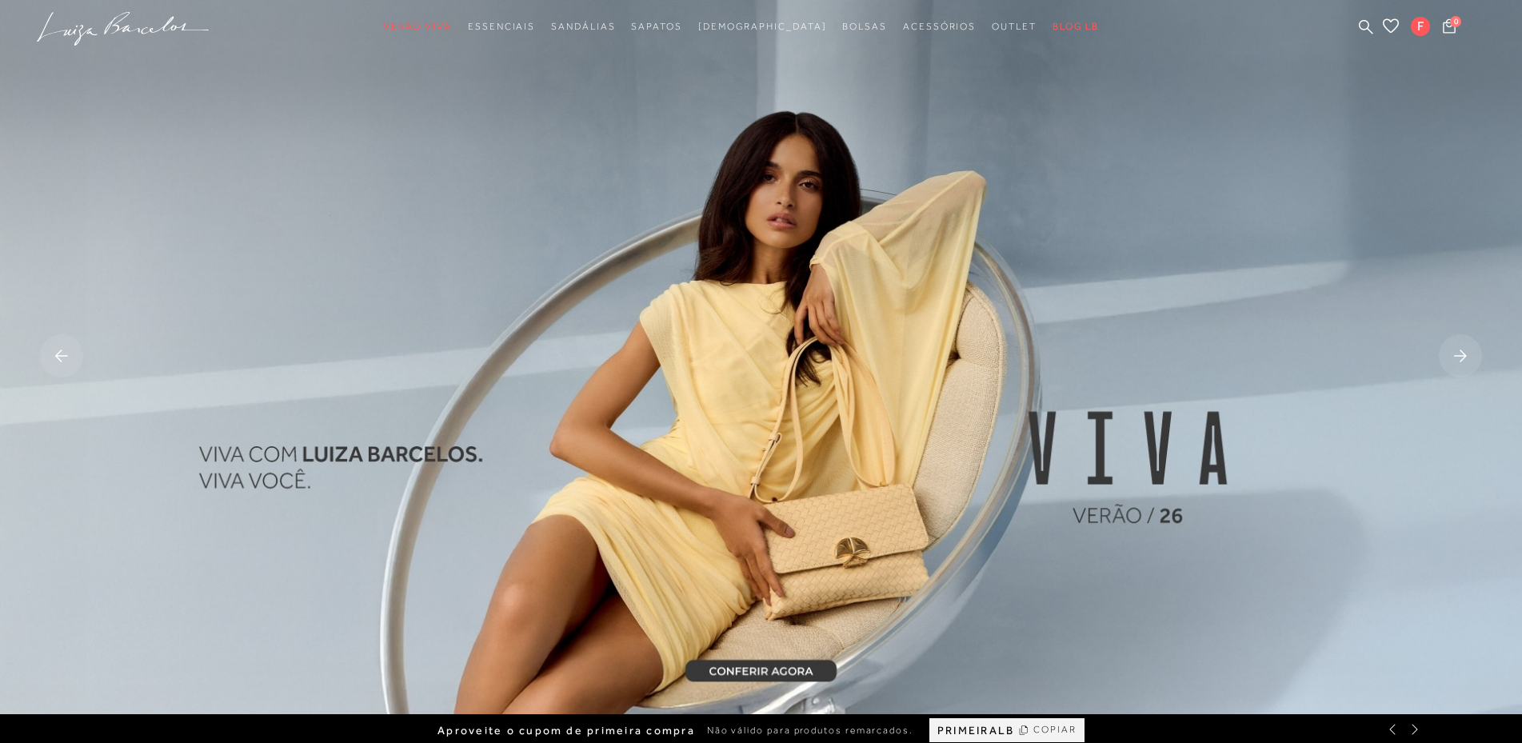
click at [705, 385] on img at bounding box center [761, 357] width 1522 height 714
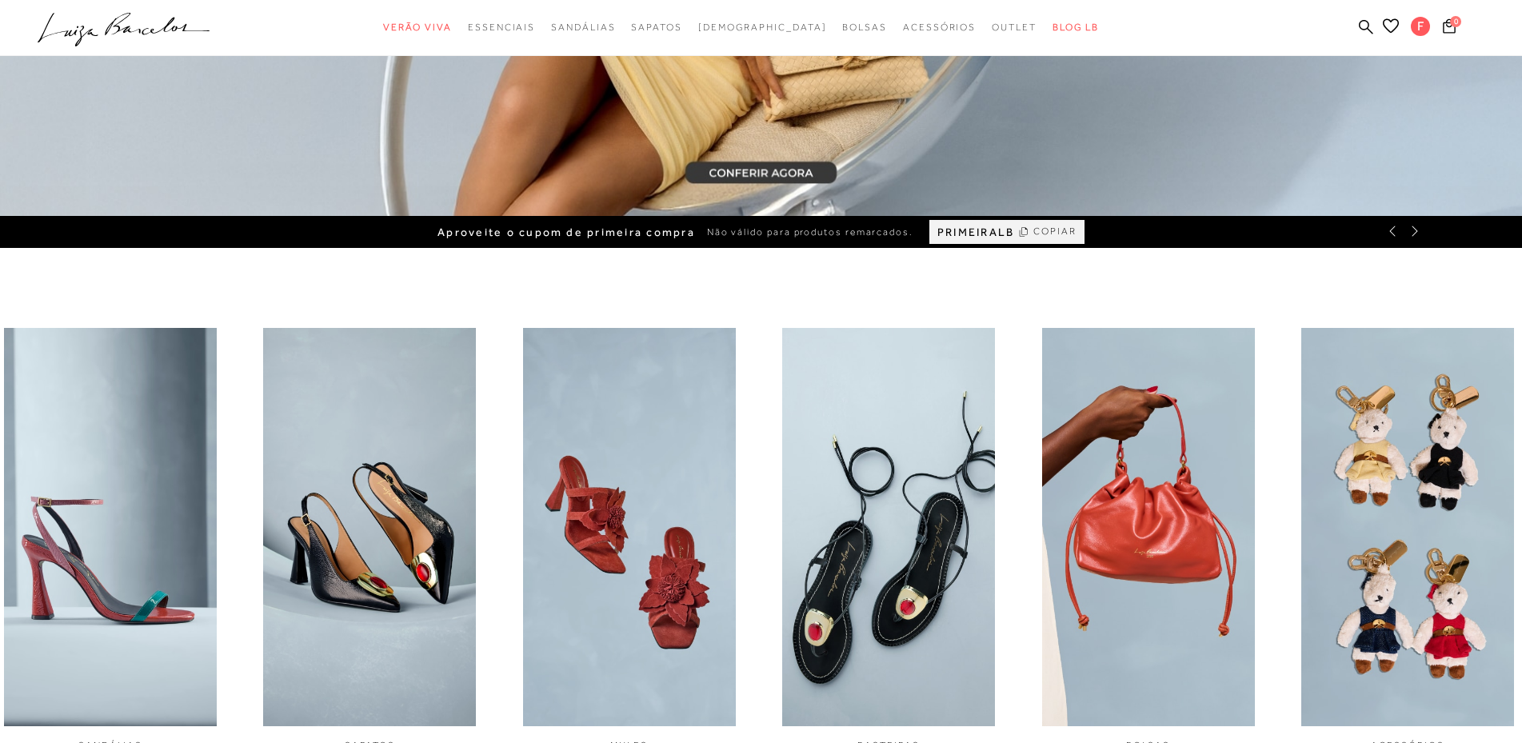
scroll to position [320, 0]
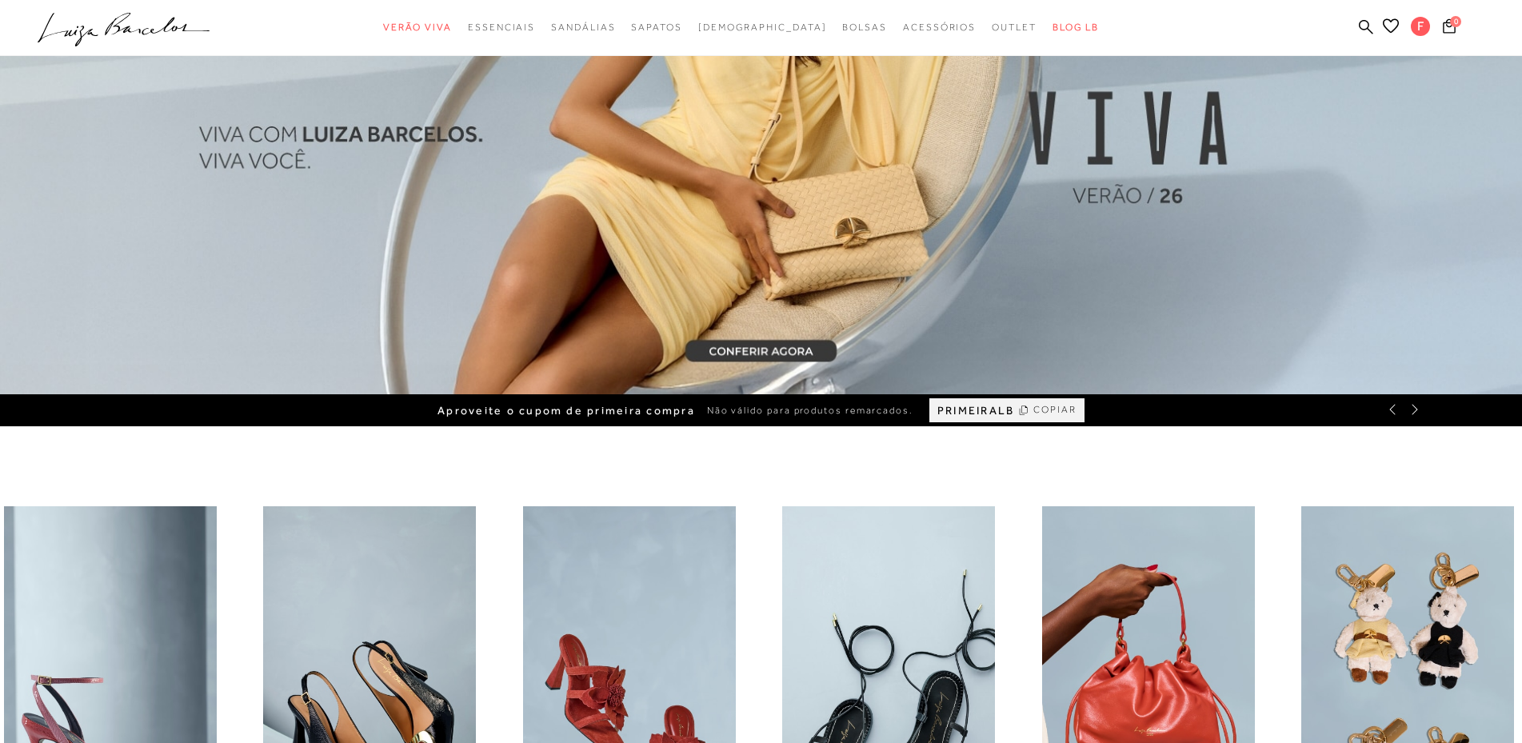
click at [810, 348] on img at bounding box center [761, 37] width 1522 height 714
click at [785, 351] on img at bounding box center [761, 37] width 1522 height 714
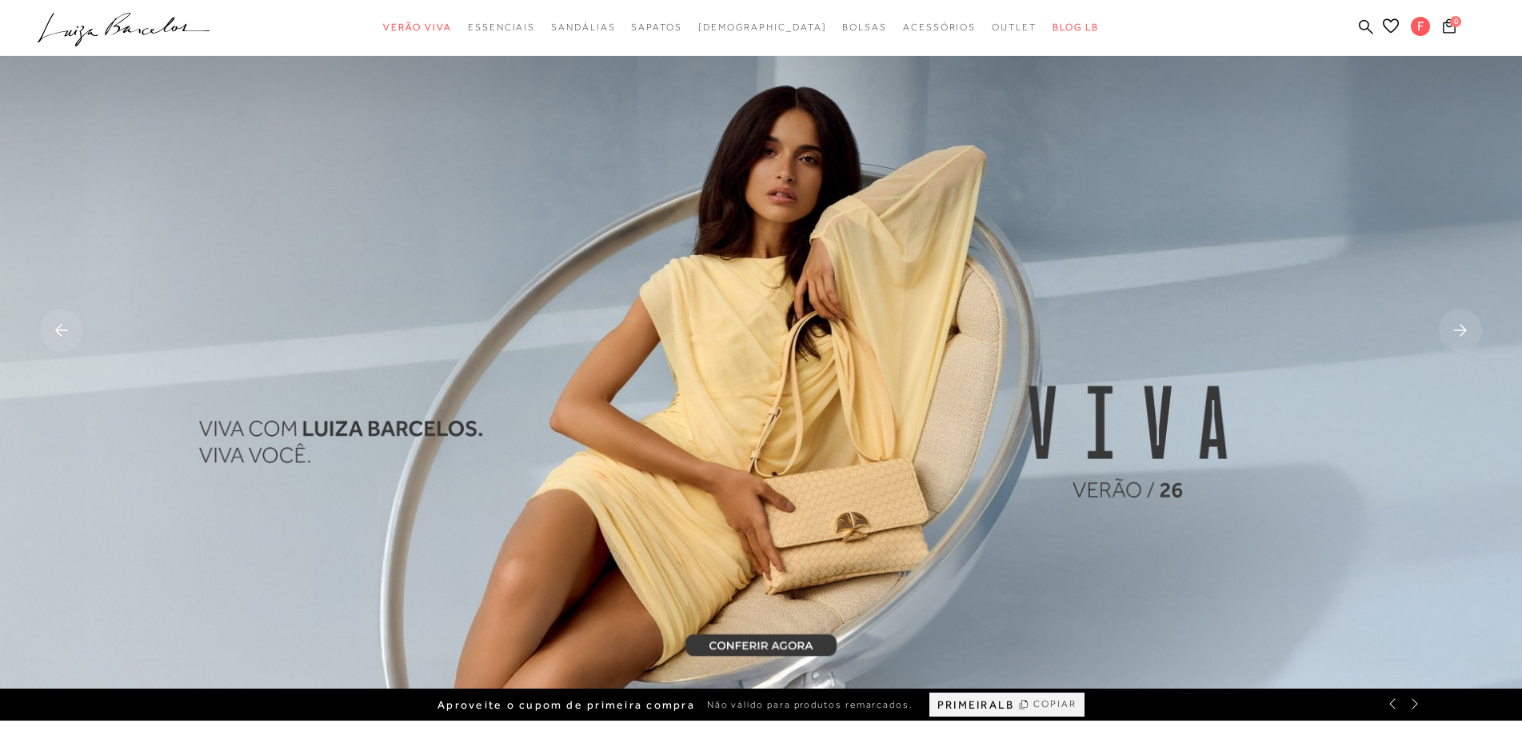
scroll to position [0, 0]
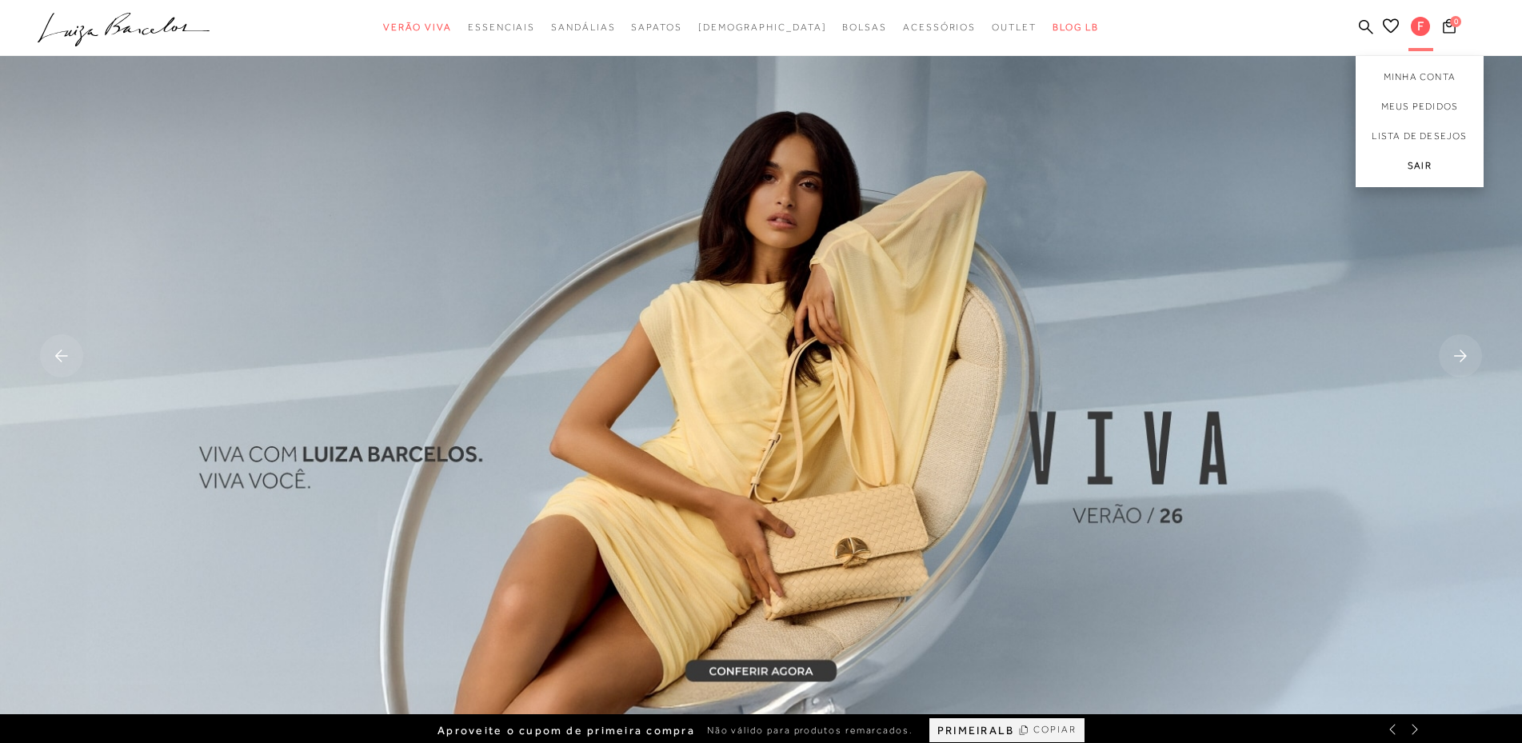
click at [1416, 162] on link "Sair" at bounding box center [1420, 169] width 128 height 36
click at [1416, 164] on link "Sair" at bounding box center [1420, 169] width 128 height 36
click at [1429, 167] on link "Sair" at bounding box center [1420, 169] width 128 height 36
click at [1414, 167] on link "Sair" at bounding box center [1420, 169] width 128 height 36
click at [1415, 166] on link "Sair" at bounding box center [1420, 169] width 128 height 36
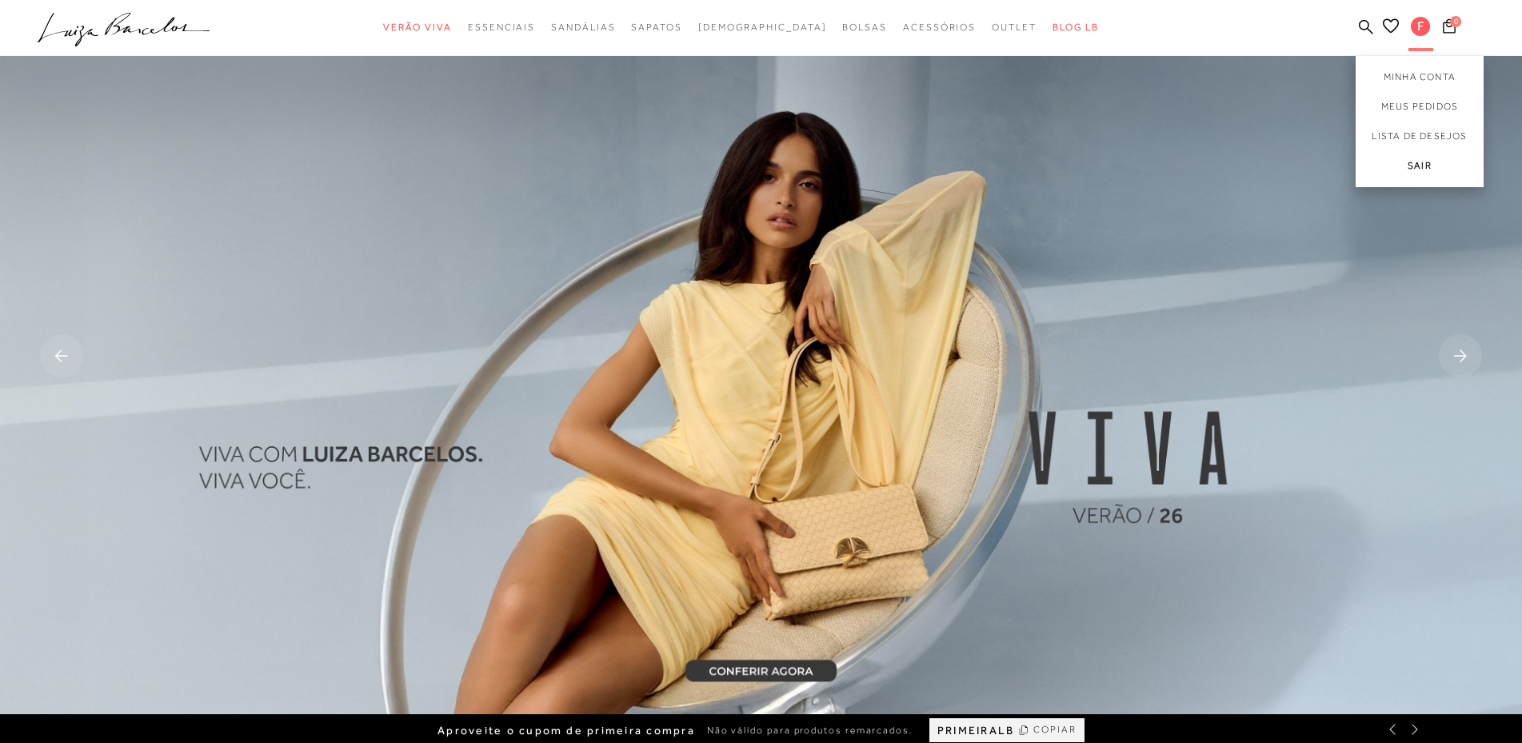
click at [1415, 165] on link "Sair" at bounding box center [1420, 169] width 128 height 36
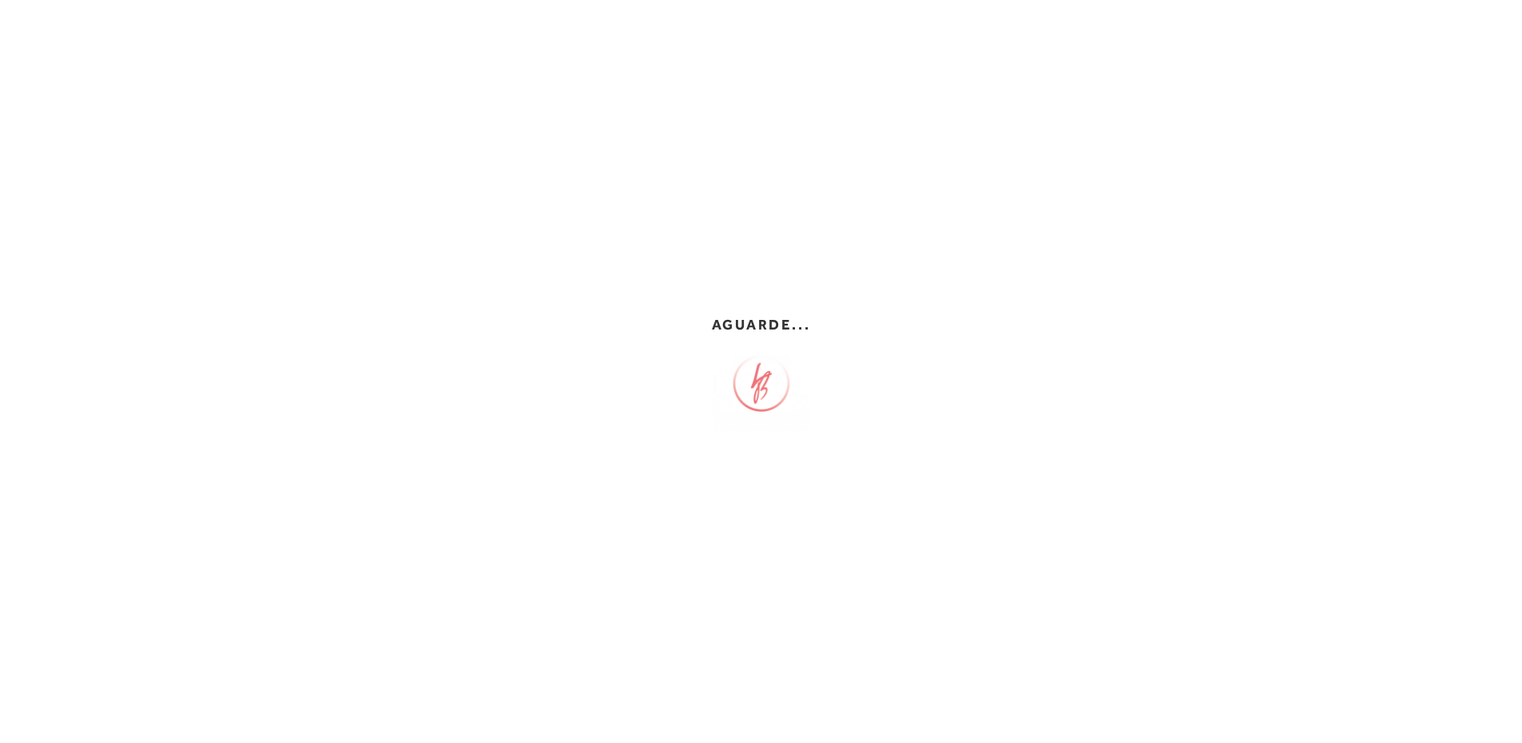
click at [499, 412] on div "Aguarde..." at bounding box center [762, 372] width 1000 height 743
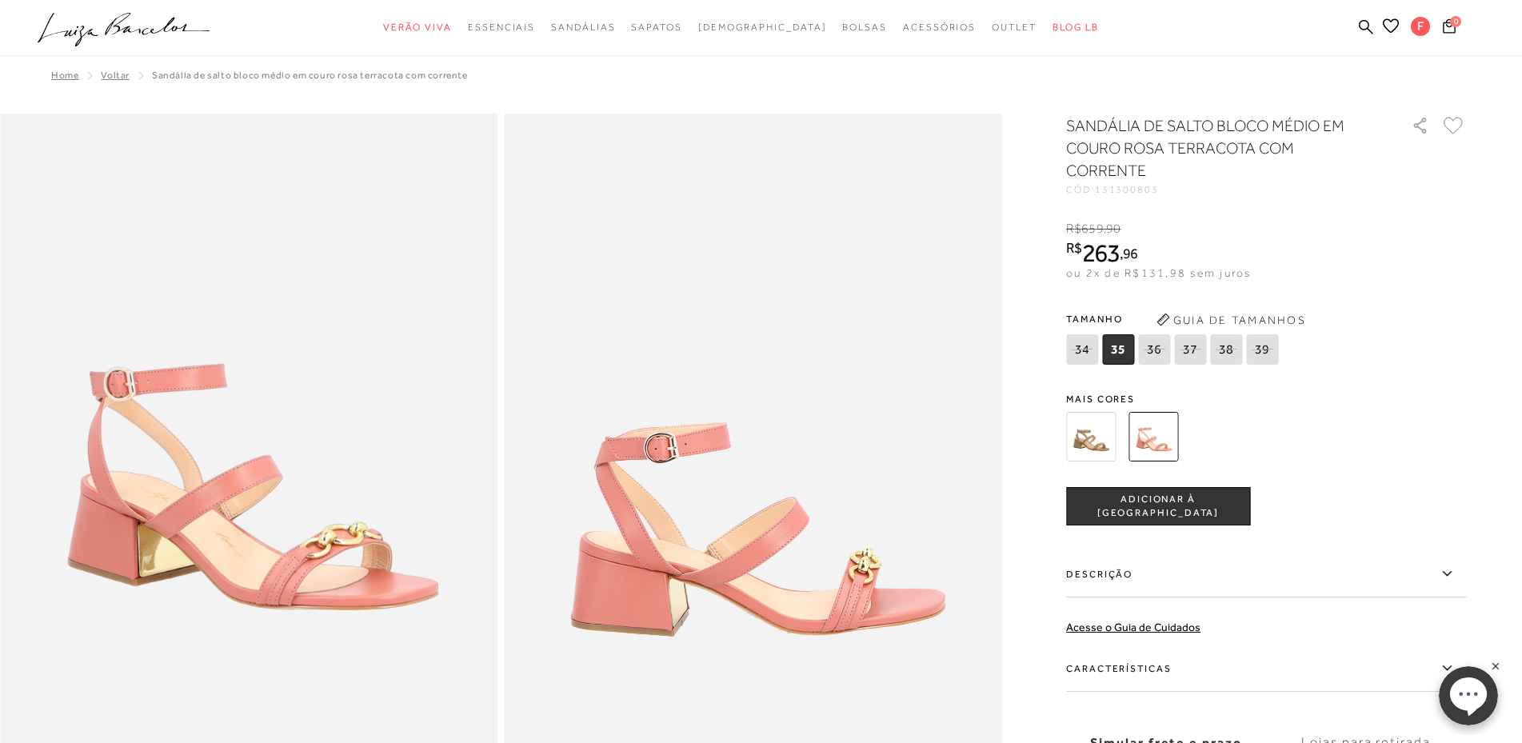
type input "967.743.471-34"
click at [1089, 437] on img at bounding box center [1091, 437] width 50 height 50
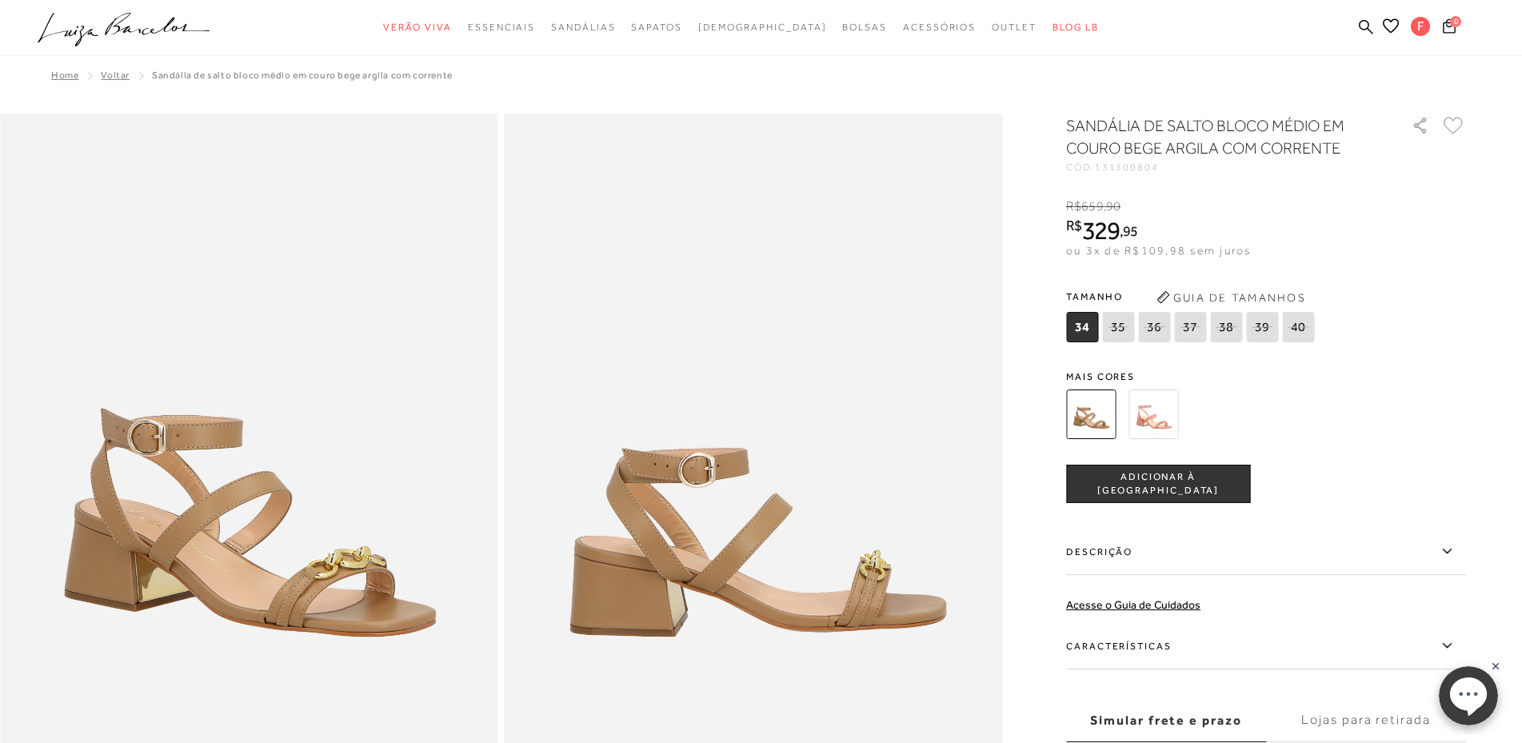
click at [1154, 420] on img at bounding box center [1153, 414] width 50 height 50
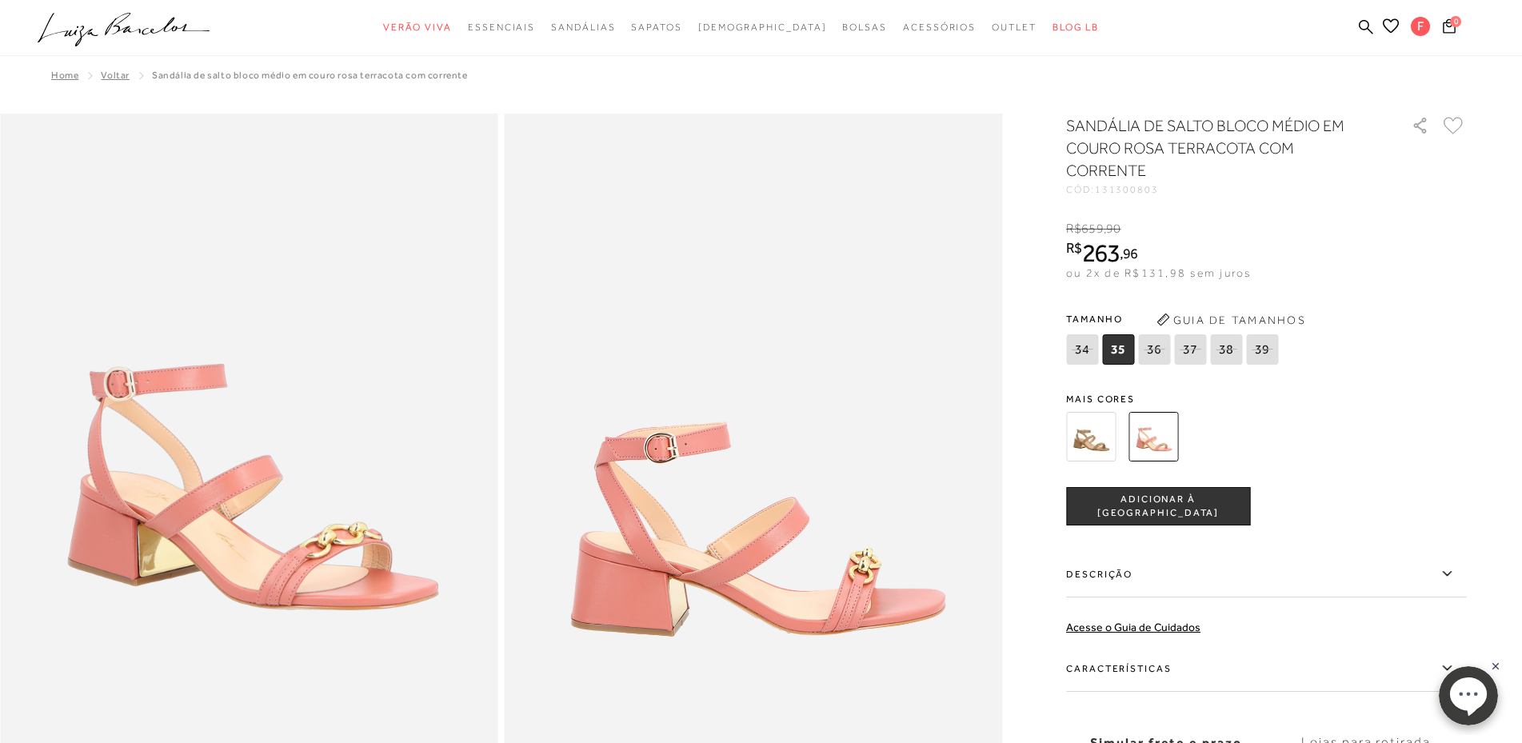
click at [1349, 419] on div at bounding box center [1247, 436] width 372 height 59
drag, startPoint x: 1064, startPoint y: 444, endPoint x: 1077, endPoint y: 444, distance: 12.8
click at [1065, 444] on div at bounding box center [1247, 436] width 372 height 59
click at [1090, 441] on img at bounding box center [1091, 437] width 50 height 50
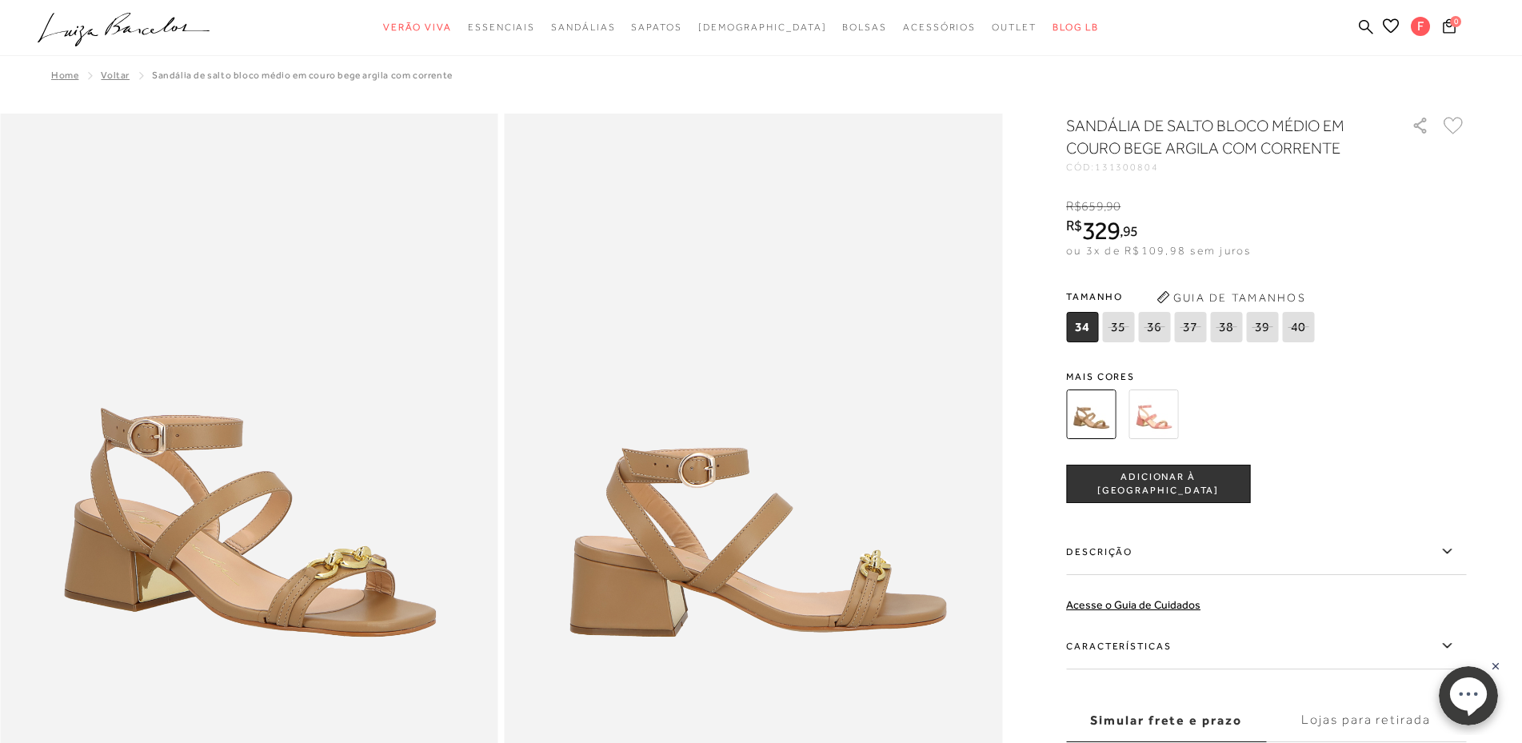
click at [1149, 419] on img at bounding box center [1153, 414] width 50 height 50
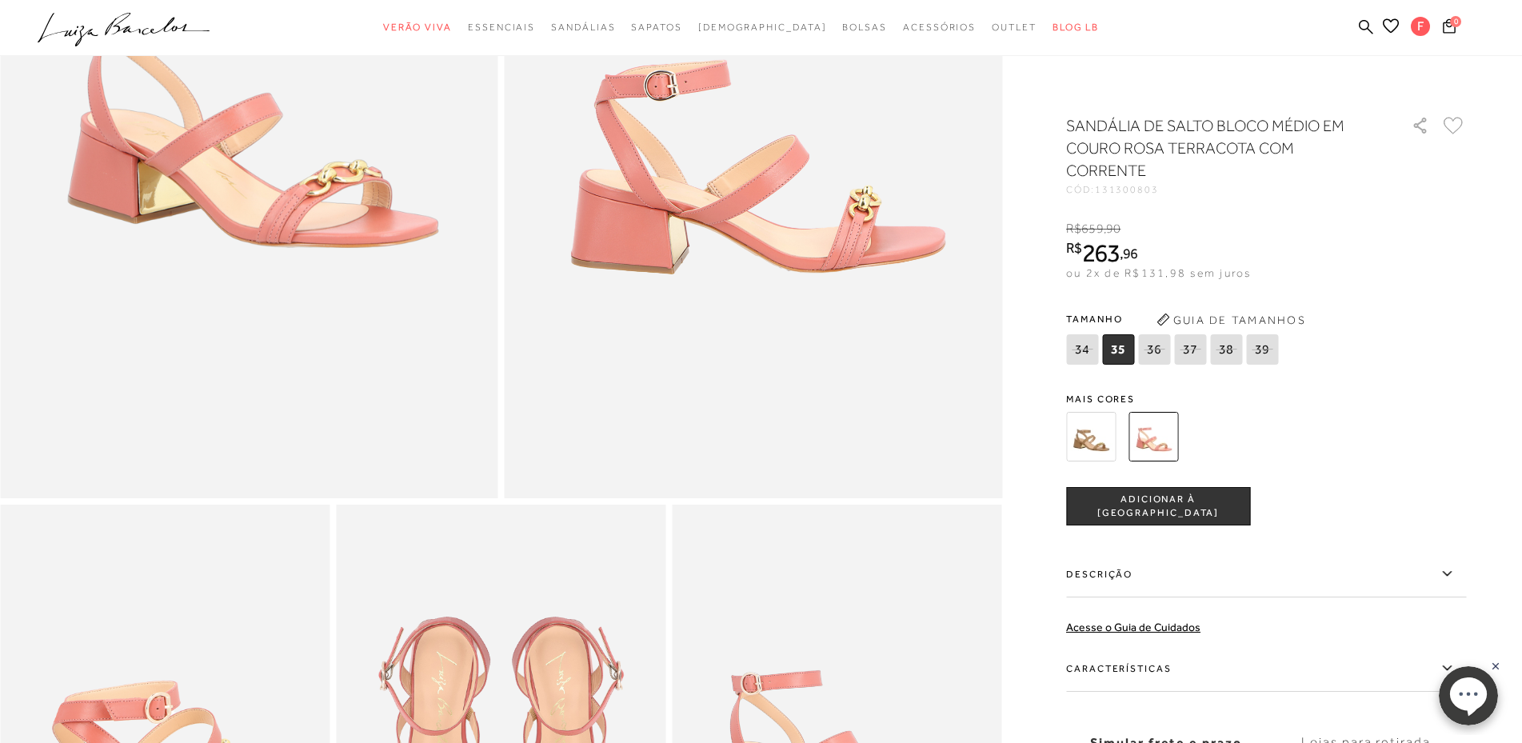
scroll to position [160, 0]
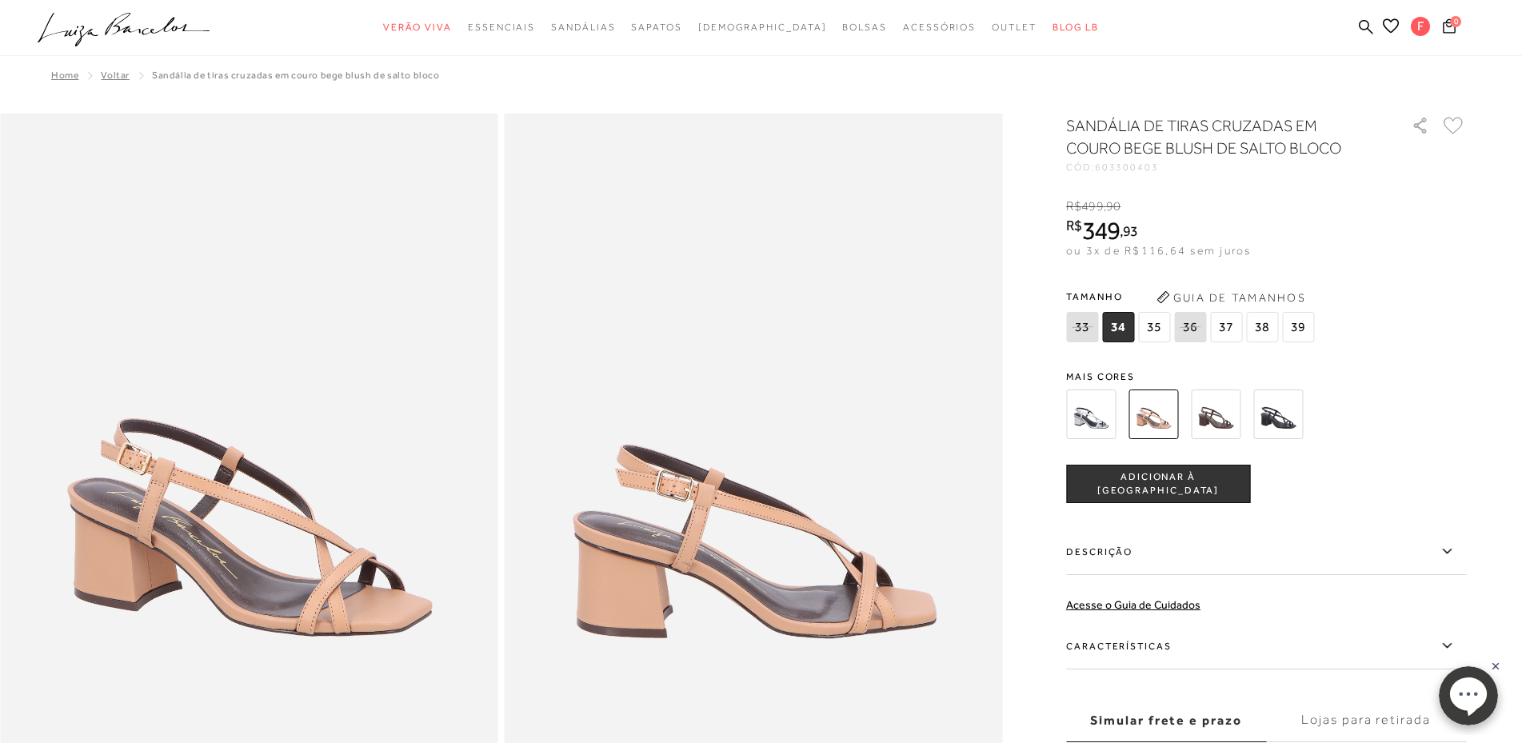
click at [1272, 415] on img at bounding box center [1278, 414] width 50 height 50
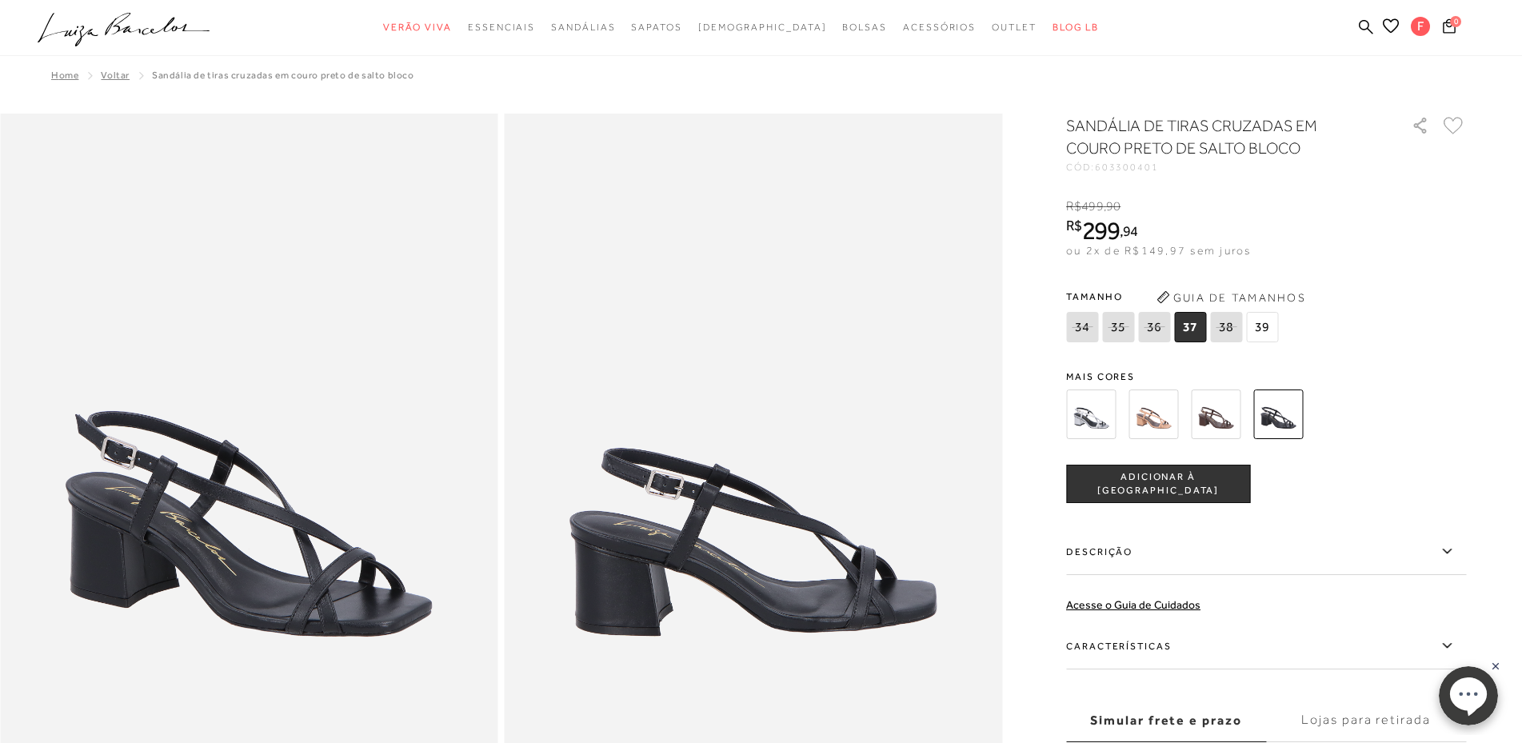
click at [1147, 425] on img at bounding box center [1153, 414] width 50 height 50
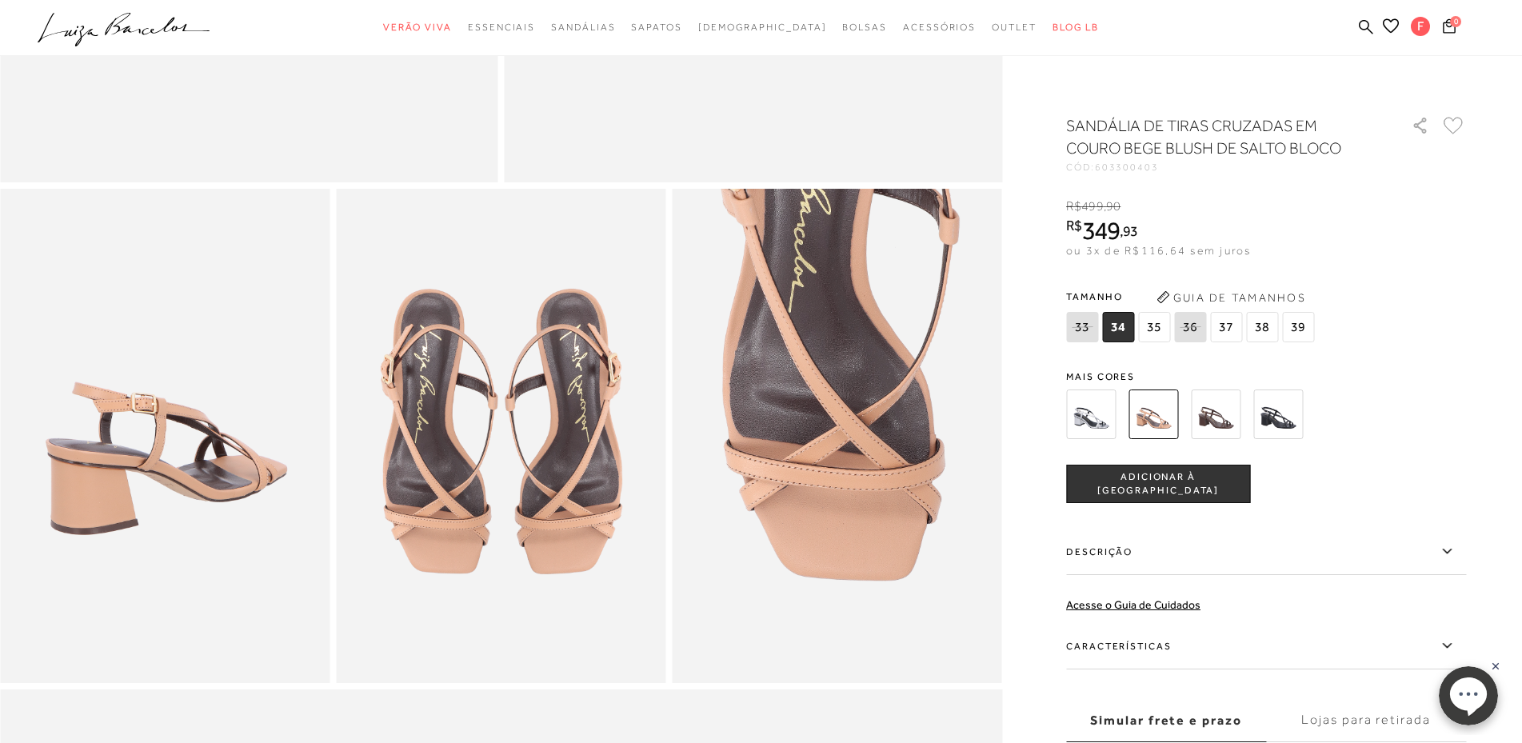
scroll to position [720, 0]
